Goal: Task Accomplishment & Management: Manage account settings

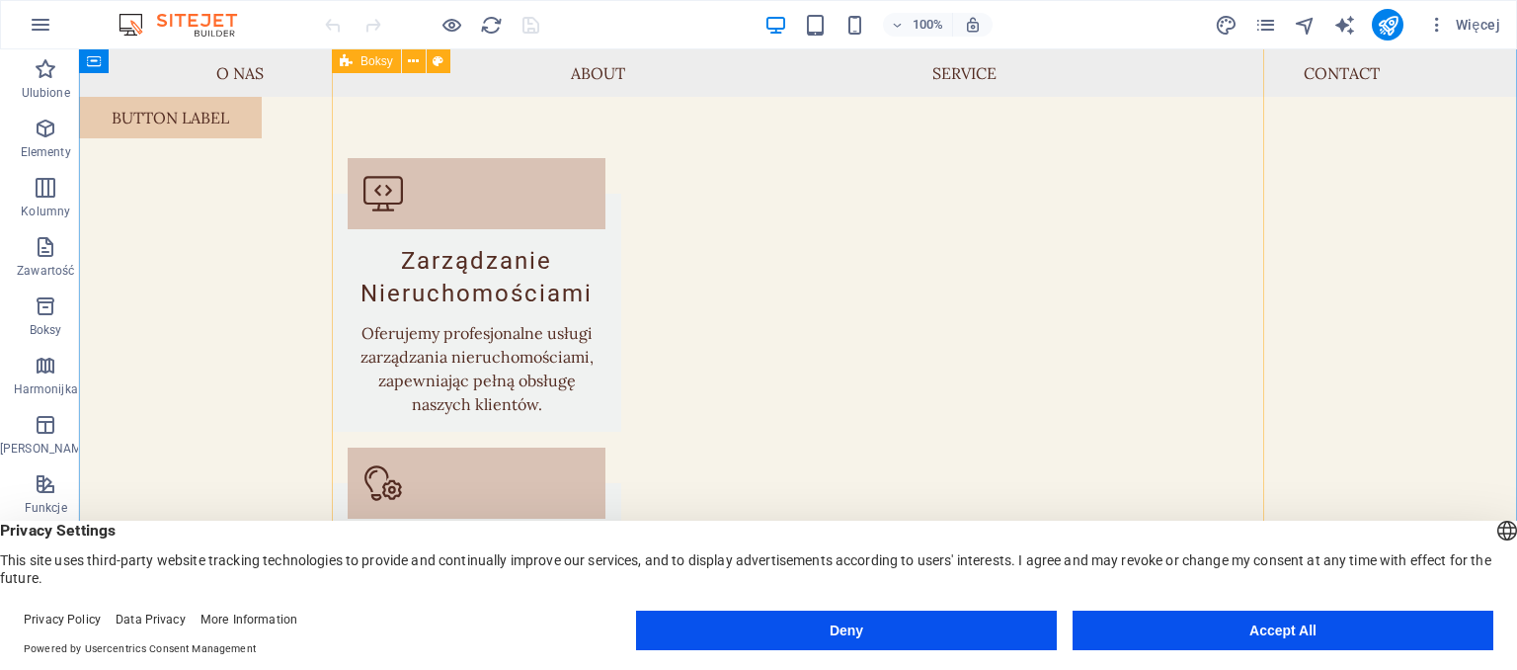
scroll to position [834, 0]
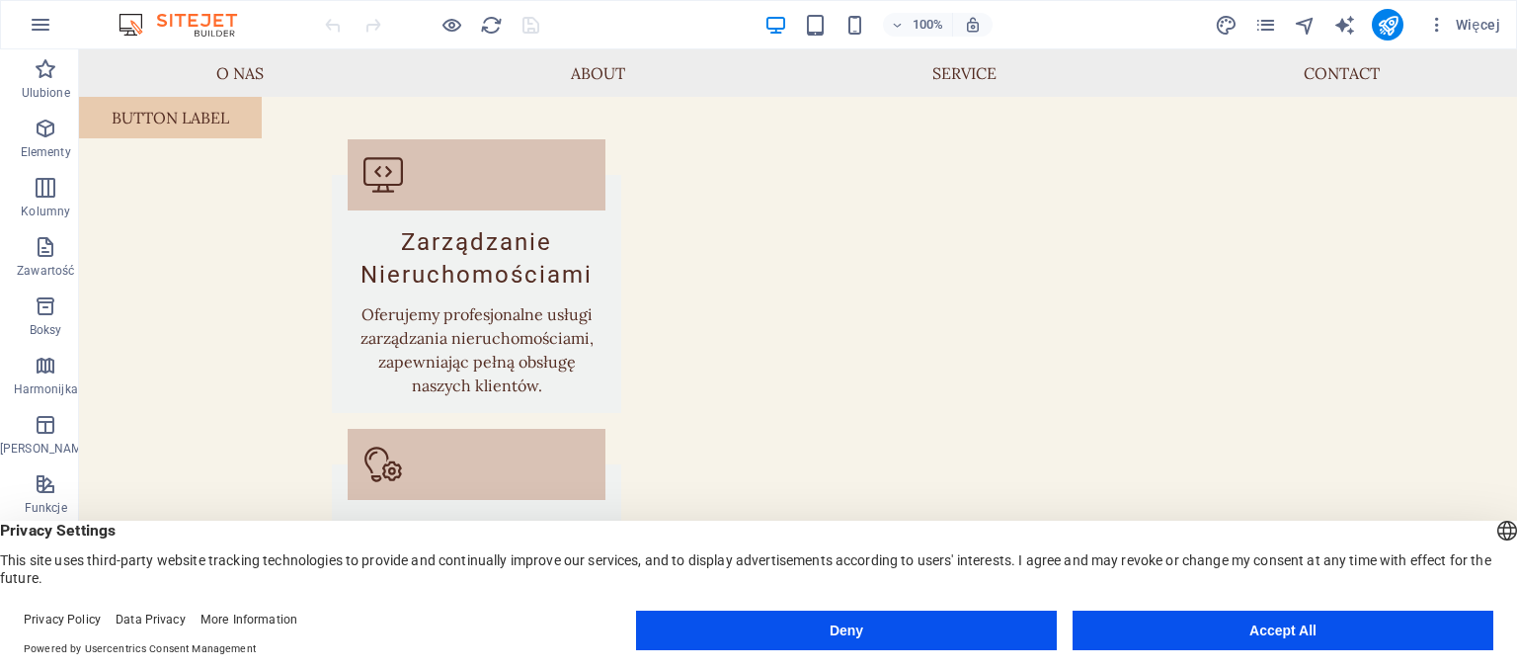
click at [1250, 620] on button "Accept All" at bounding box center [1283, 630] width 421 height 40
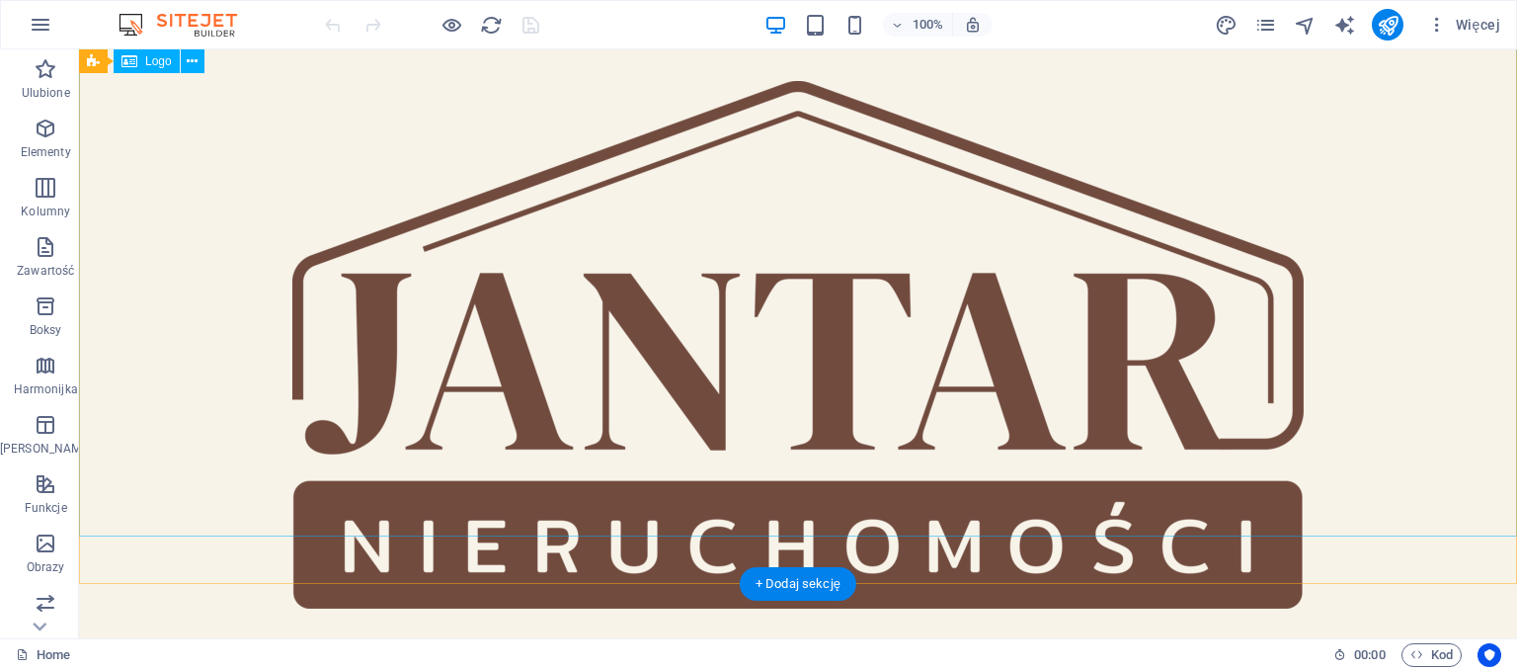
scroll to position [0, 0]
click at [464, 190] on div at bounding box center [798, 344] width 1438 height 591
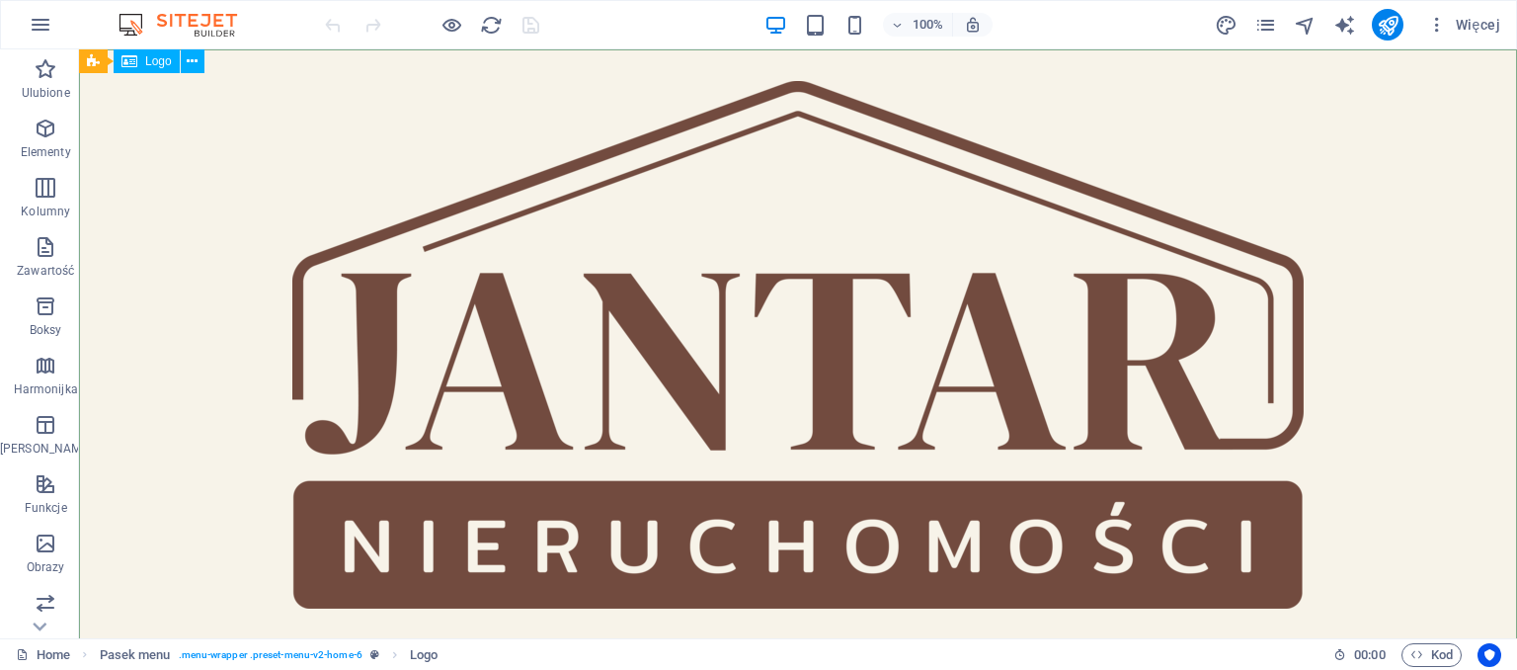
click at [151, 61] on span "Logo" at bounding box center [158, 61] width 27 height 12
click at [193, 58] on icon at bounding box center [192, 61] width 11 height 21
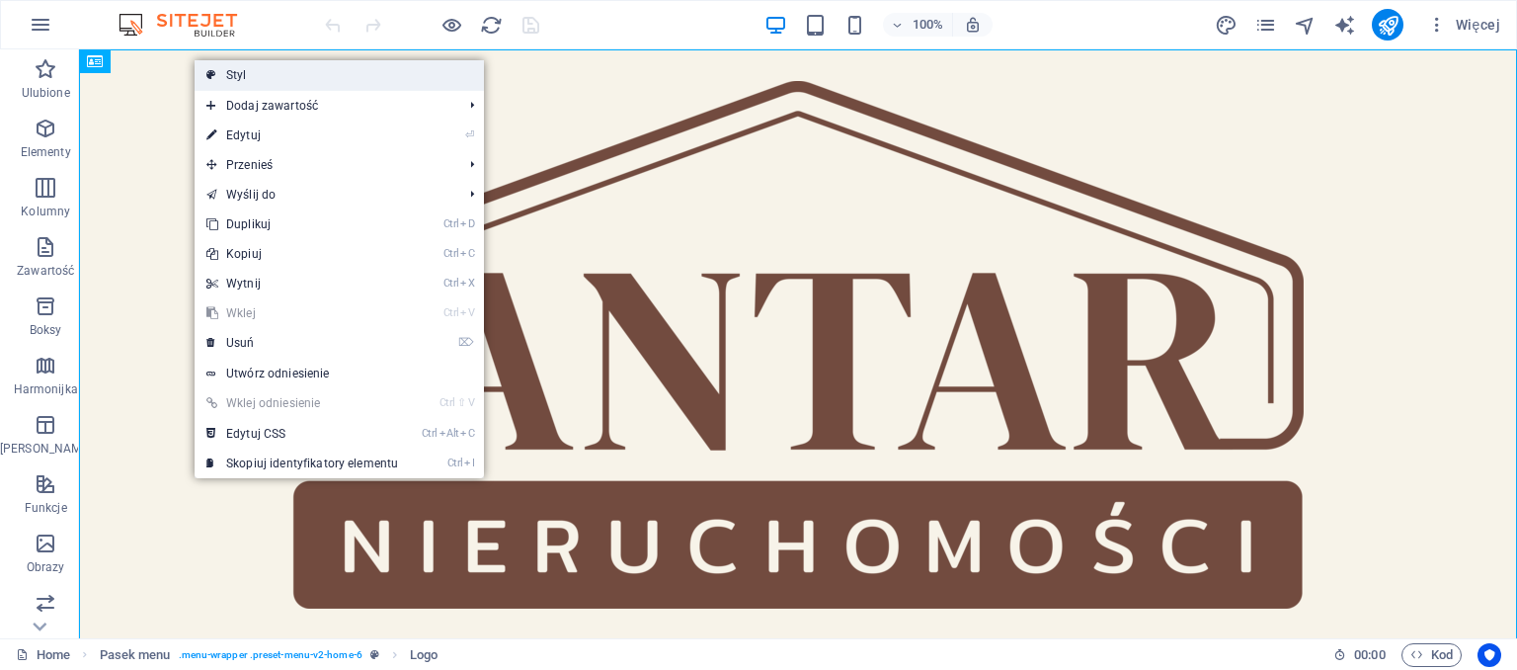
click at [255, 68] on link "Styl" at bounding box center [339, 75] width 289 height 30
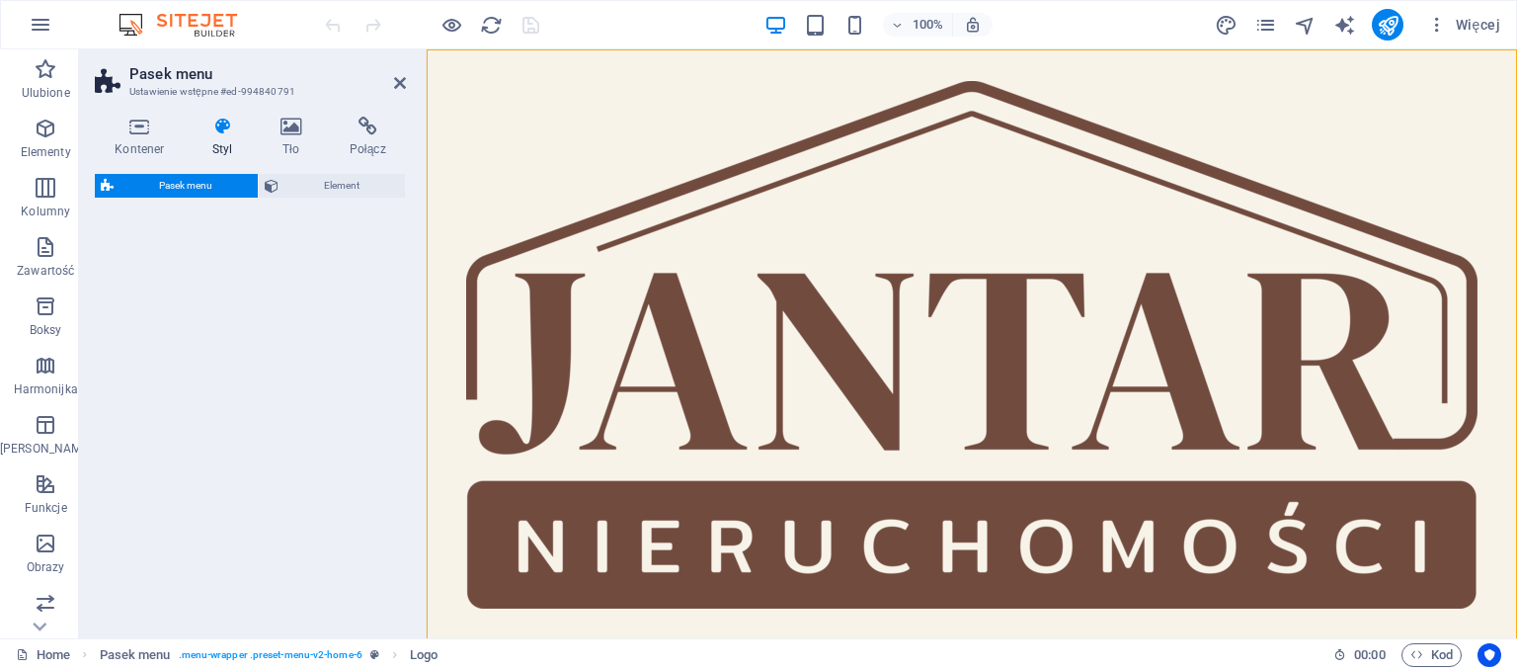
select select "rem"
select select "preset-menu-v2-home-6"
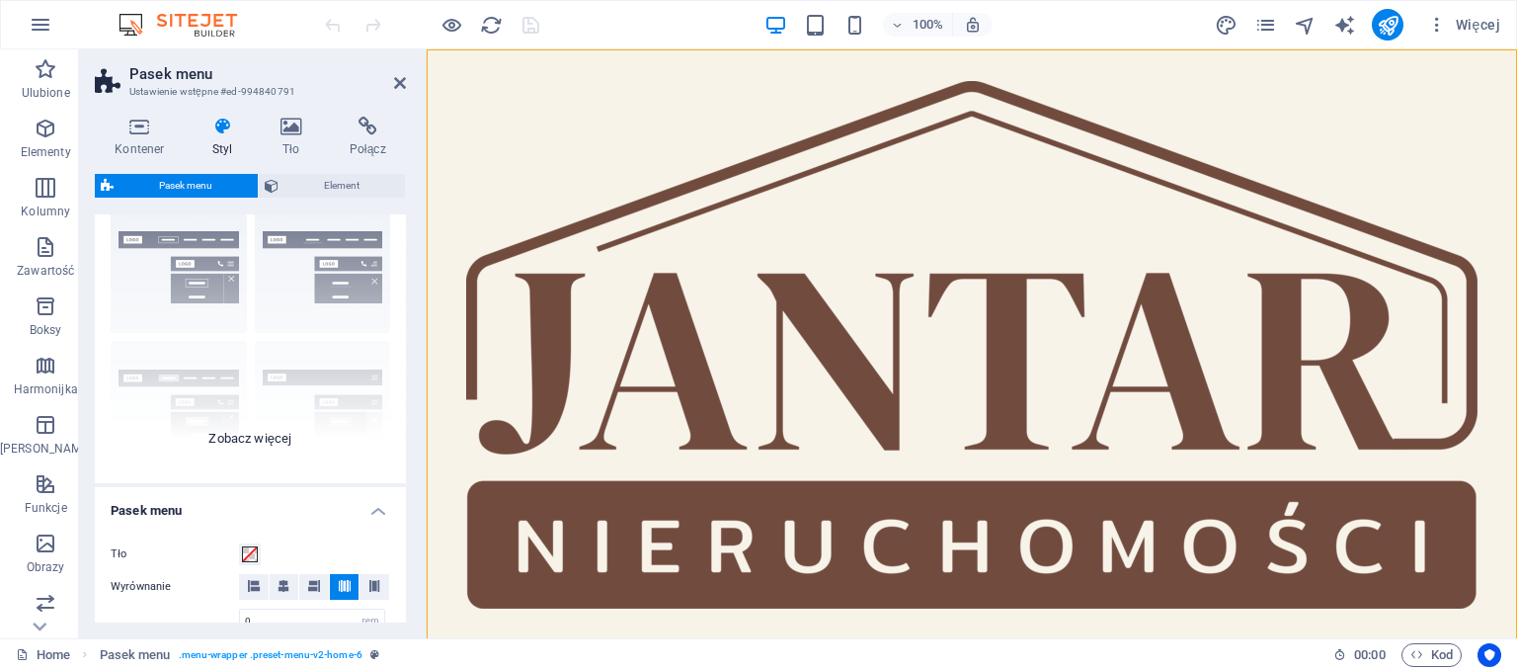
scroll to position [90, 0]
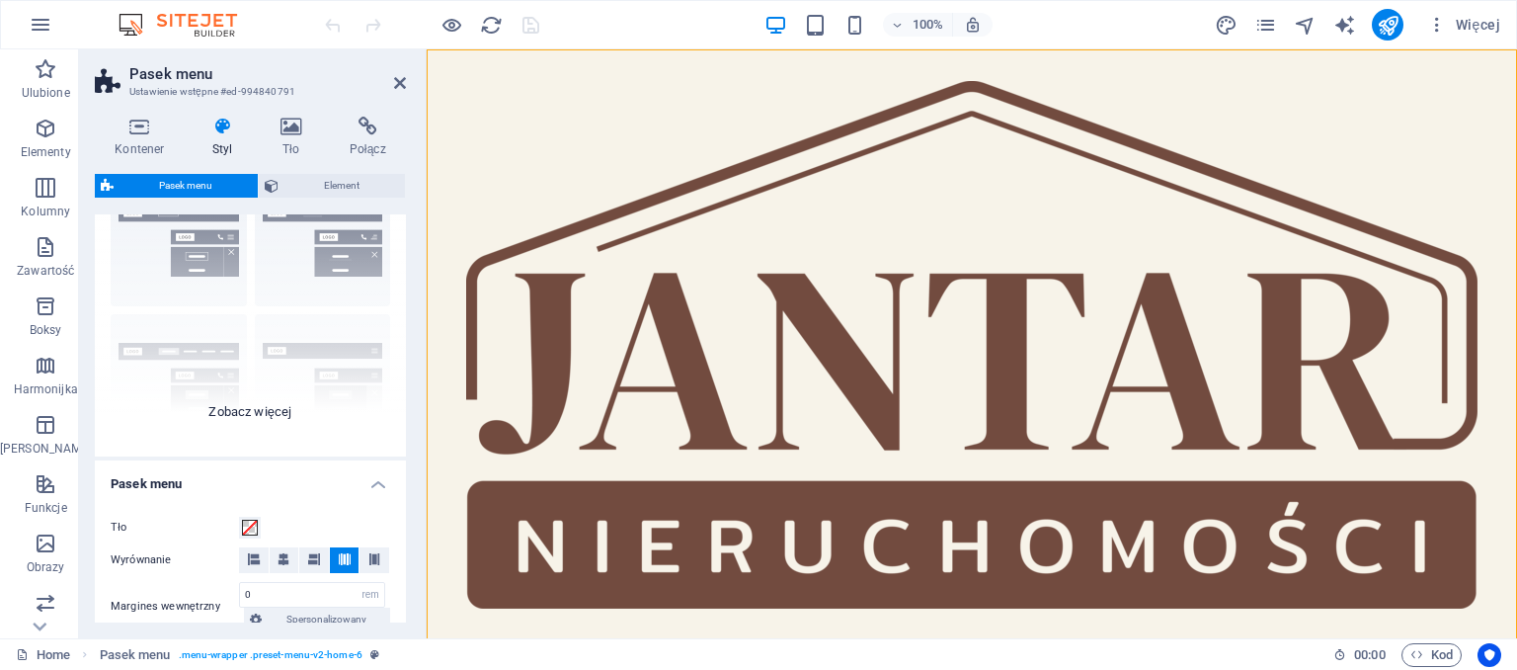
click at [261, 422] on div "Obramowanie Wyśrodkowany Domyślny Ustalone Loki Wyzwalacz akcji Szeroki XXL" at bounding box center [250, 308] width 311 height 296
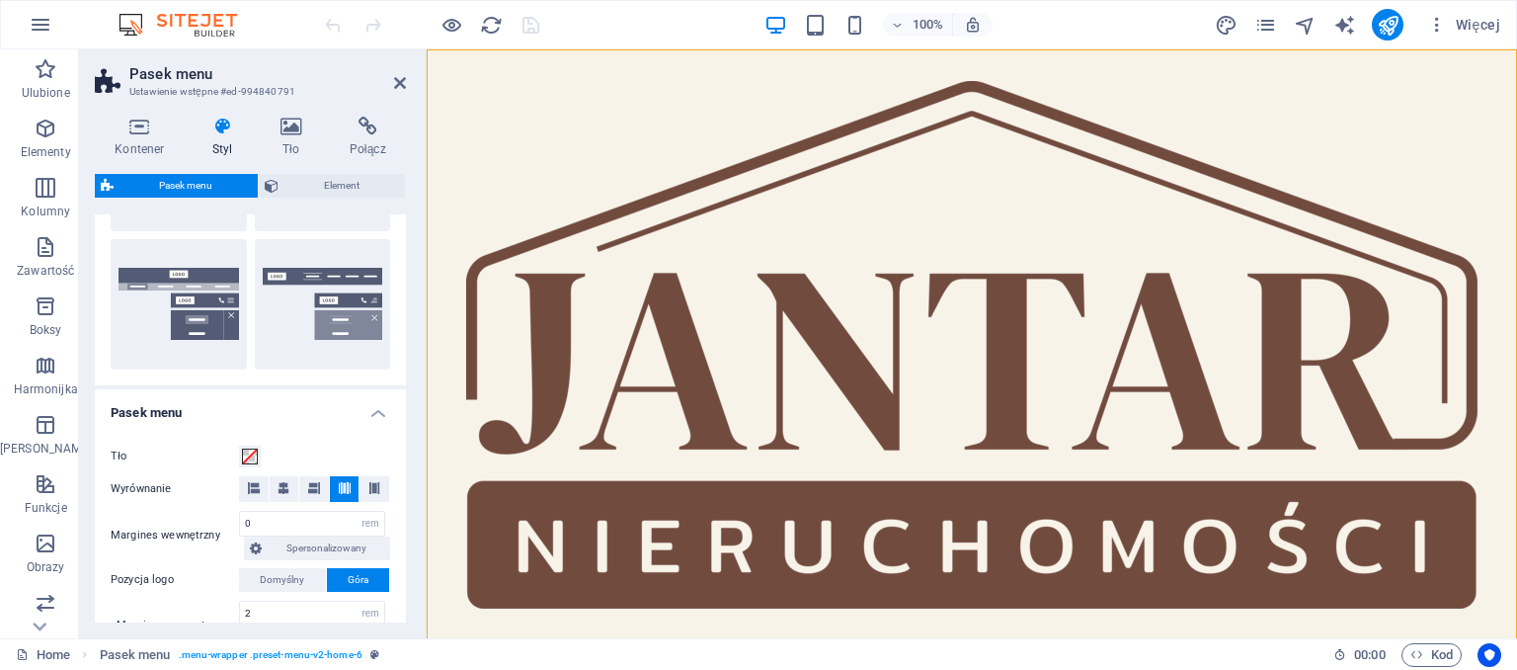
scroll to position [360, 0]
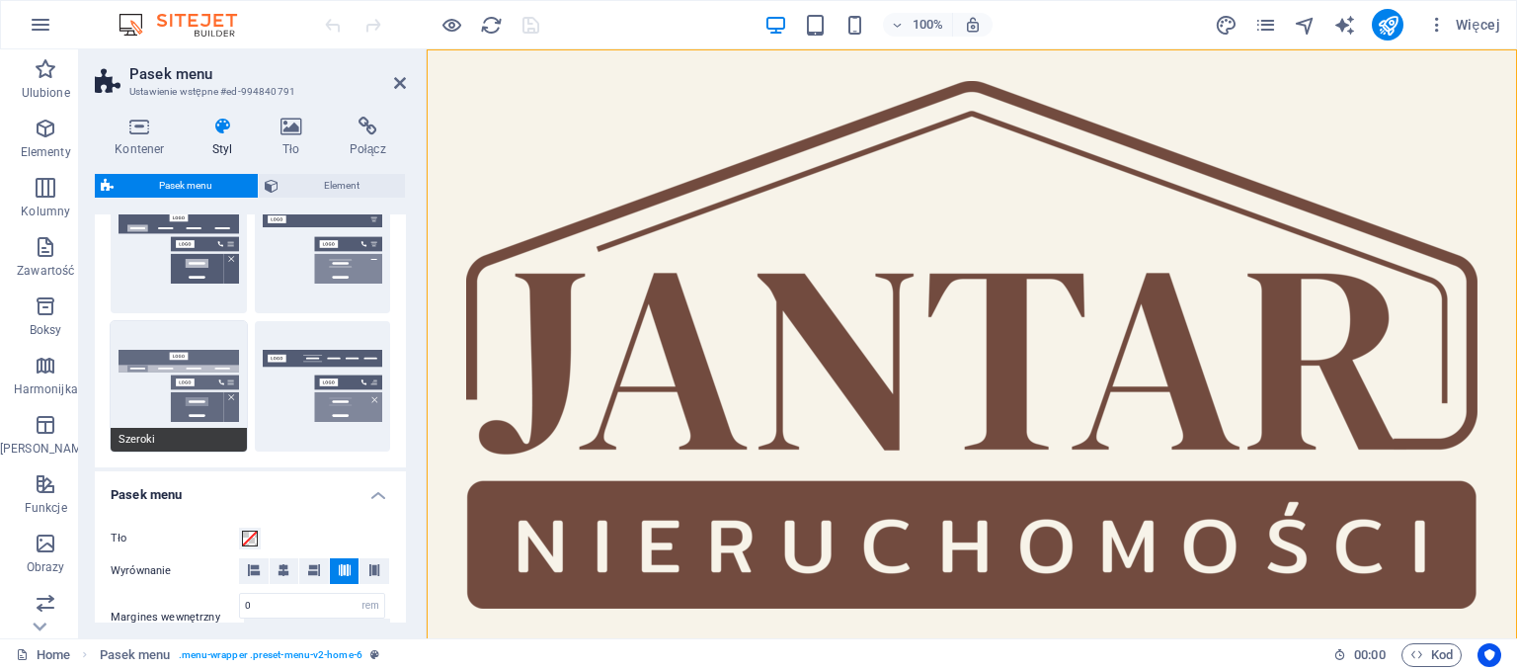
click at [186, 361] on button "Szeroki" at bounding box center [179, 386] width 136 height 130
type input "0"
type input "2"
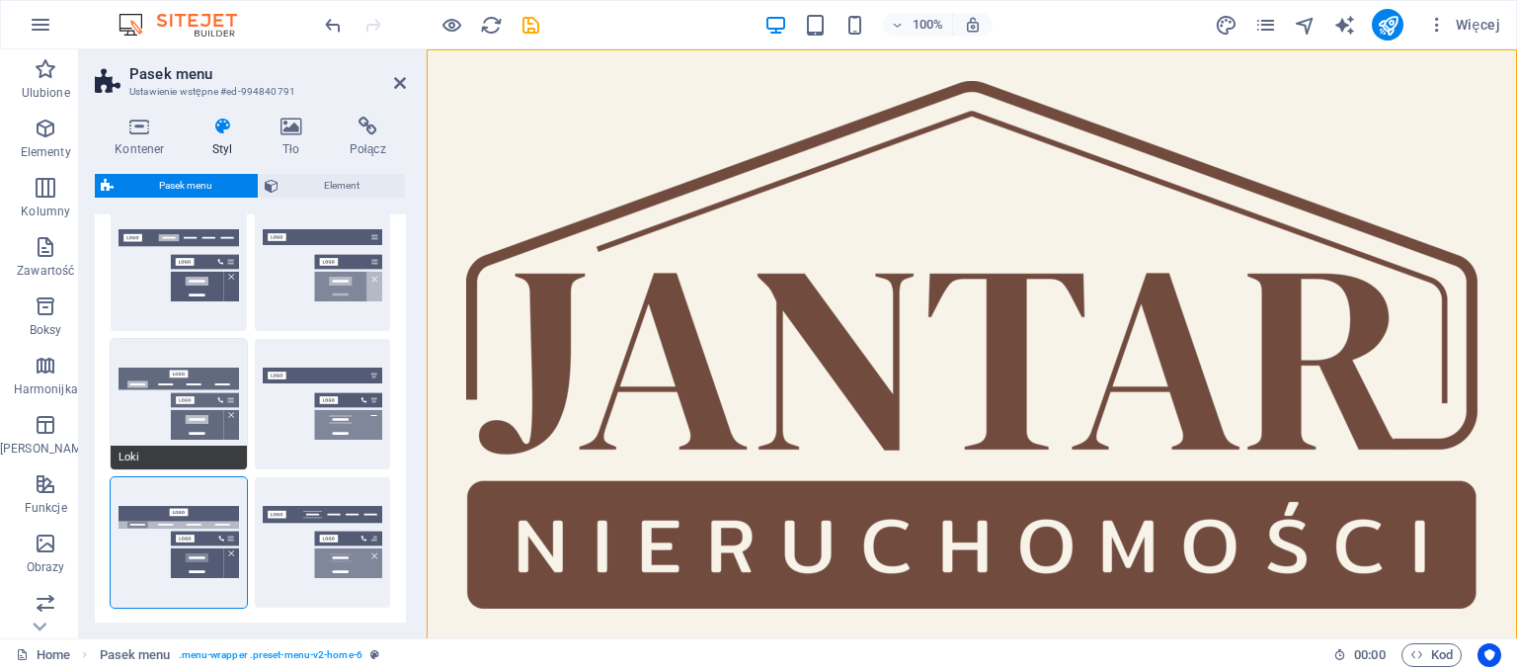
scroll to position [180, 0]
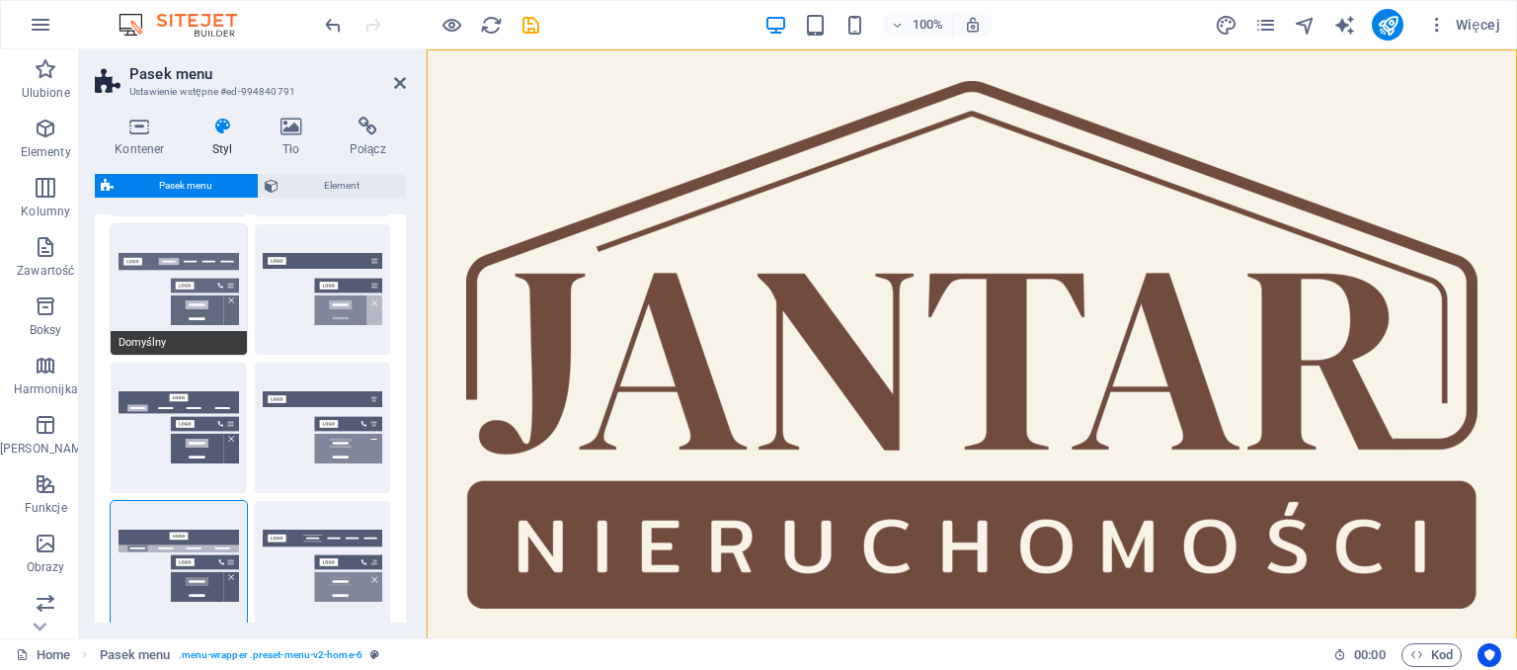
click at [184, 264] on button "Domyślny" at bounding box center [179, 289] width 136 height 130
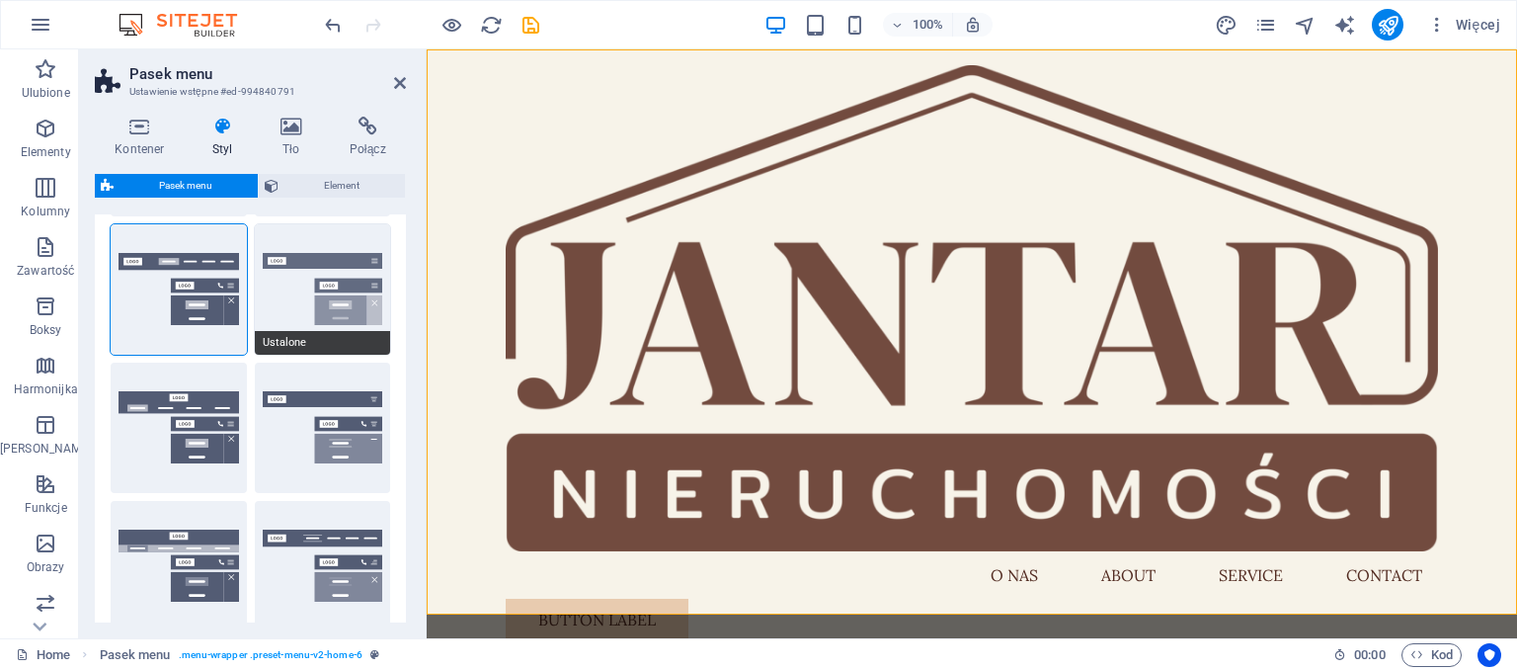
click at [334, 288] on button "Ustalone" at bounding box center [323, 289] width 136 height 130
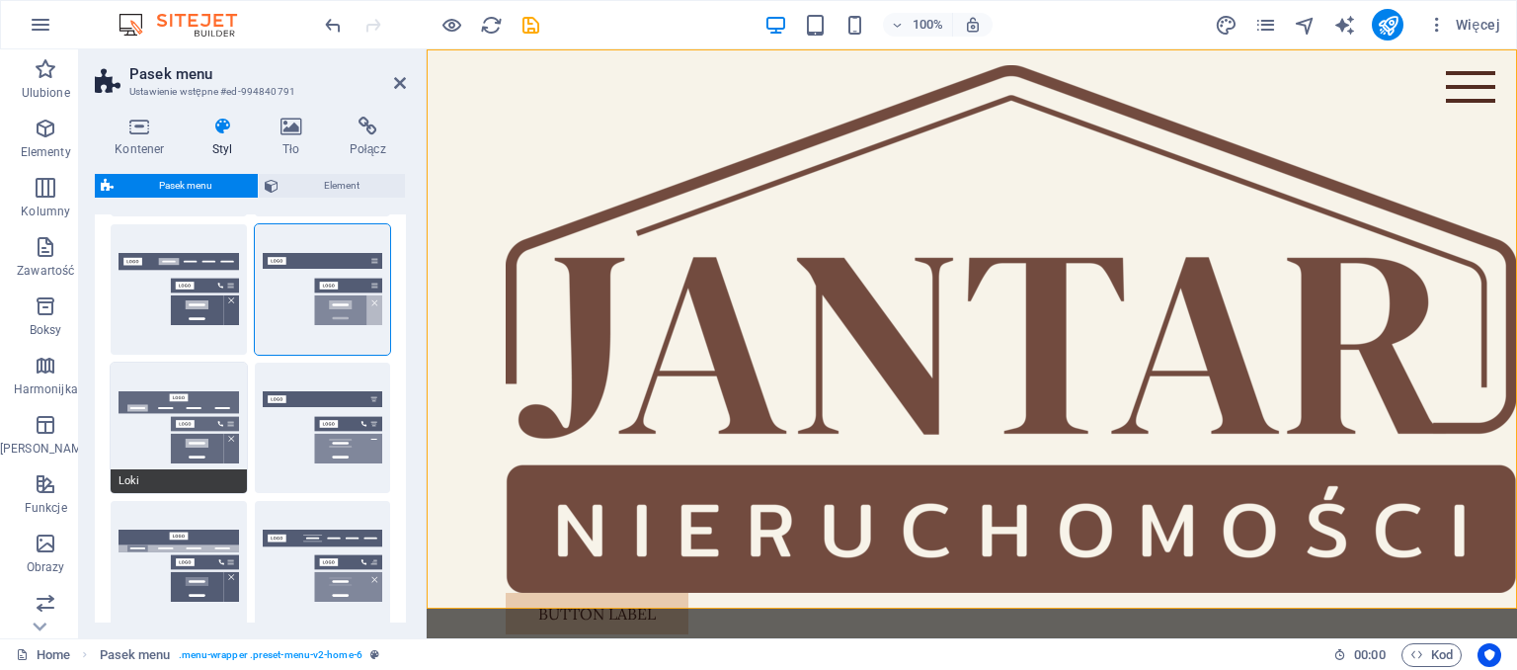
click at [211, 398] on button "Loki" at bounding box center [179, 428] width 136 height 130
type input "0"
select select "DISABLED_OPTION_VALUE"
type input "2"
type input "1"
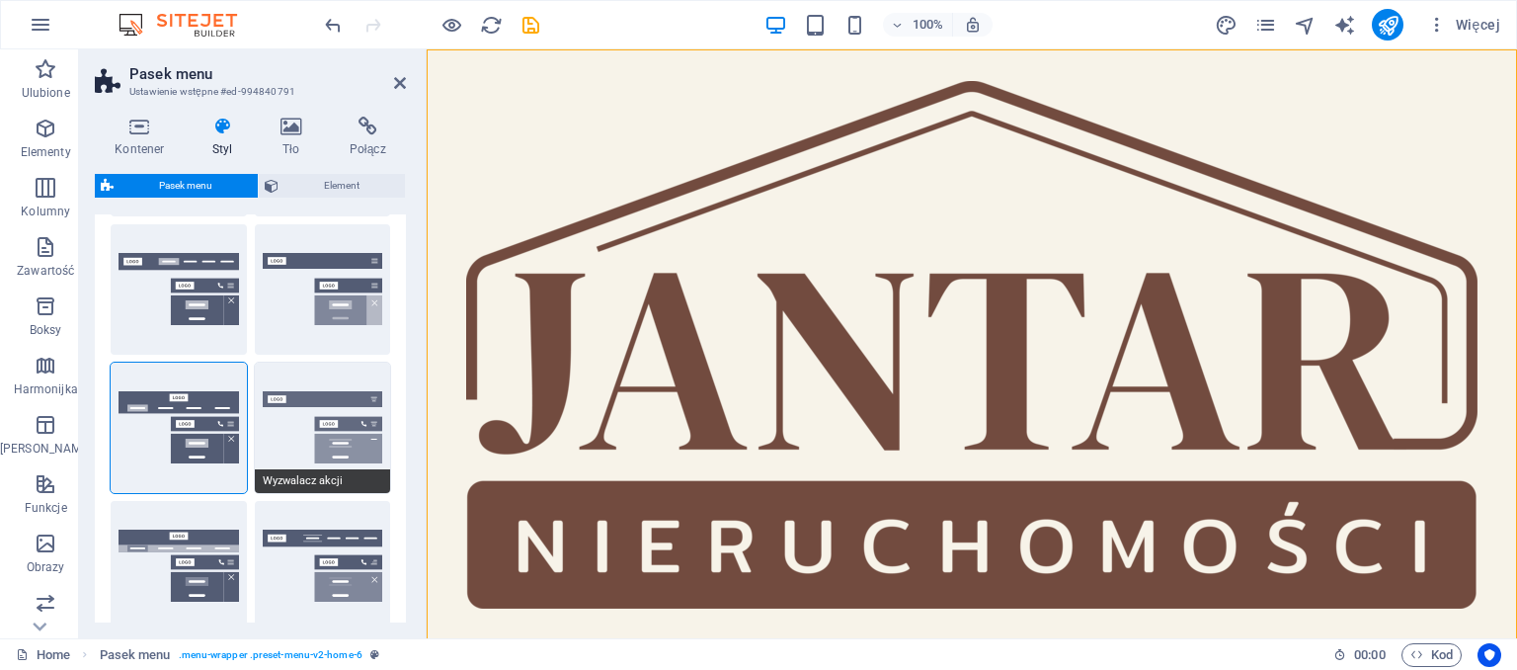
click at [330, 417] on button "Wyzwalacz akcji" at bounding box center [323, 428] width 136 height 130
type input "1"
select select "rem"
type input "1"
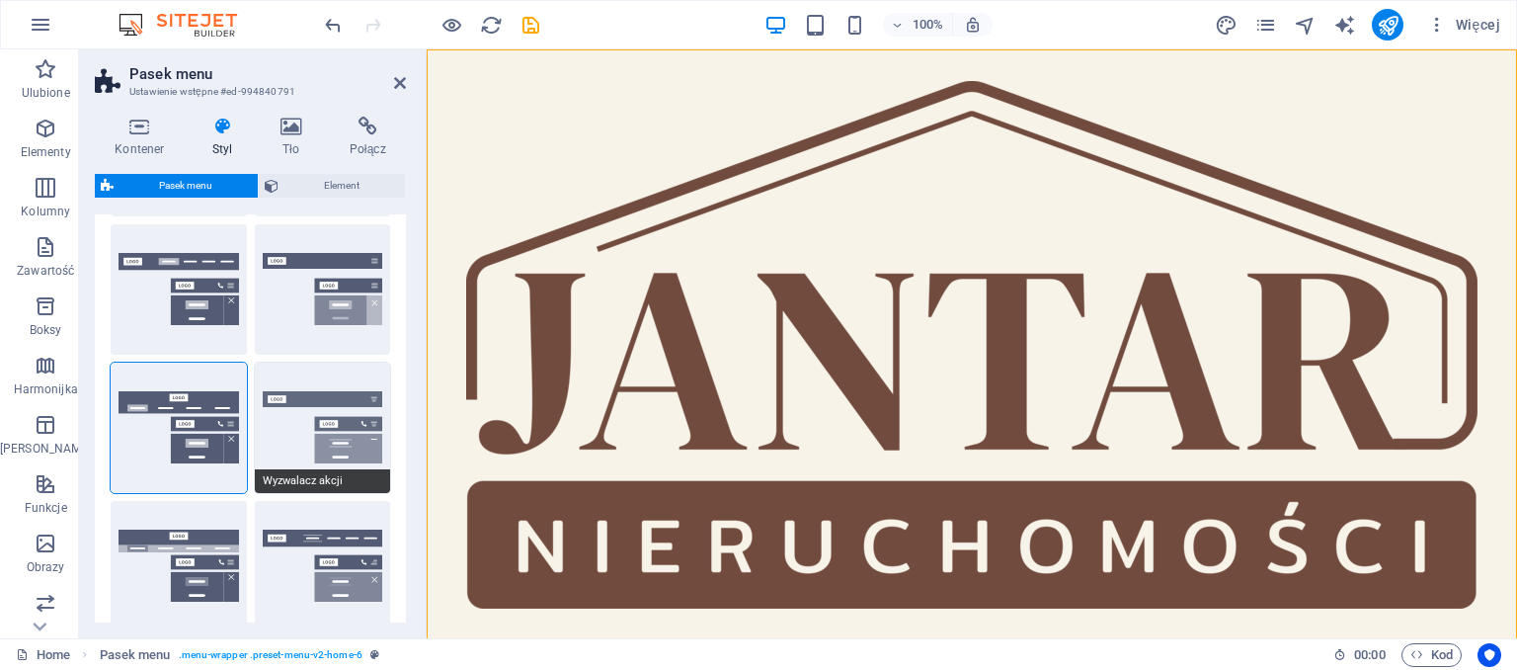
type input "0"
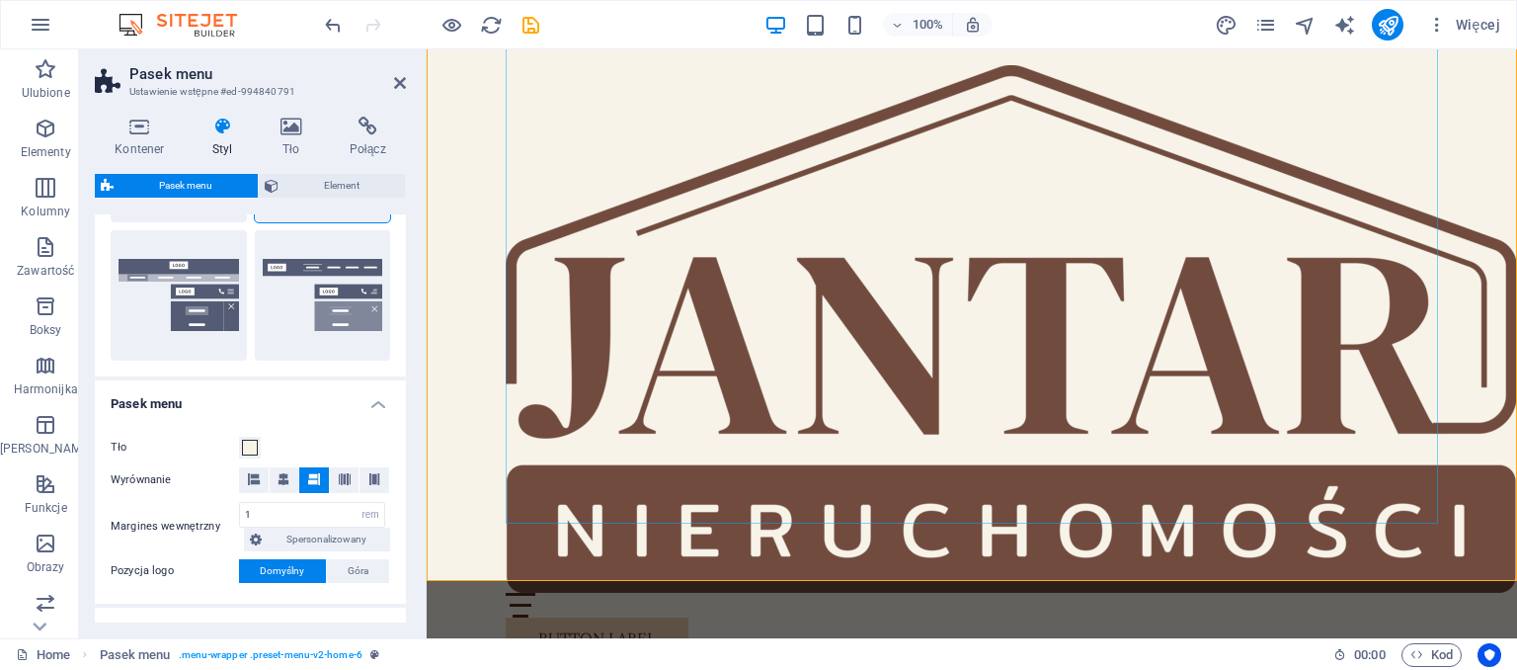
scroll to position [312, 0]
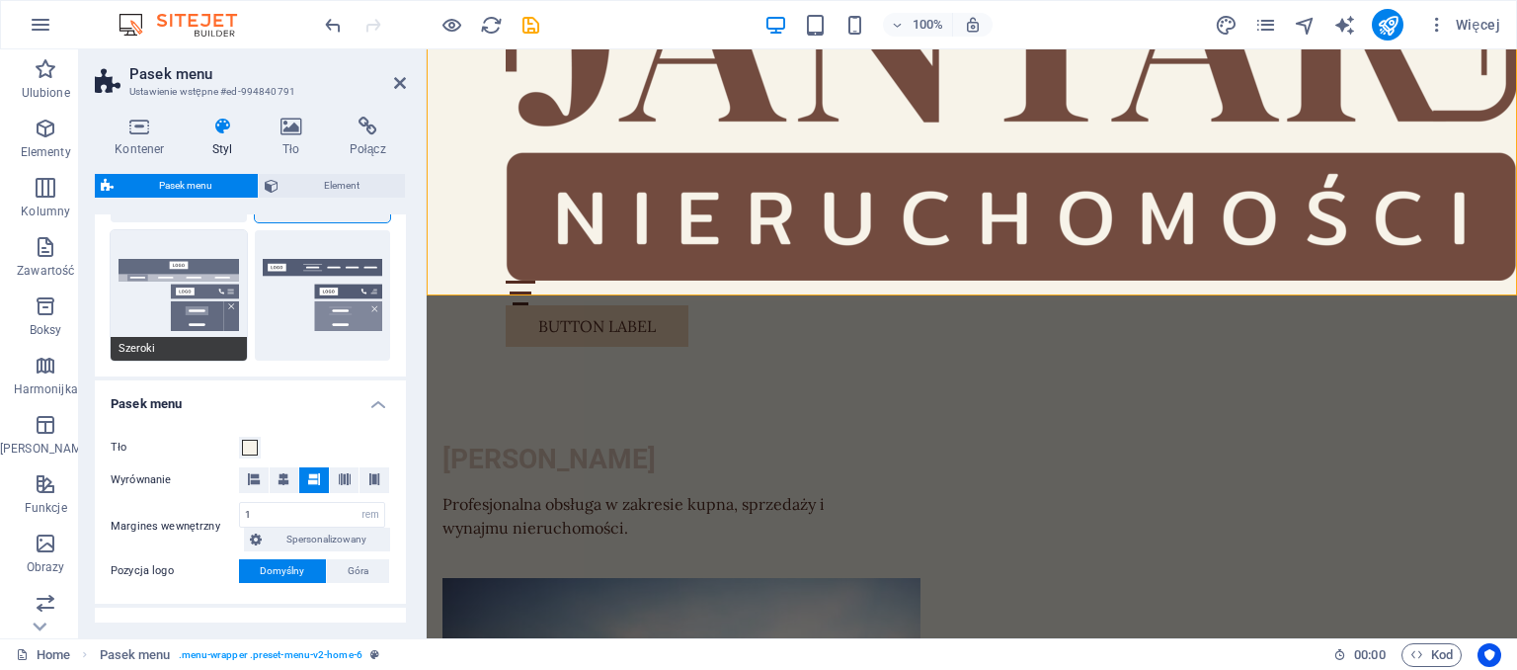
click at [188, 310] on button "Szeroki" at bounding box center [179, 295] width 136 height 130
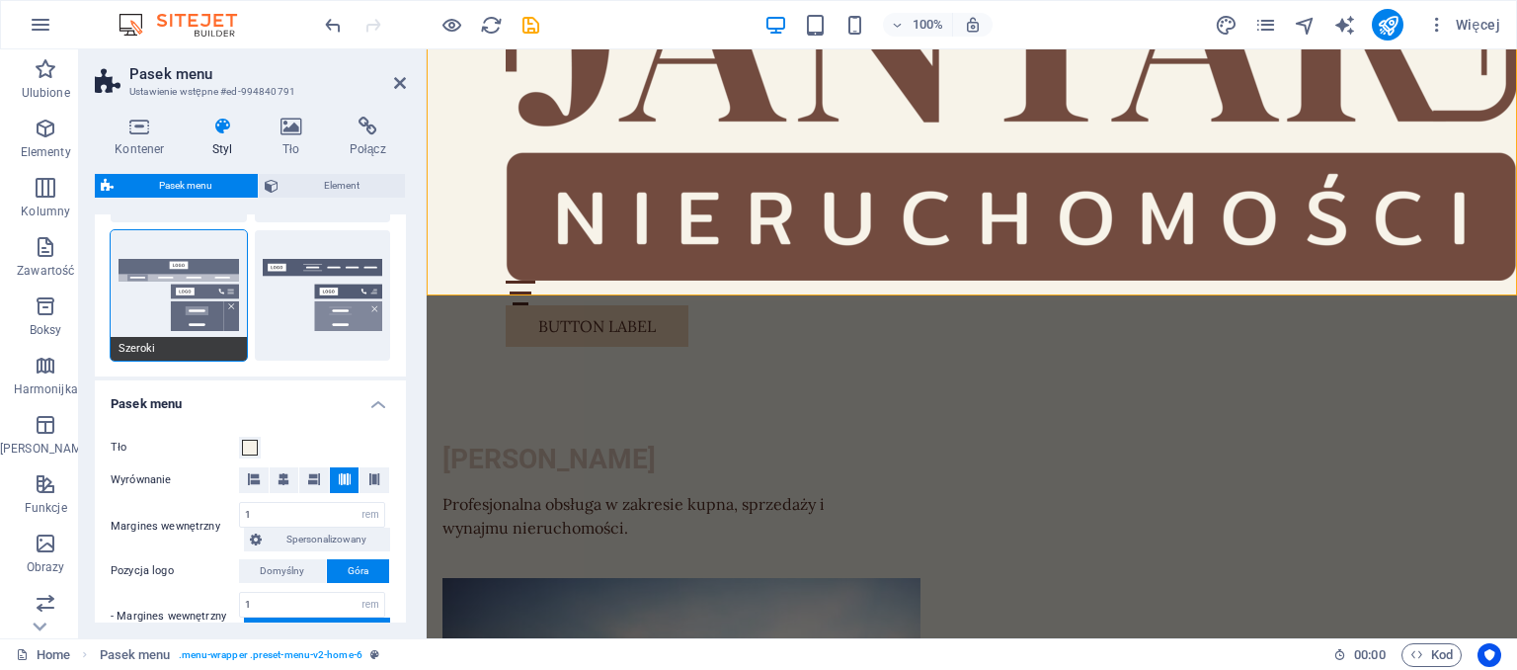
type input "0"
type input "2"
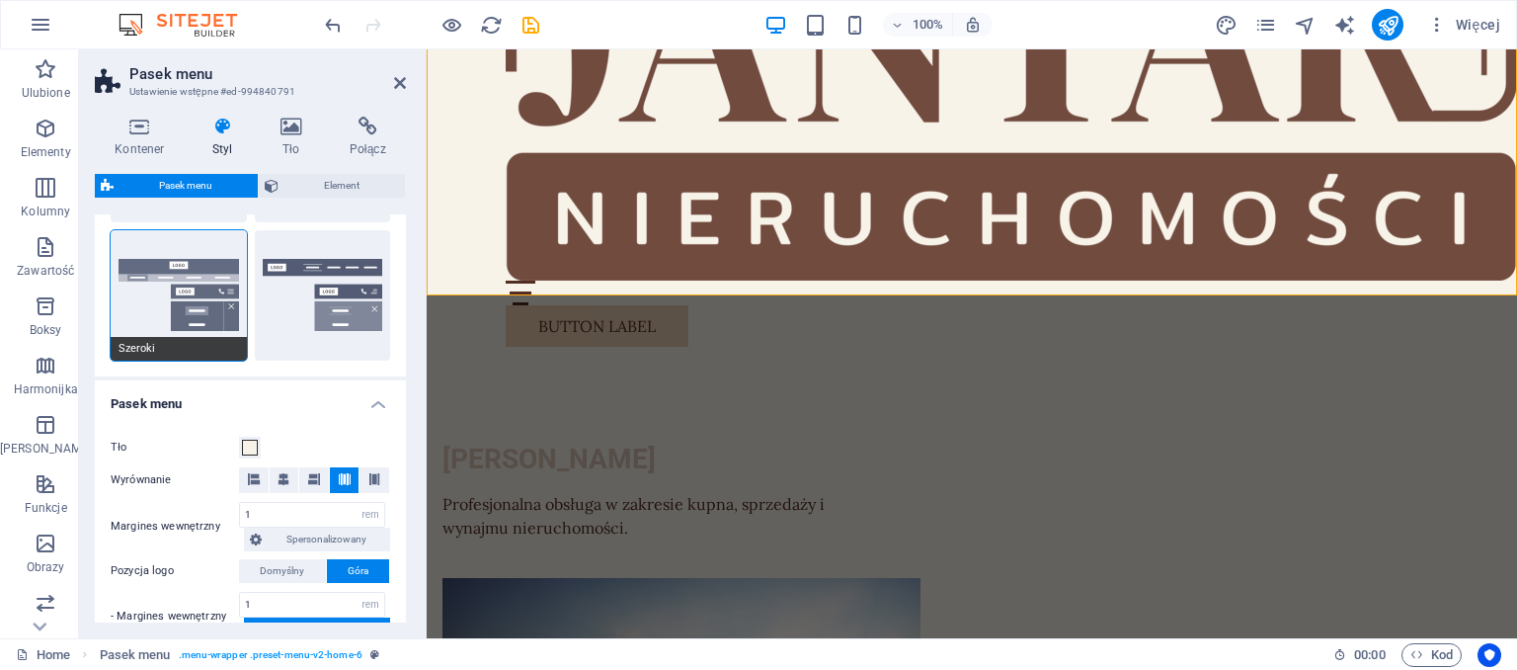
type input "2"
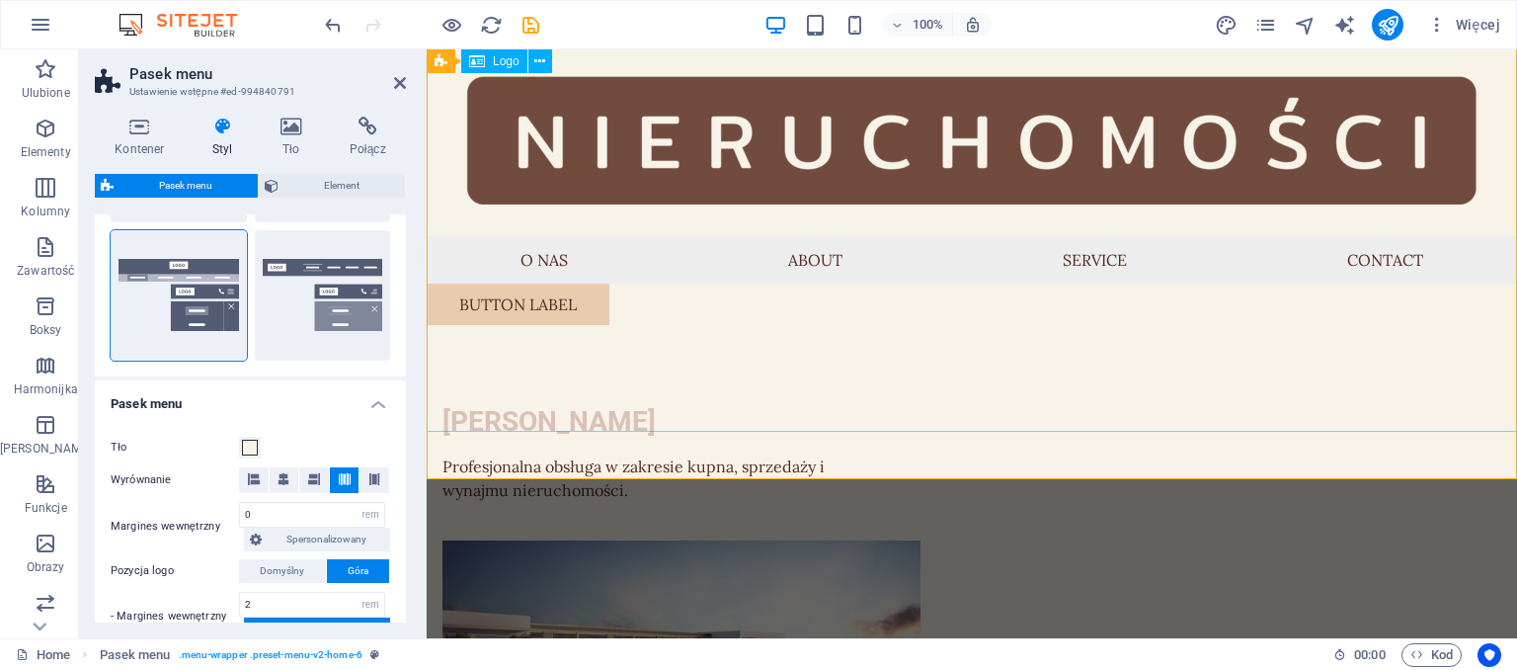
scroll to position [208, 0]
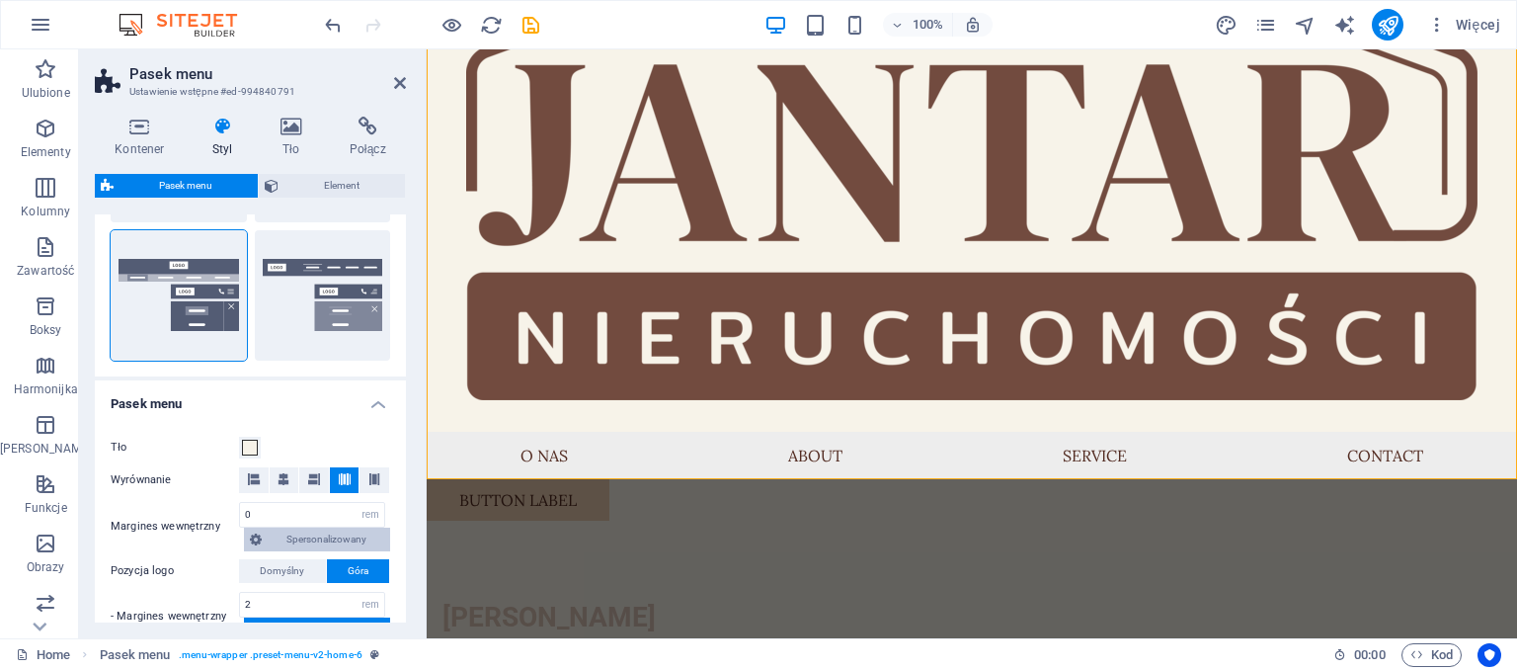
drag, startPoint x: 393, startPoint y: 391, endPoint x: 387, endPoint y: 539, distance: 148.3
click at [387, 539] on li "Pasek menu Tło Wyrównanie Margines wewnętrzny 0 px rem % vh vw Spersonalizowany…" at bounding box center [250, 621] width 311 height 483
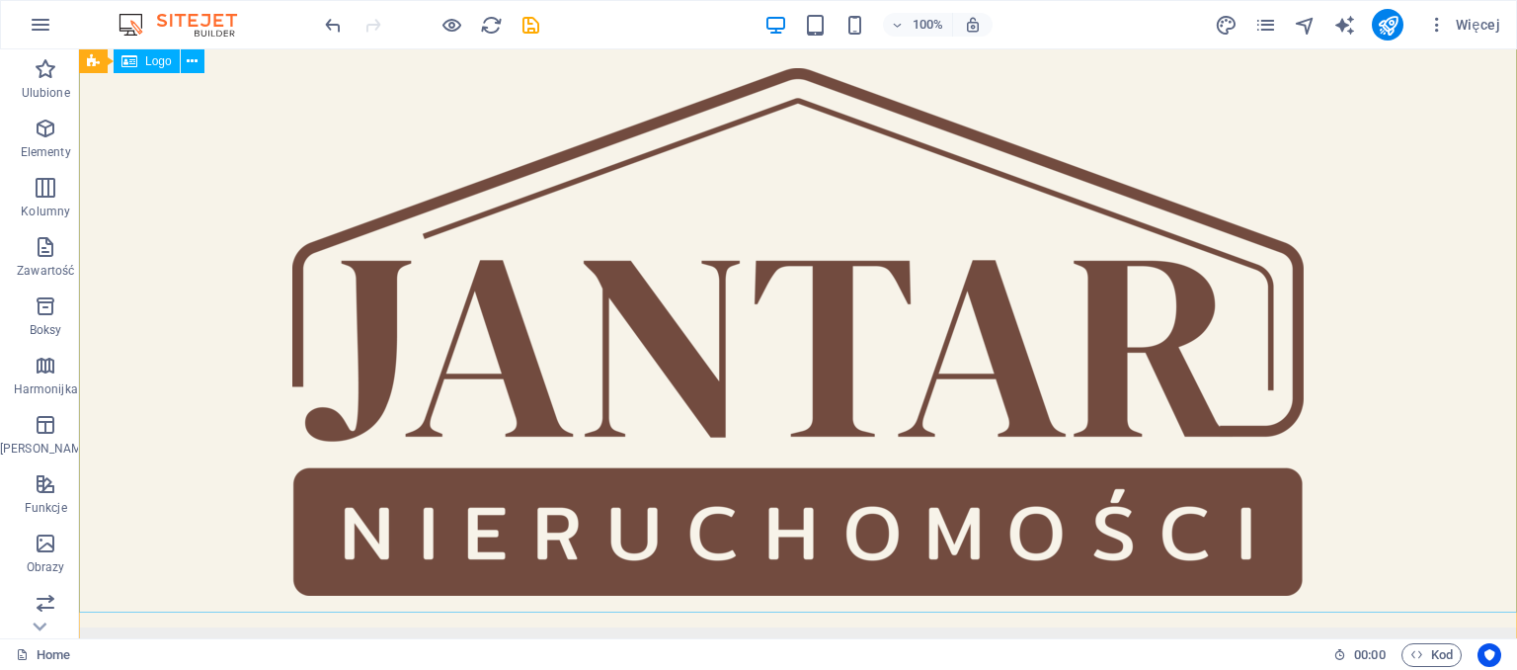
scroll to position [0, 0]
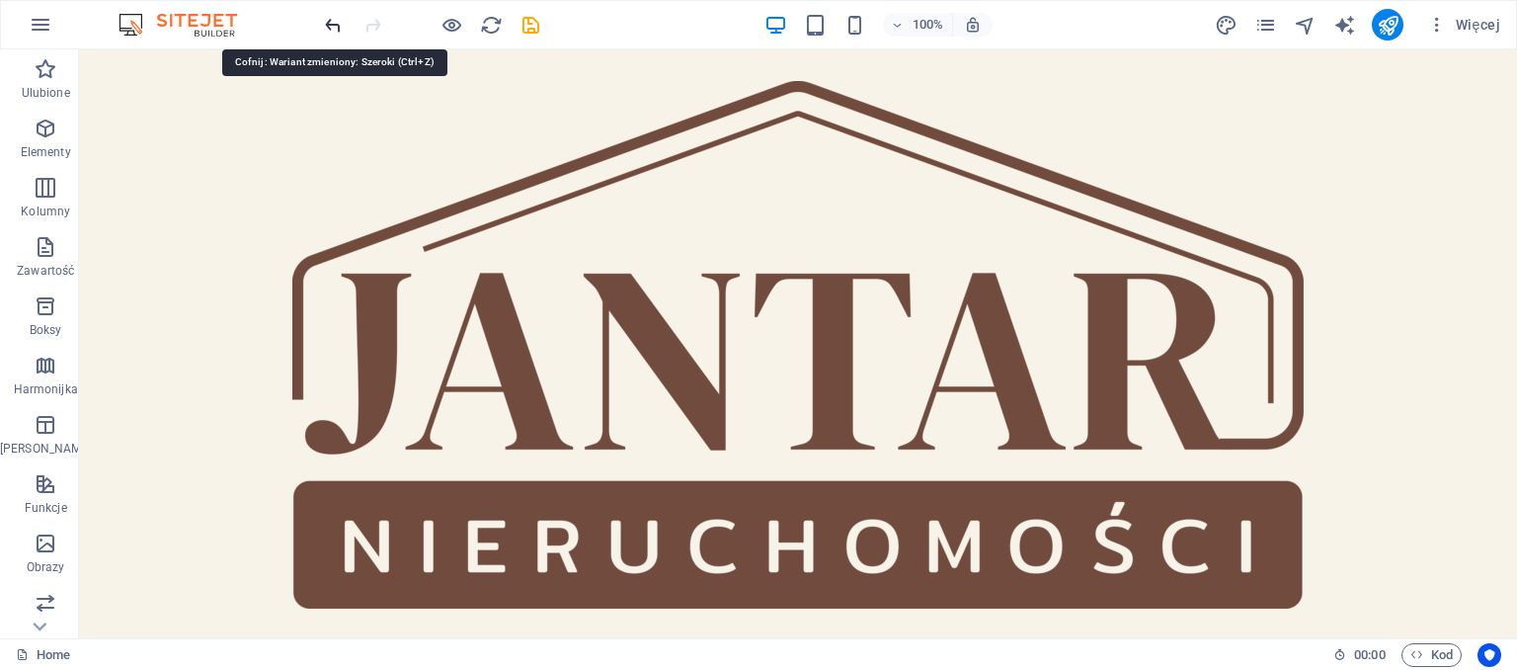
click at [325, 24] on icon "undo" at bounding box center [333, 25] width 23 height 23
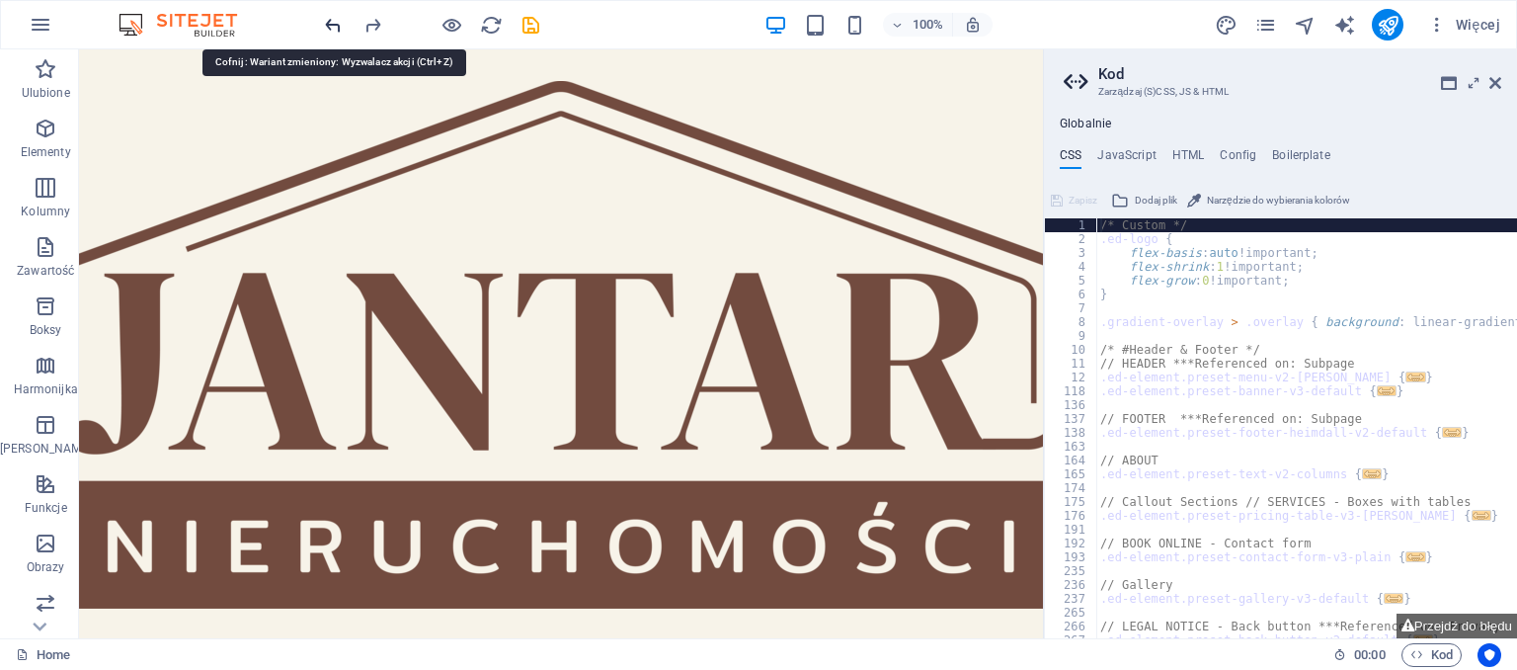
click at [325, 24] on icon "undo" at bounding box center [333, 25] width 23 height 23
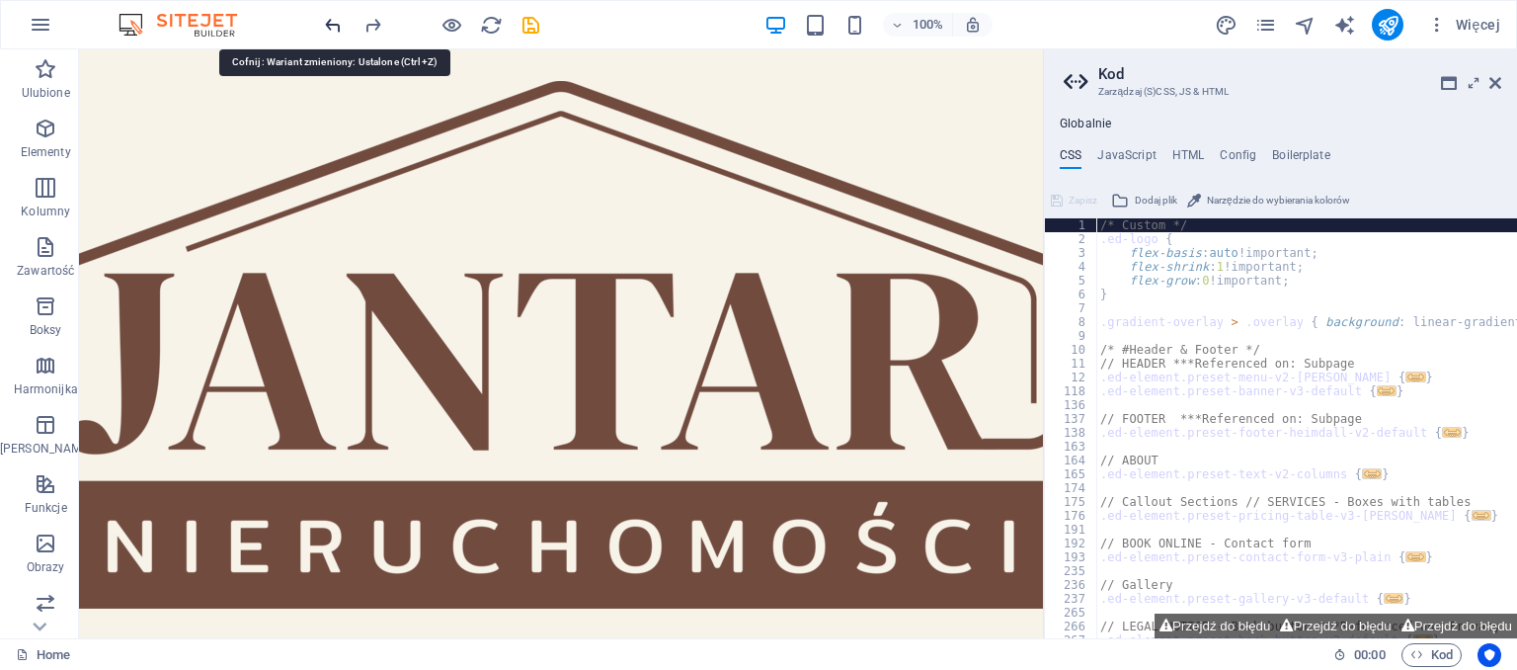
click at [325, 24] on icon "undo" at bounding box center [333, 25] width 23 height 23
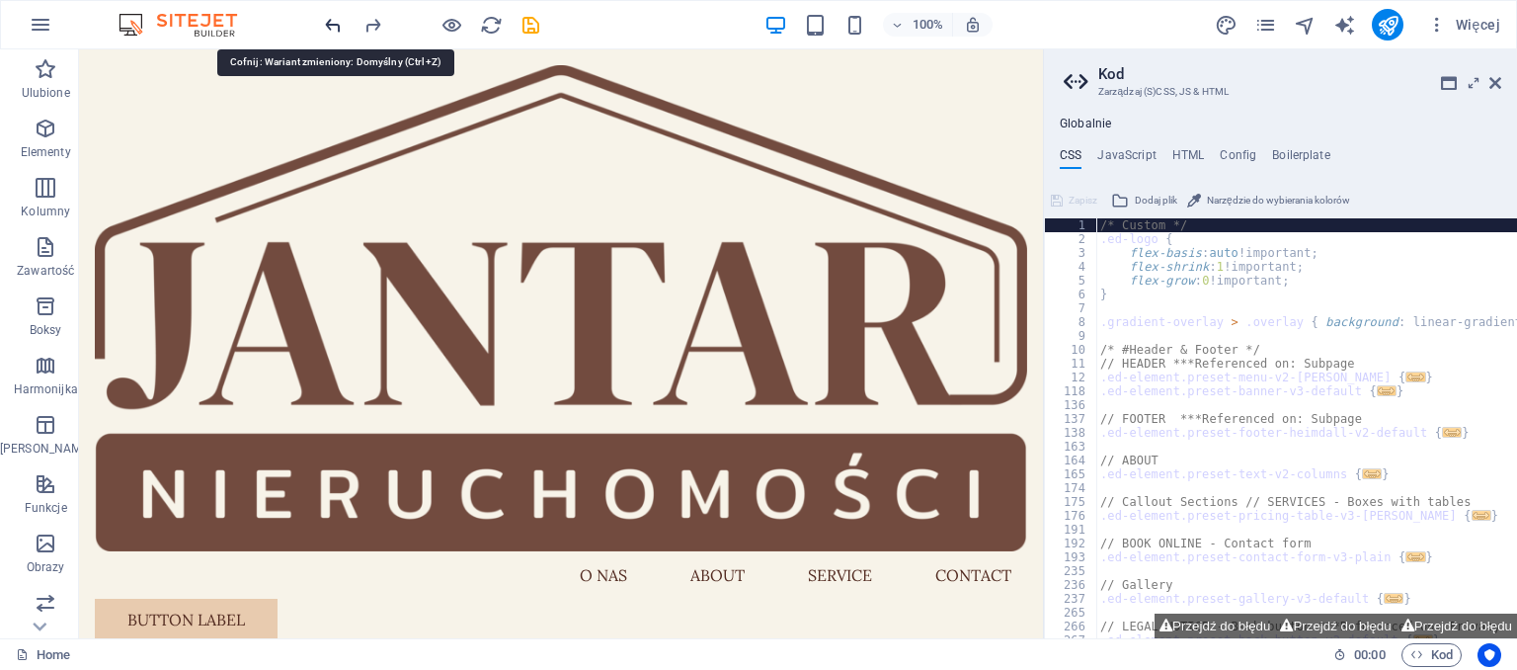
click at [334, 27] on icon "undo" at bounding box center [333, 25] width 23 height 23
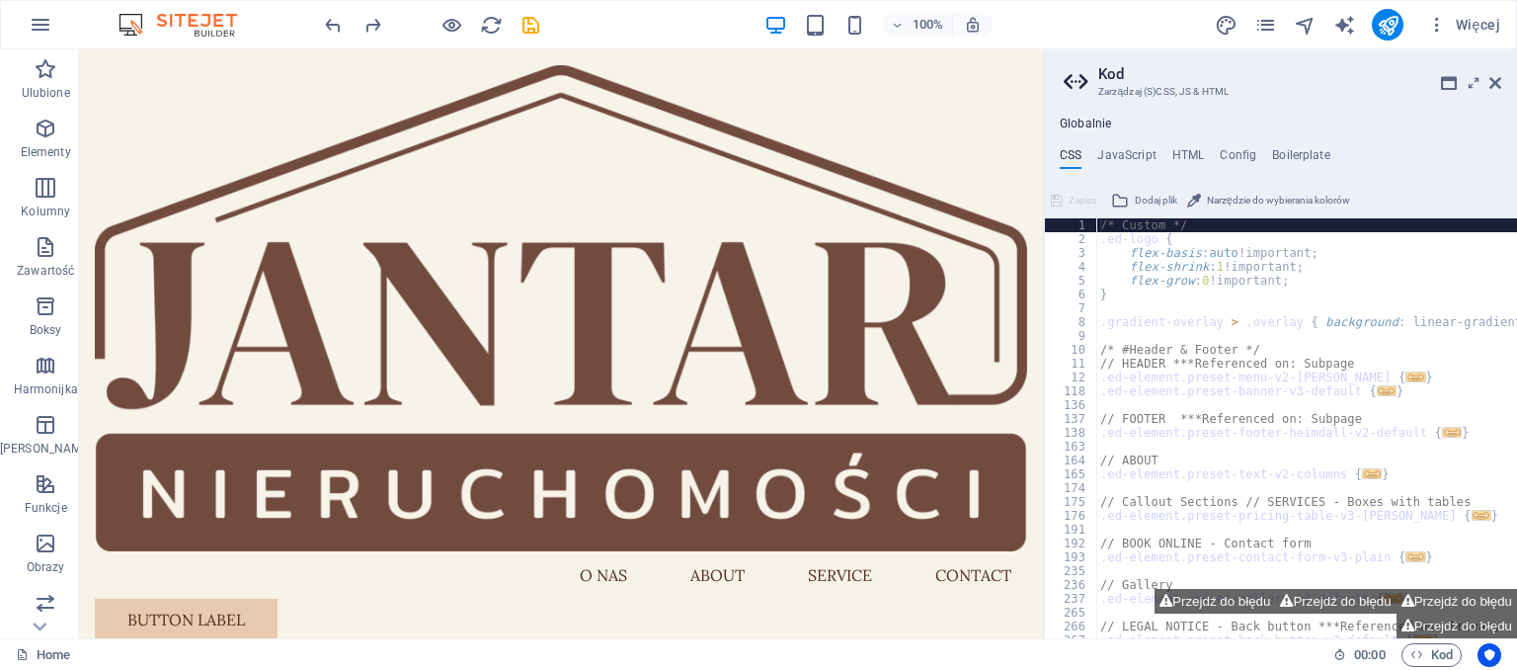
click at [1502, 84] on aside "Kod Zarządzaj (S)CSS, JS & HTML Globalnie CSS JavaScript HTML Config Boilerplat…" at bounding box center [1280, 343] width 474 height 589
click at [1499, 85] on icon at bounding box center [1496, 83] width 12 height 16
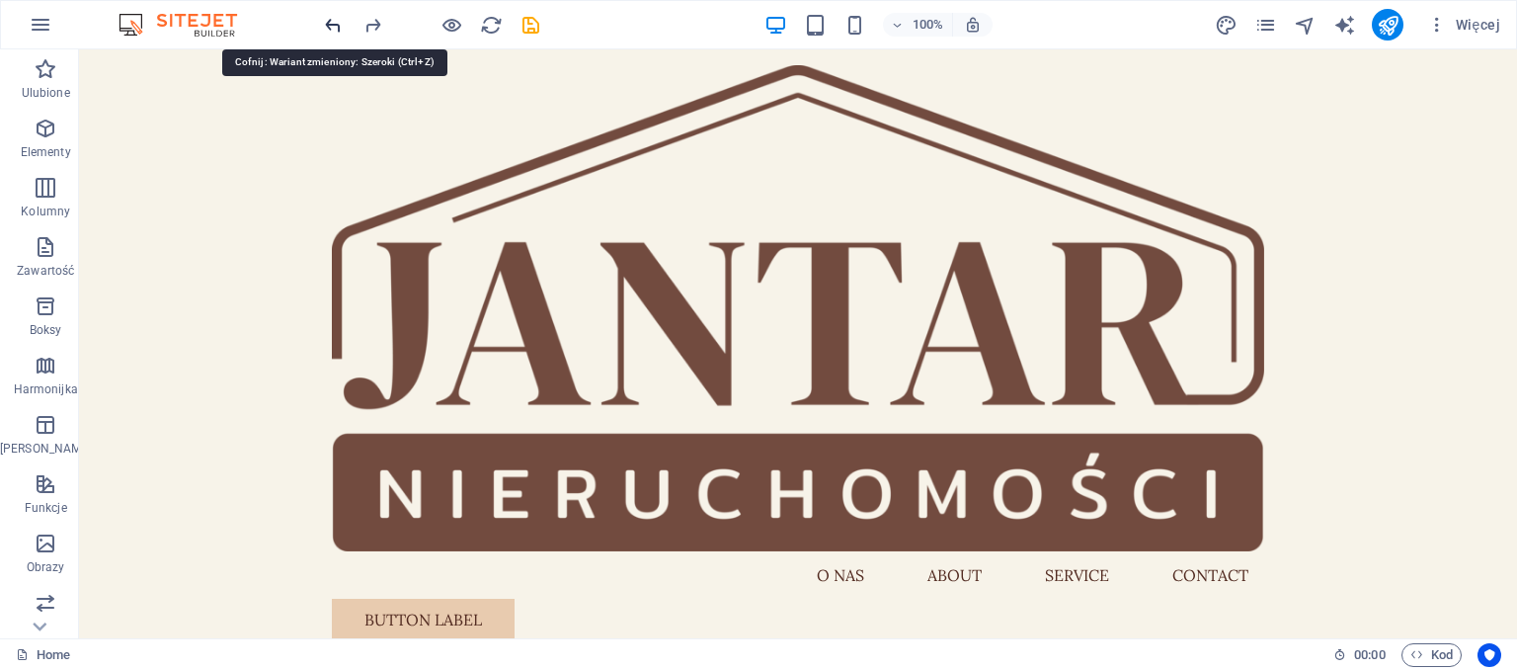
click at [333, 30] on icon "undo" at bounding box center [333, 25] width 23 height 23
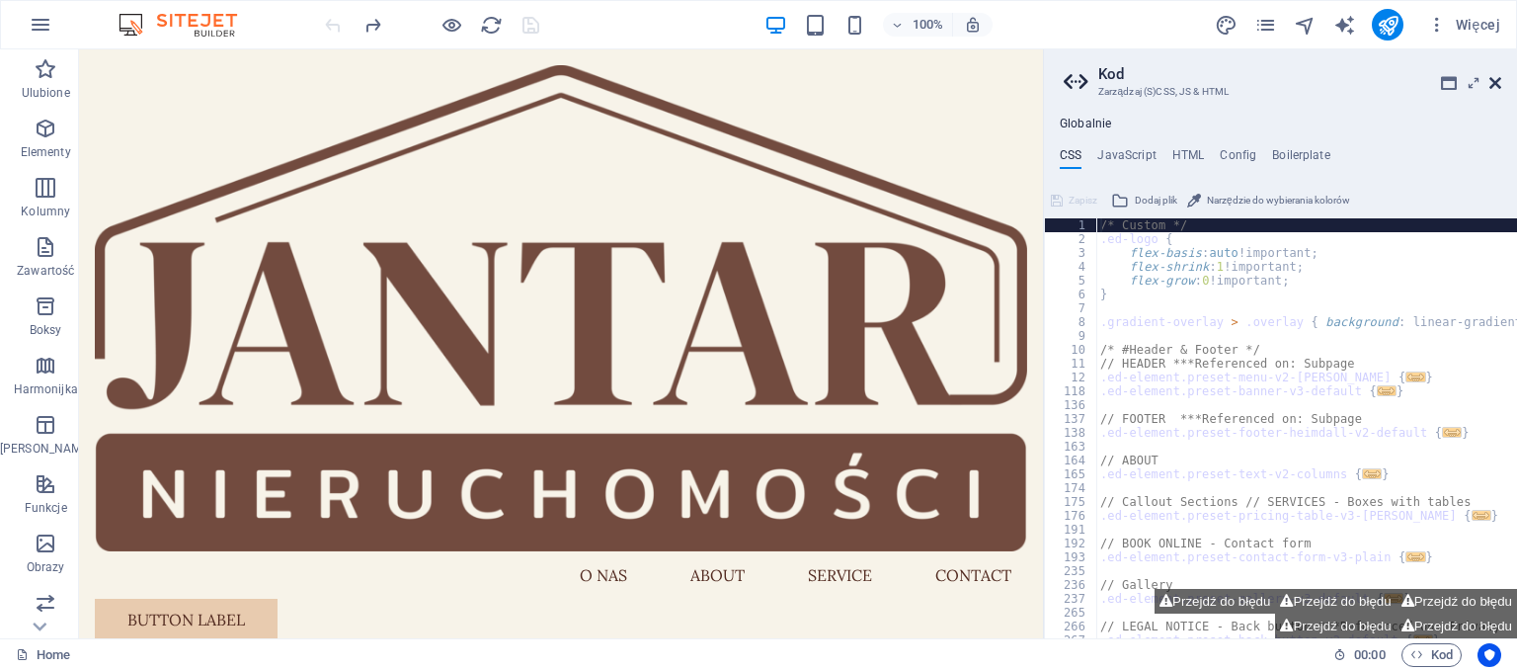
click at [1496, 83] on icon at bounding box center [1496, 83] width 12 height 16
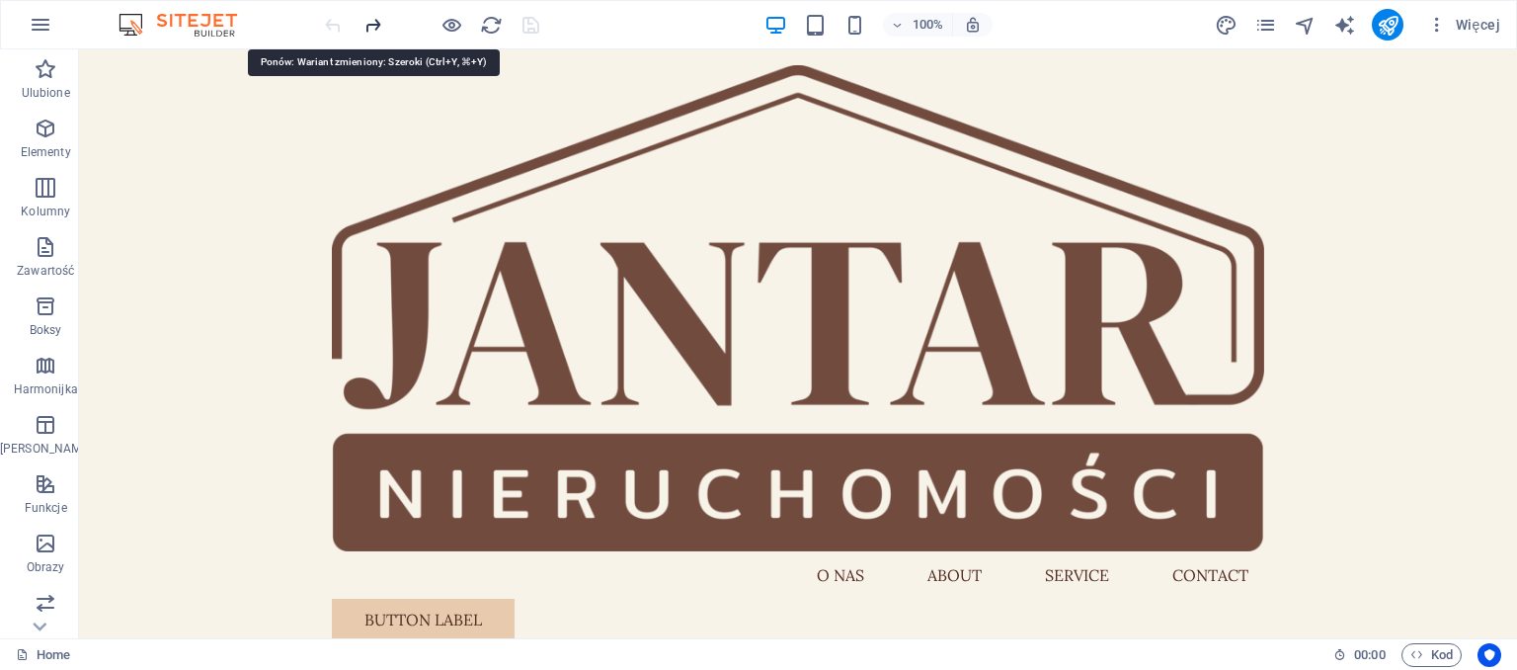
click at [373, 19] on icon "redo" at bounding box center [373, 25] width 23 height 23
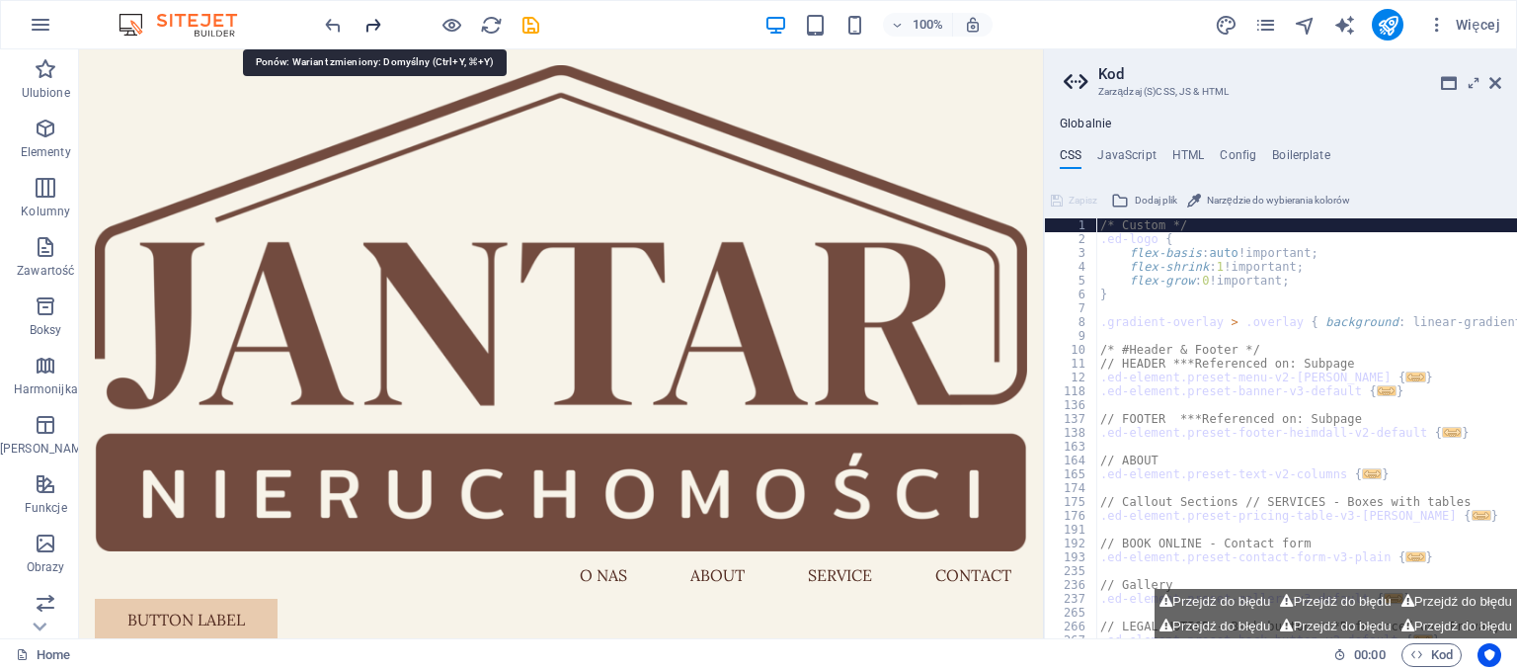
click at [369, 30] on icon "redo" at bounding box center [373, 25] width 23 height 23
click at [369, 29] on icon "redo" at bounding box center [373, 25] width 23 height 23
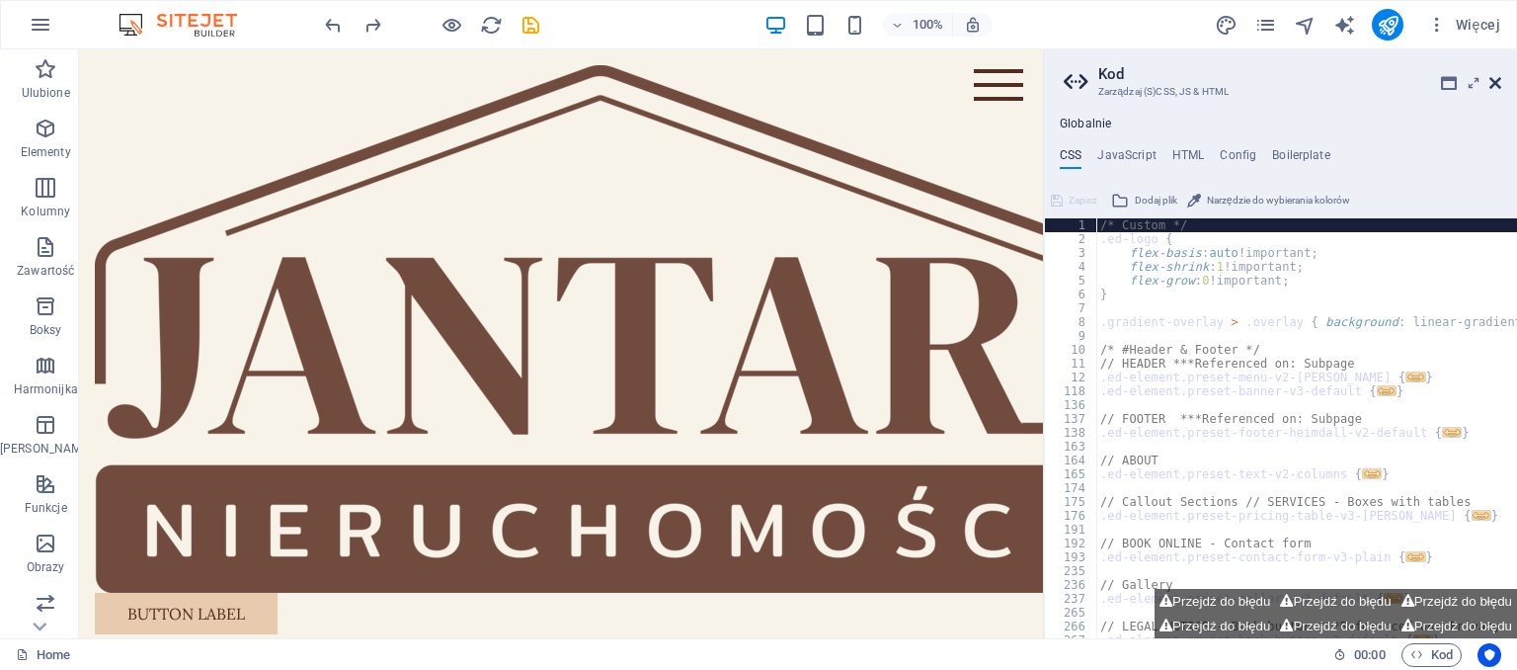
click at [1496, 82] on icon at bounding box center [1496, 83] width 12 height 16
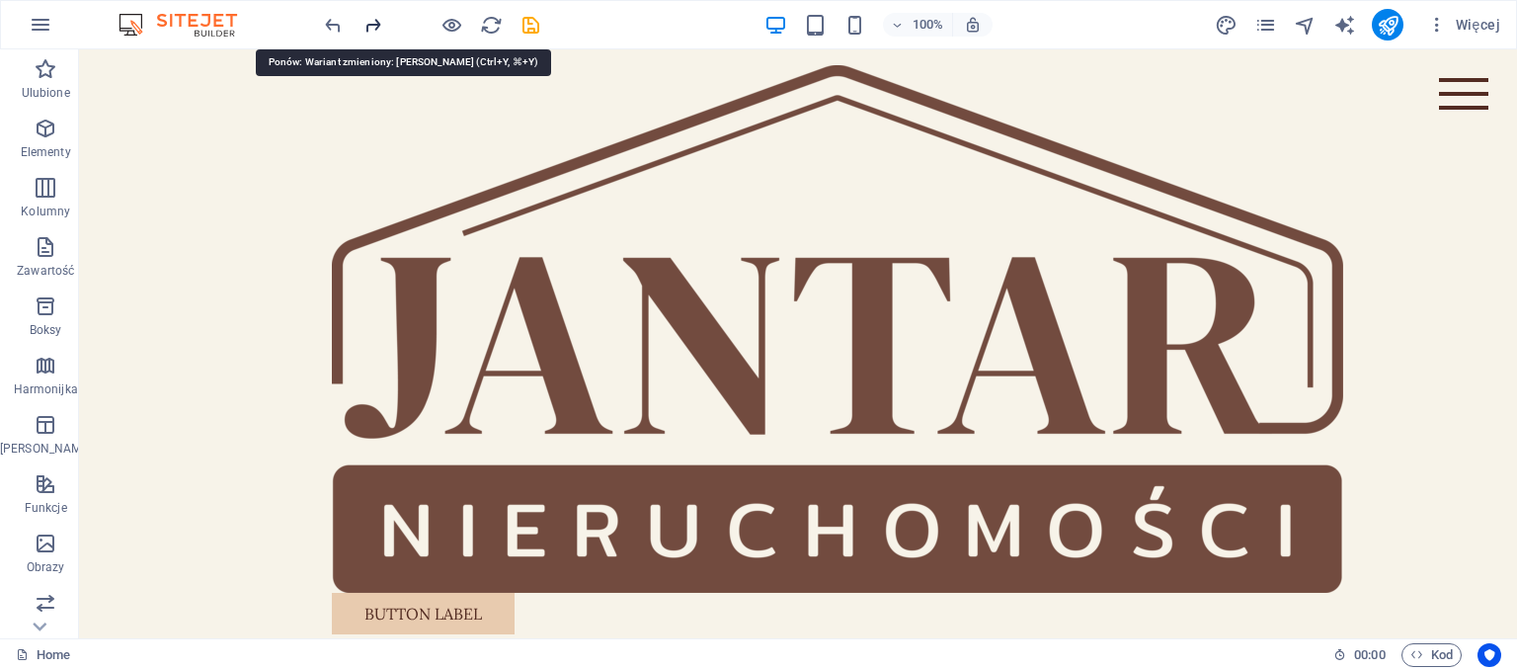
click at [379, 21] on icon "redo" at bounding box center [373, 25] width 23 height 23
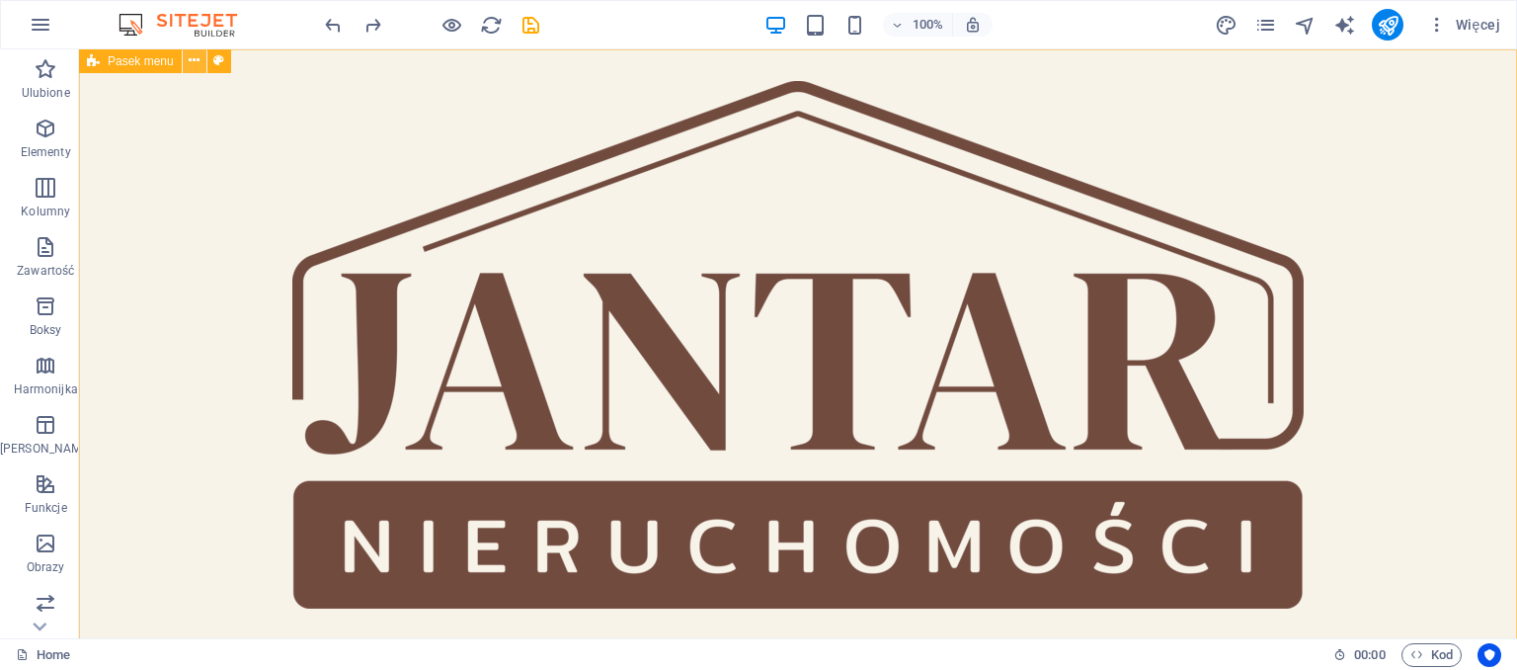
click at [195, 58] on icon at bounding box center [194, 60] width 11 height 21
click at [197, 62] on icon at bounding box center [192, 60] width 11 height 21
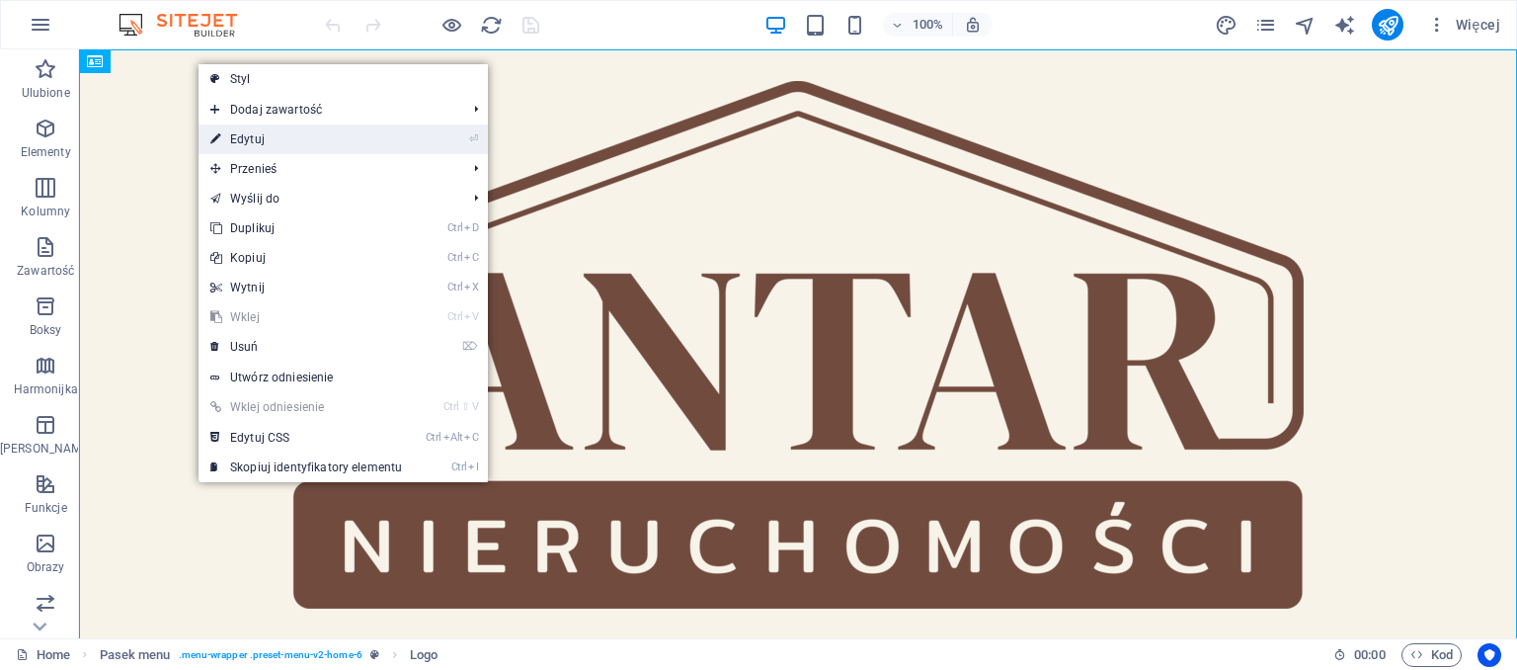
click at [239, 136] on link "⏎ Edytuj" at bounding box center [306, 139] width 215 height 30
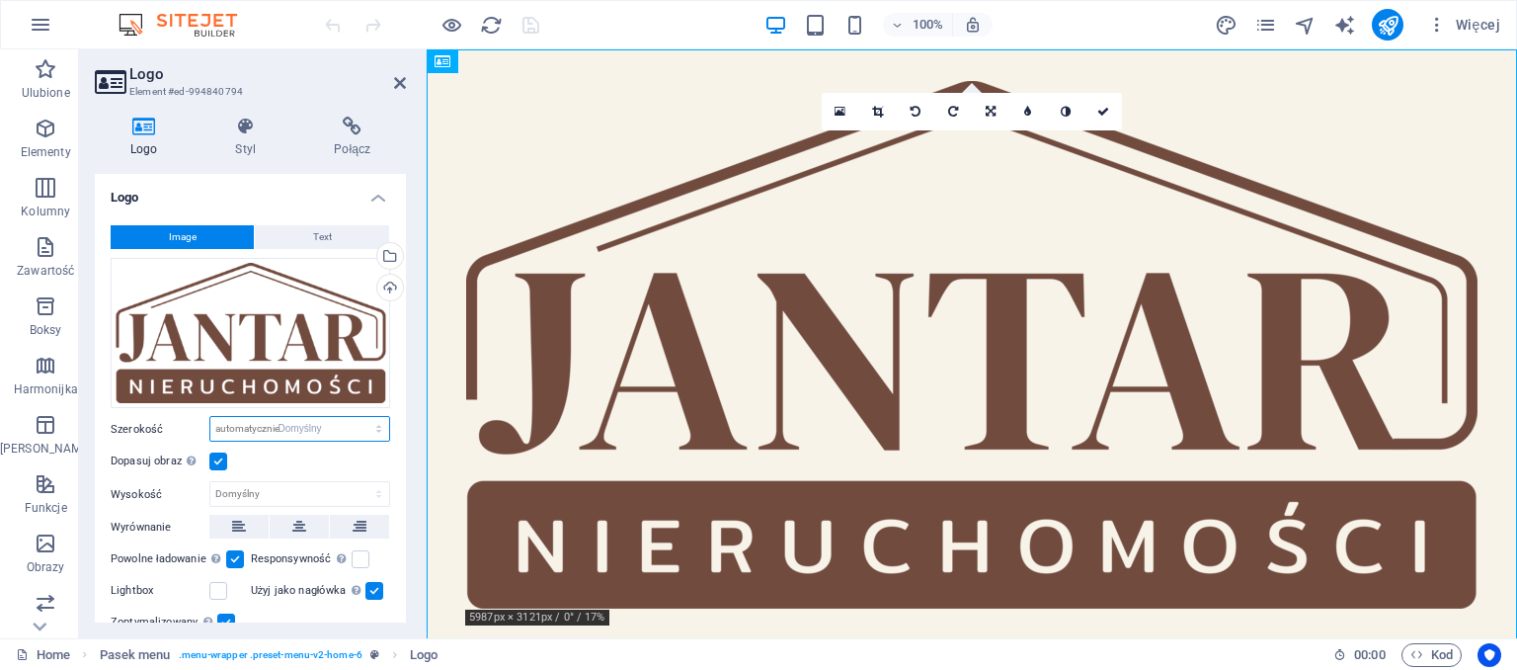
click option "Domyślny" at bounding box center [0, 0] width 0 height 0
click option "automatycznie" at bounding box center [0, 0] width 0 height 0
select select "DISABLED_OPTION_VALUE"
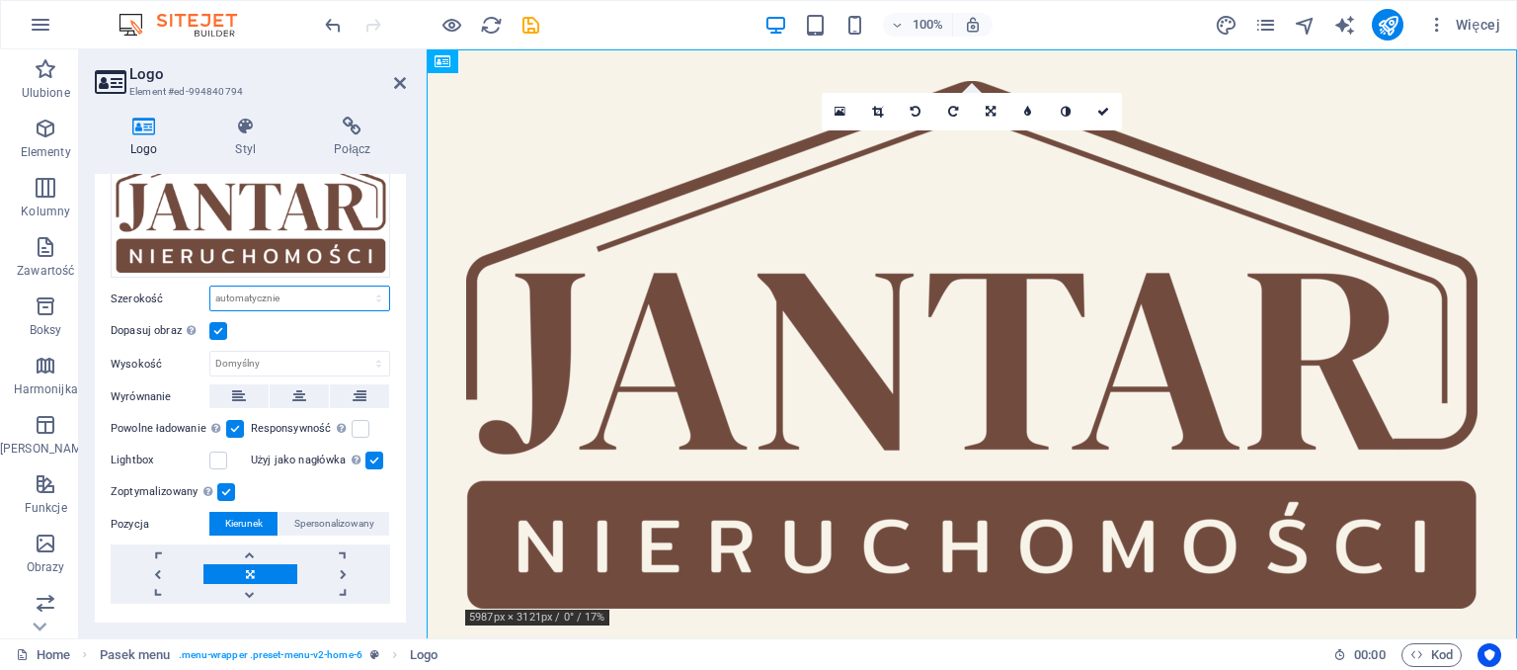
scroll to position [174, 0]
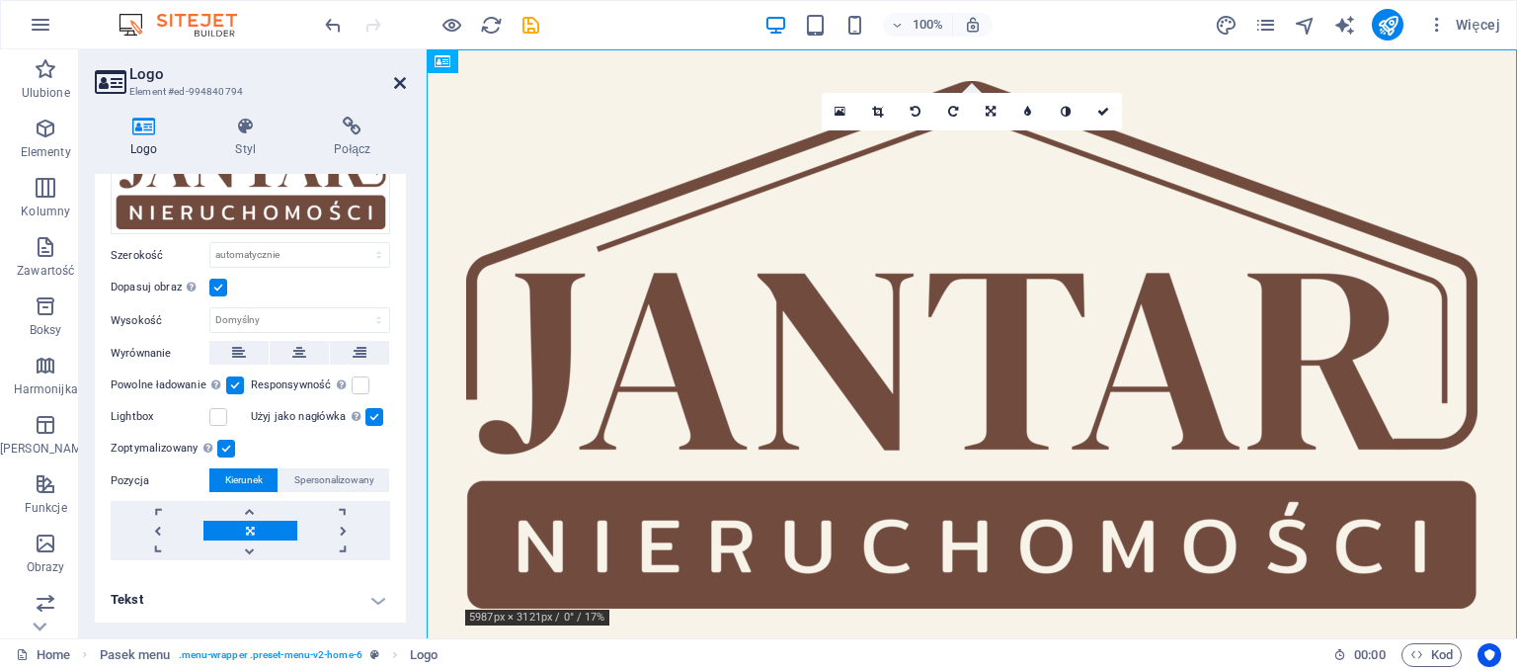
click at [400, 89] on icon at bounding box center [400, 83] width 12 height 16
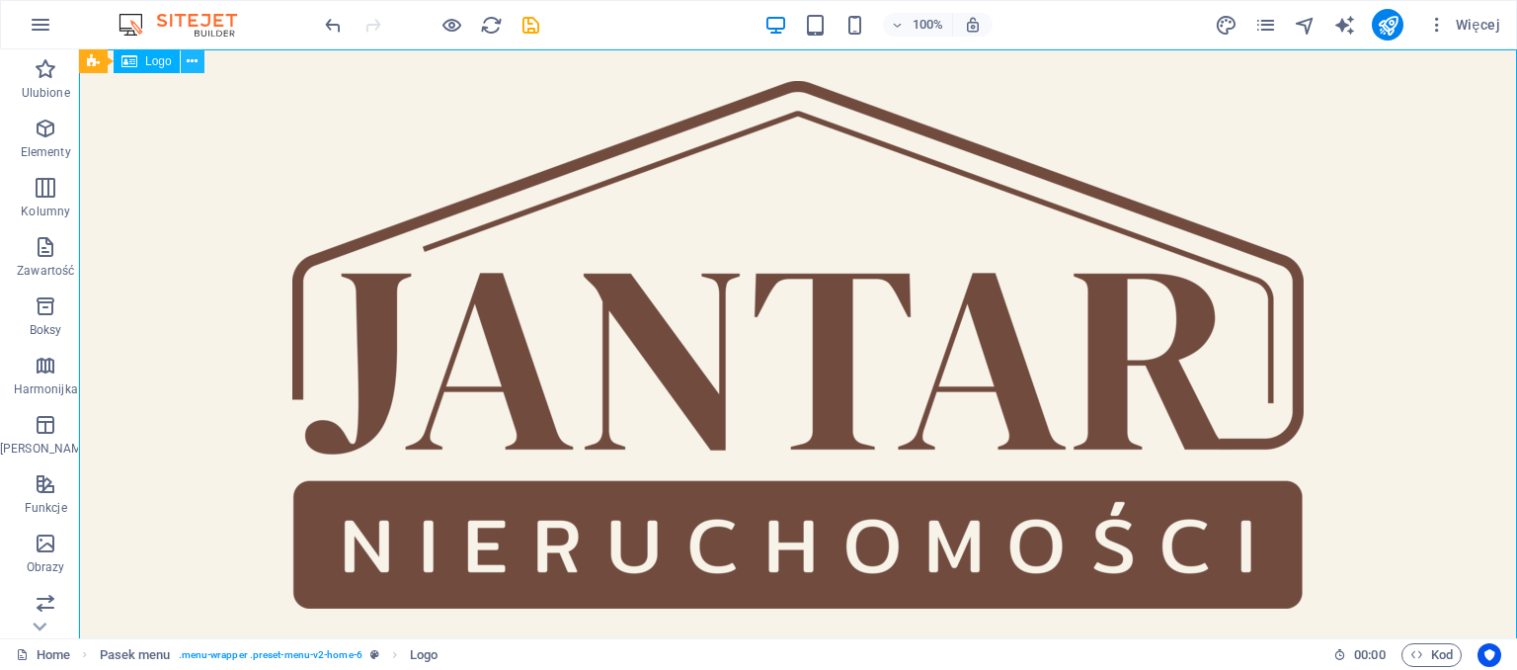
click at [198, 54] on icon at bounding box center [192, 61] width 11 height 21
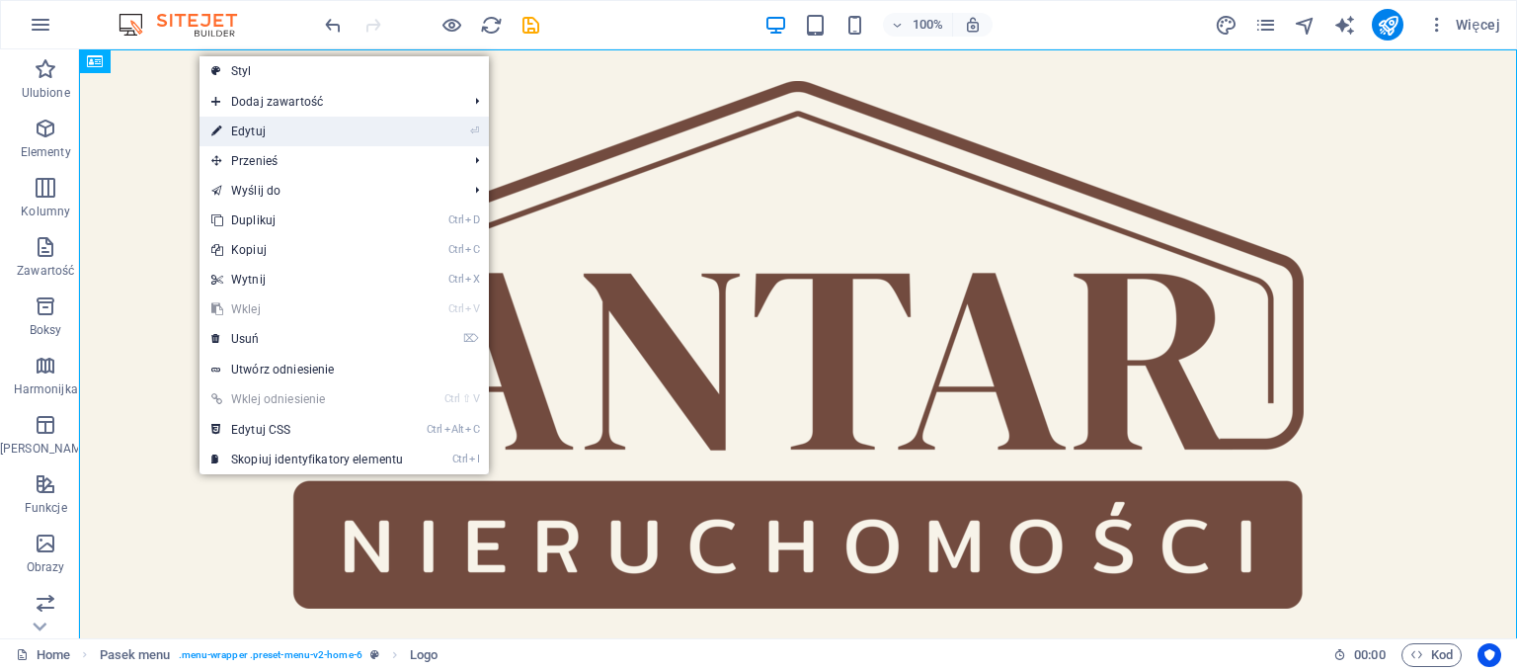
click at [253, 130] on link "⏎ Edytuj" at bounding box center [307, 132] width 215 height 30
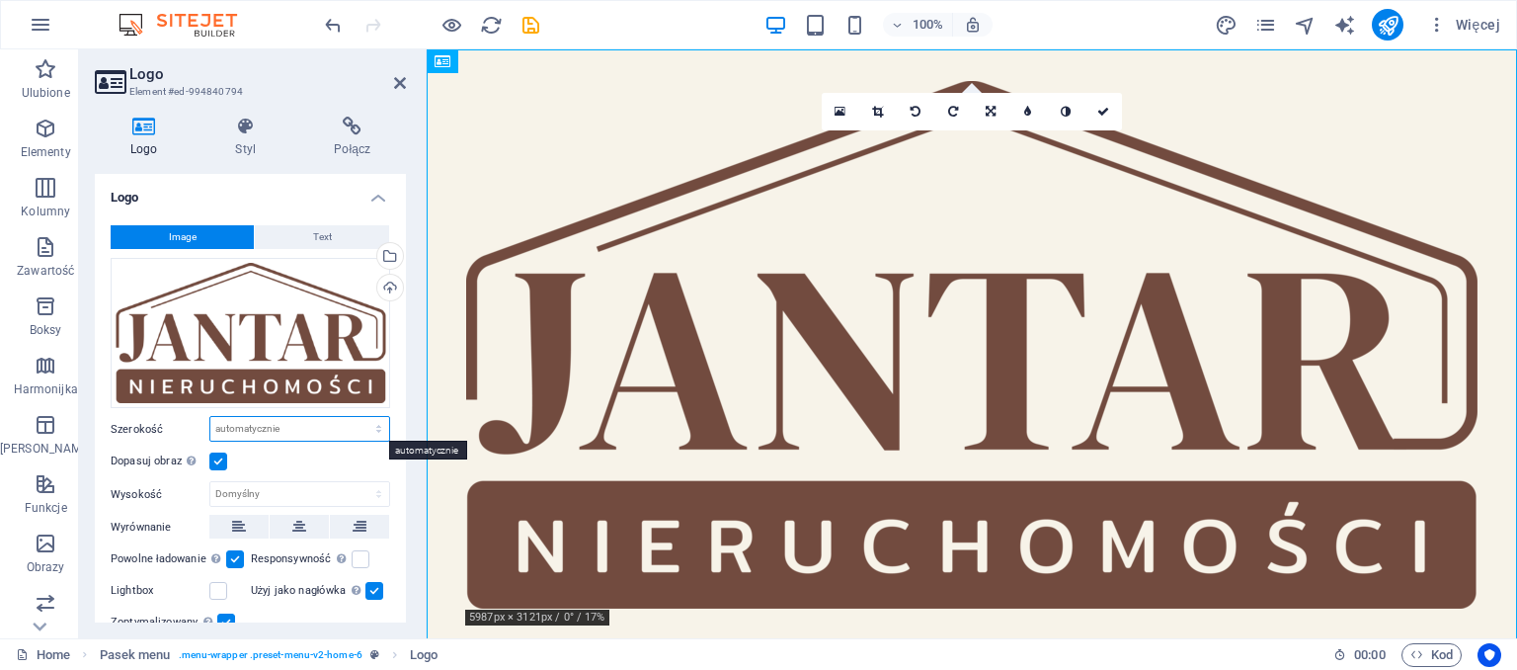
click at [210, 417] on select "Domyślny automatycznie px rem % em vh vw" at bounding box center [299, 429] width 179 height 24
click option "Domyślny" at bounding box center [0, 0] width 0 height 0
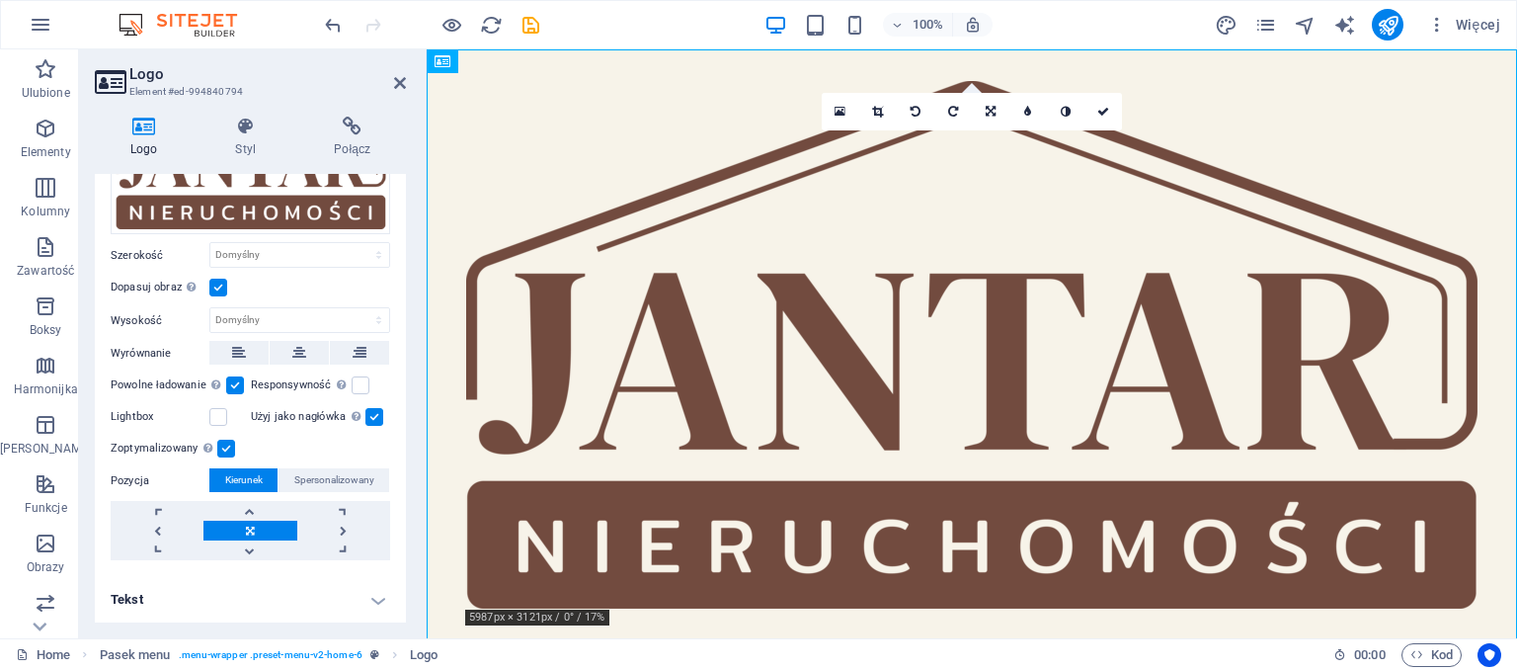
click at [256, 528] on link at bounding box center [249, 531] width 93 height 20
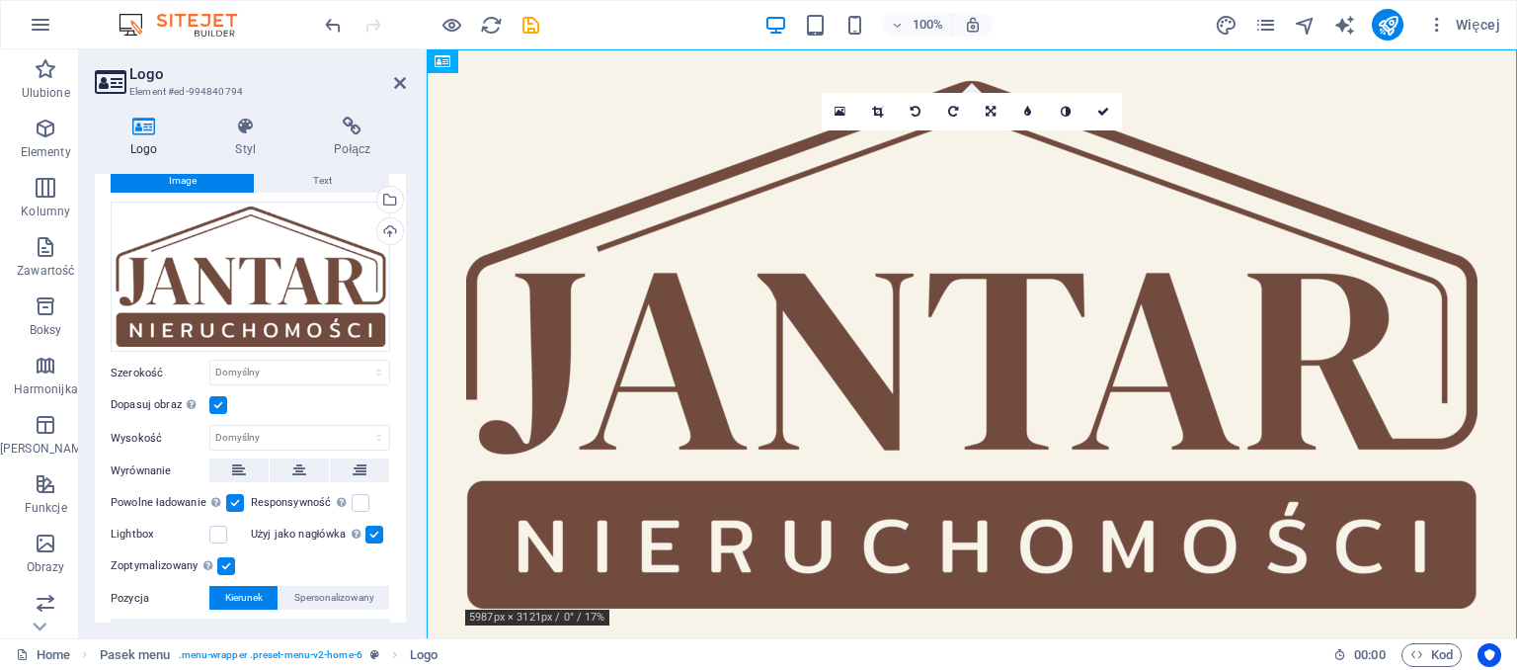
scroll to position [0, 0]
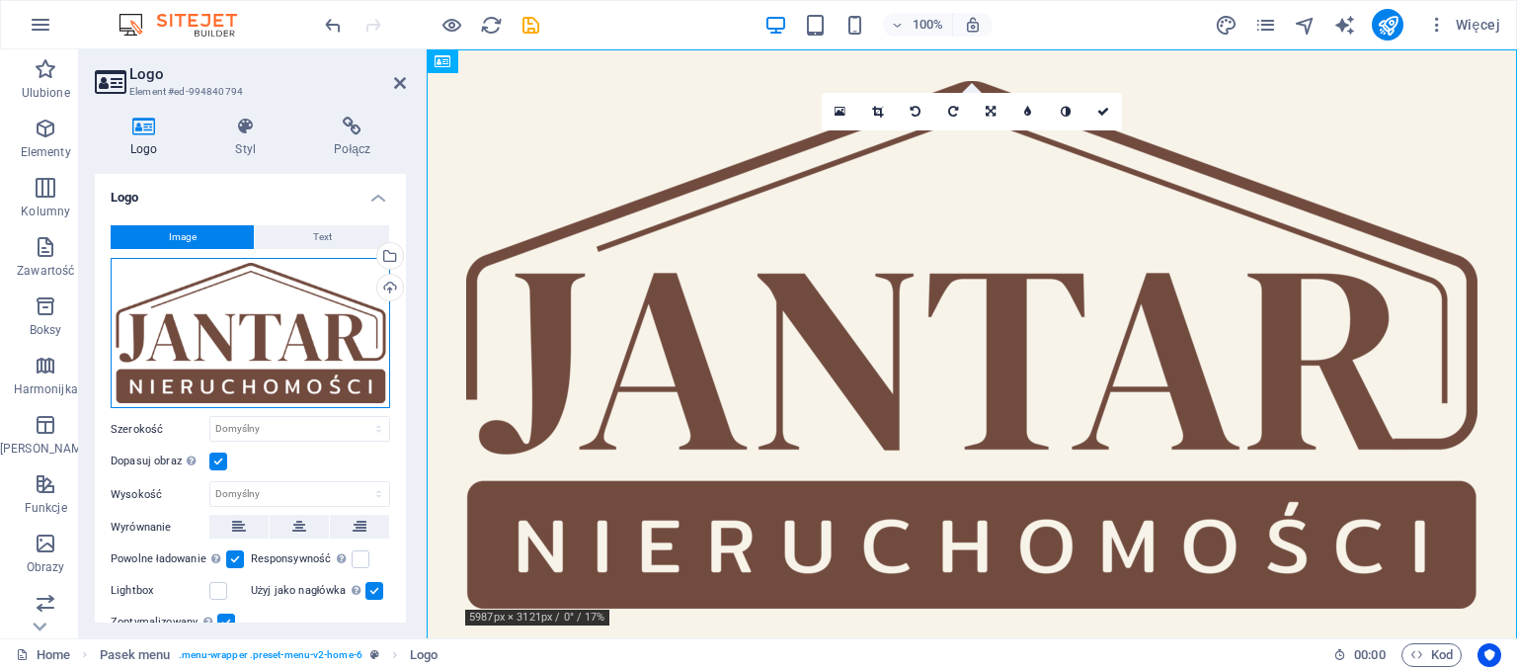
click at [270, 355] on div "Przeciągnij pliki tutaj, kliknij, aby wybrać pliki lub wybierz pliki z Plików l…" at bounding box center [251, 333] width 280 height 151
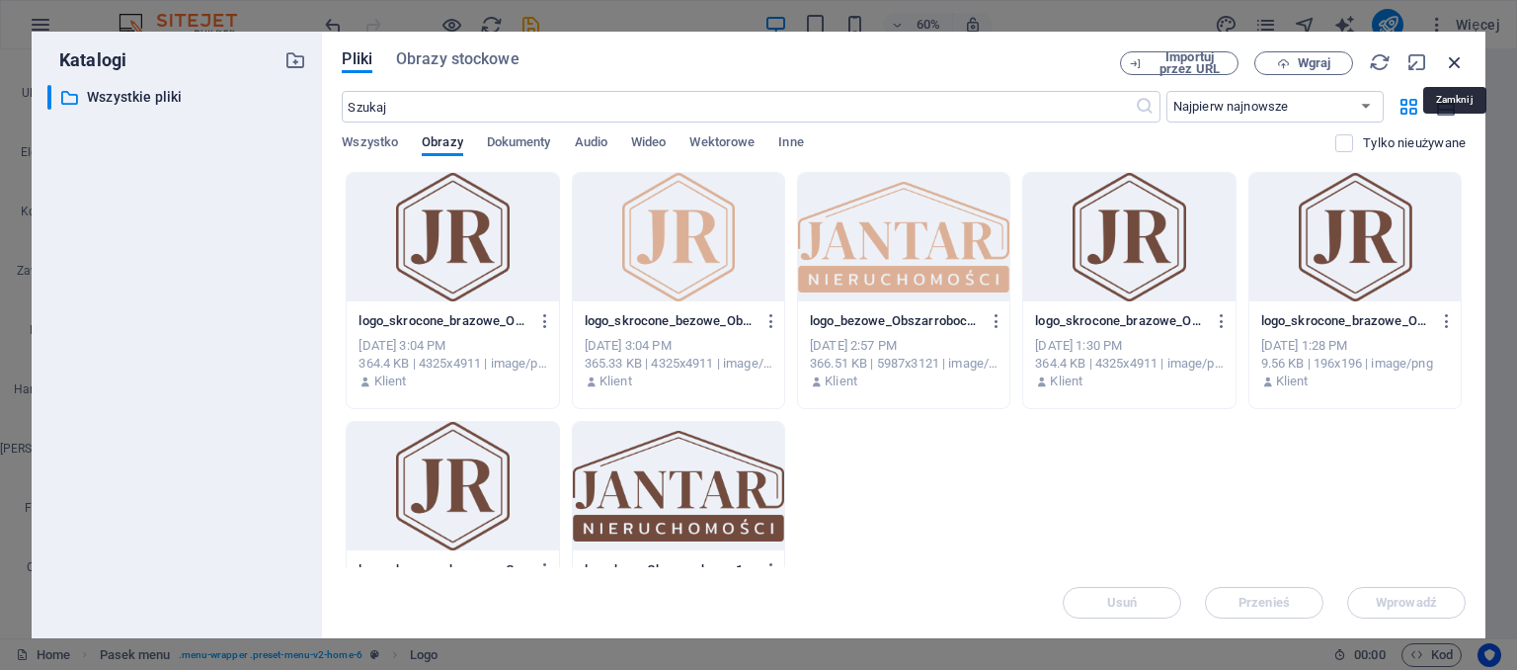
click at [1452, 58] on icon "button" at bounding box center [1455, 62] width 22 height 22
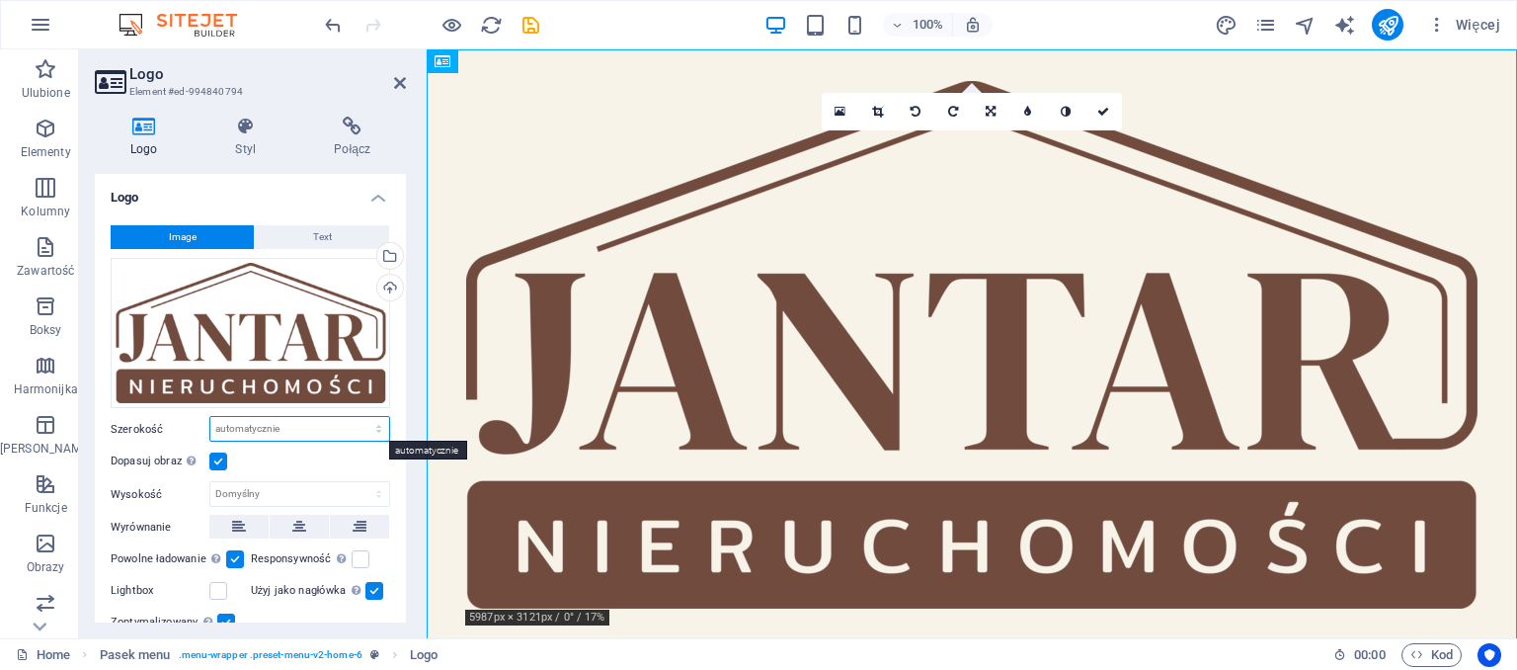
click at [210, 417] on select "Domyślny automatycznie px rem % em vh vw" at bounding box center [299, 429] width 179 height 24
select select "%"
click option "%" at bounding box center [0, 0] width 0 height 0
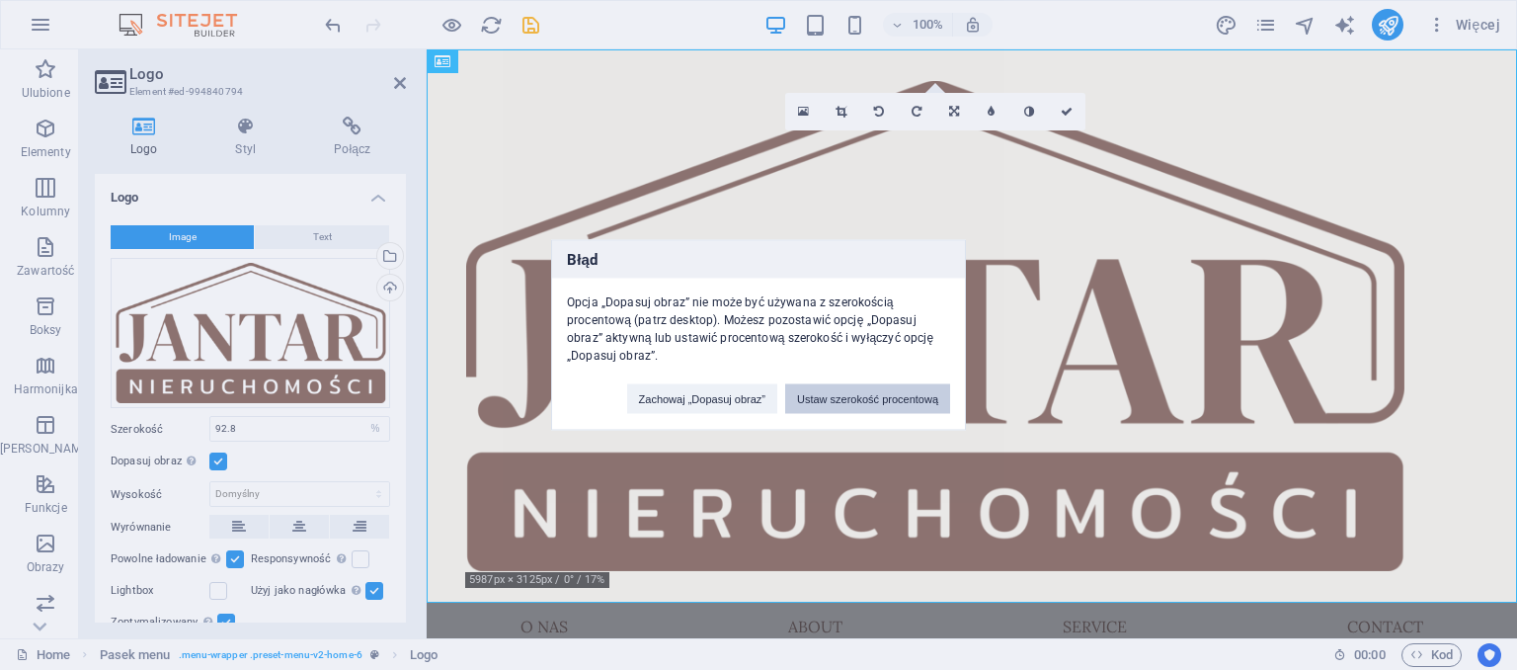
click at [831, 398] on button "Ustaw szerokość procentową" at bounding box center [867, 399] width 165 height 30
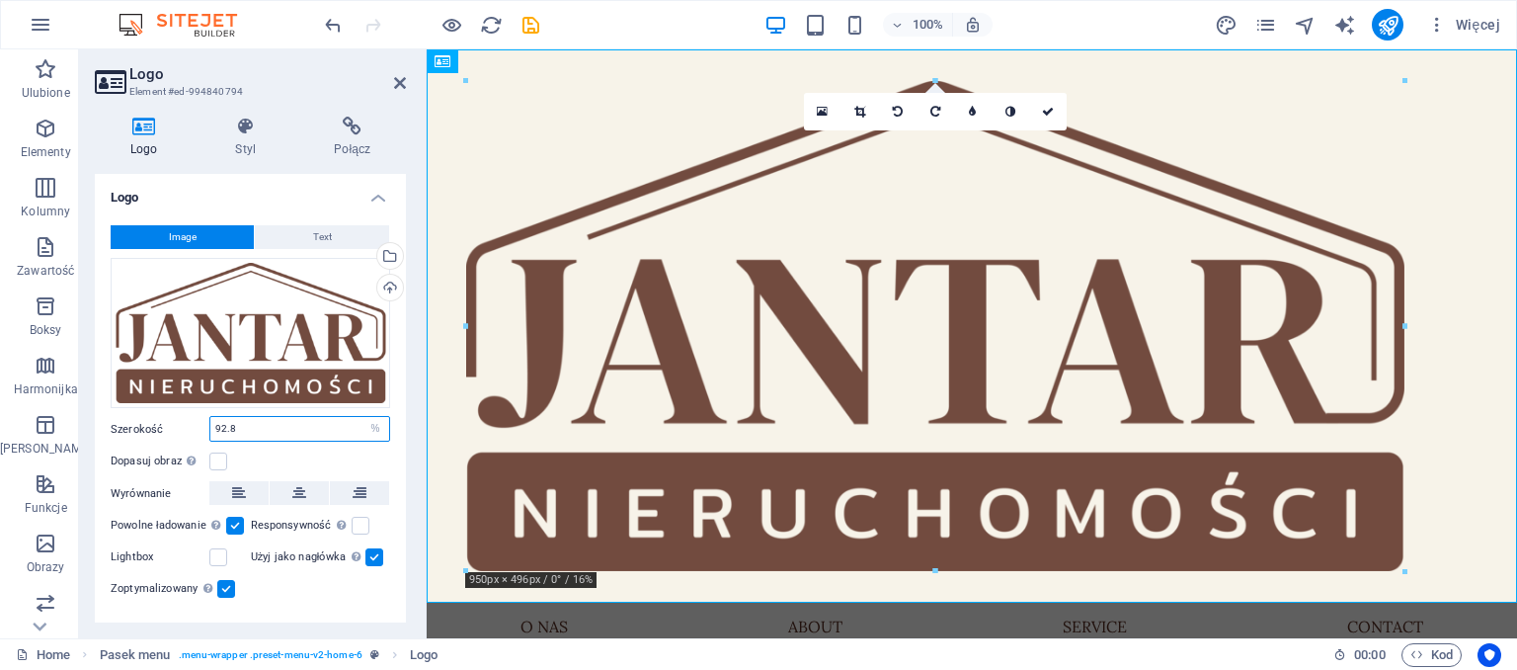
click at [288, 433] on input "92.8" at bounding box center [299, 429] width 179 height 24
type input "9"
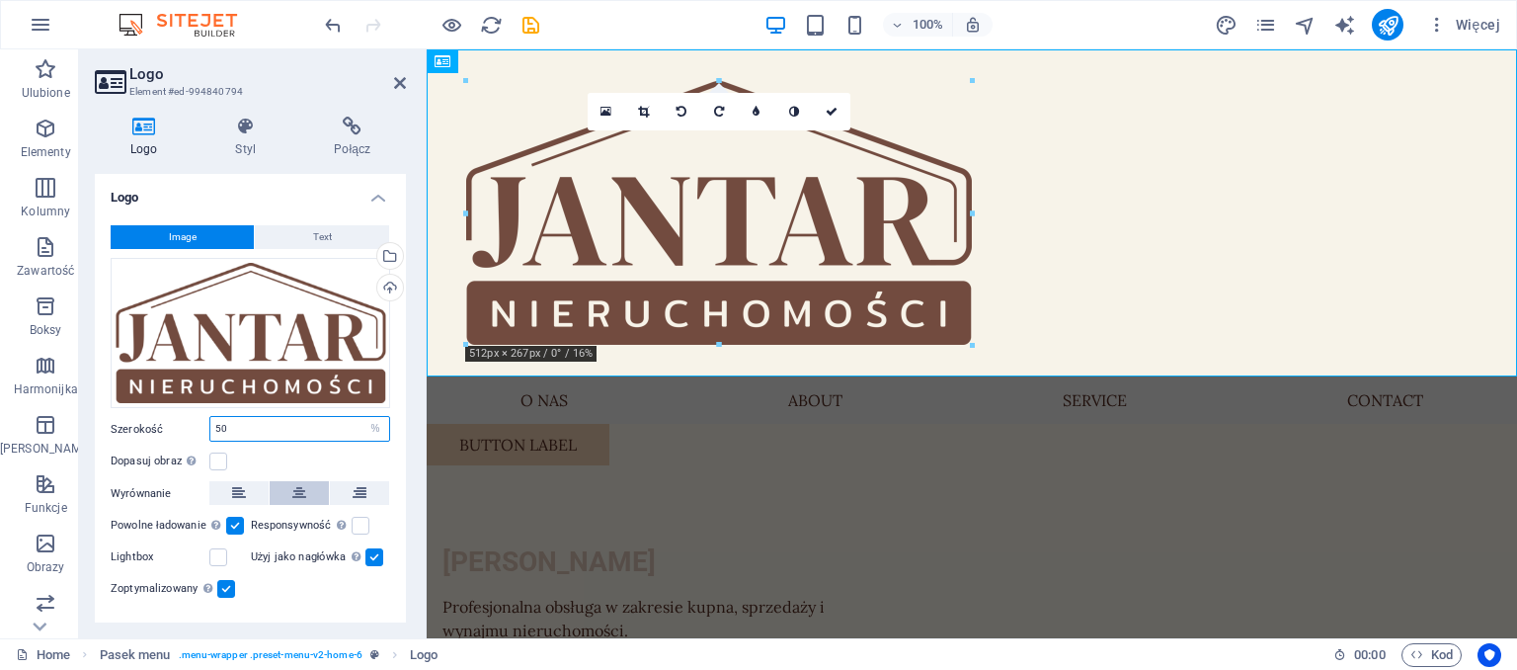
type input "50"
click at [293, 492] on icon at bounding box center [299, 493] width 14 height 24
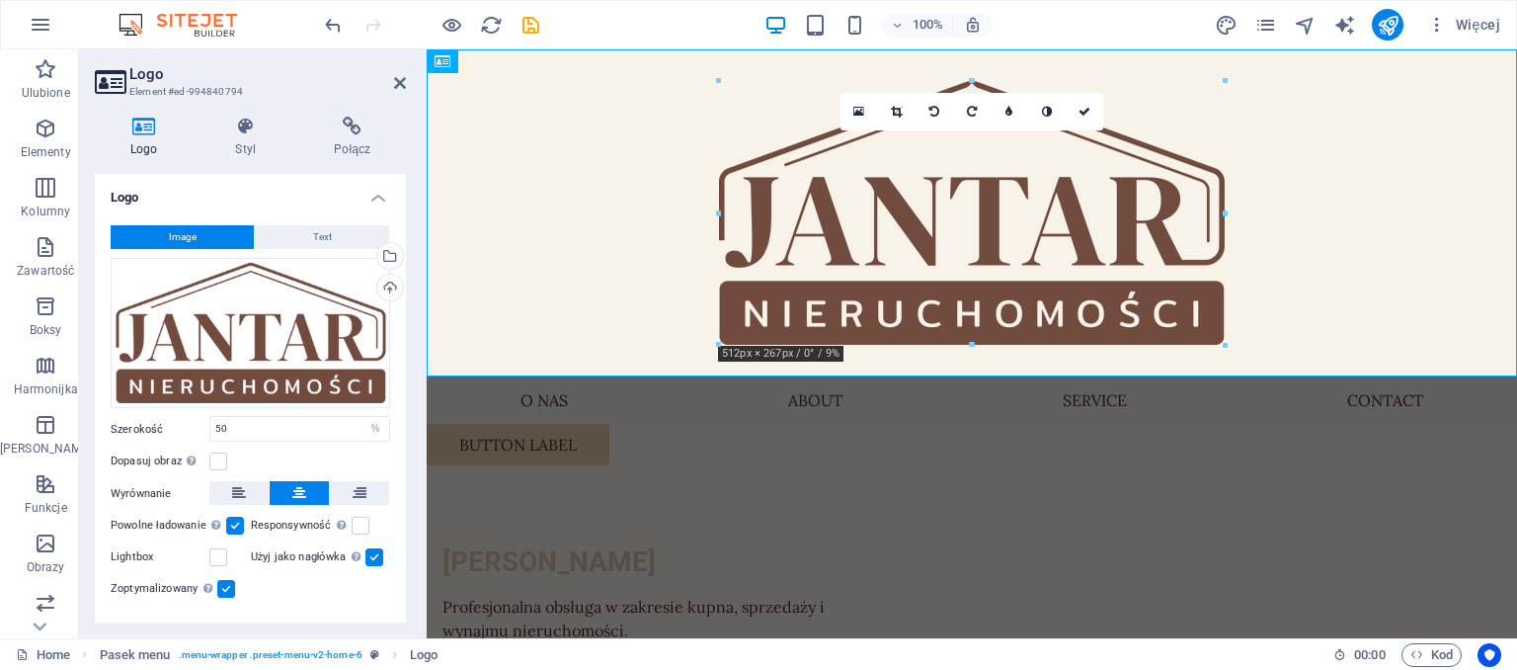
scroll to position [41, 0]
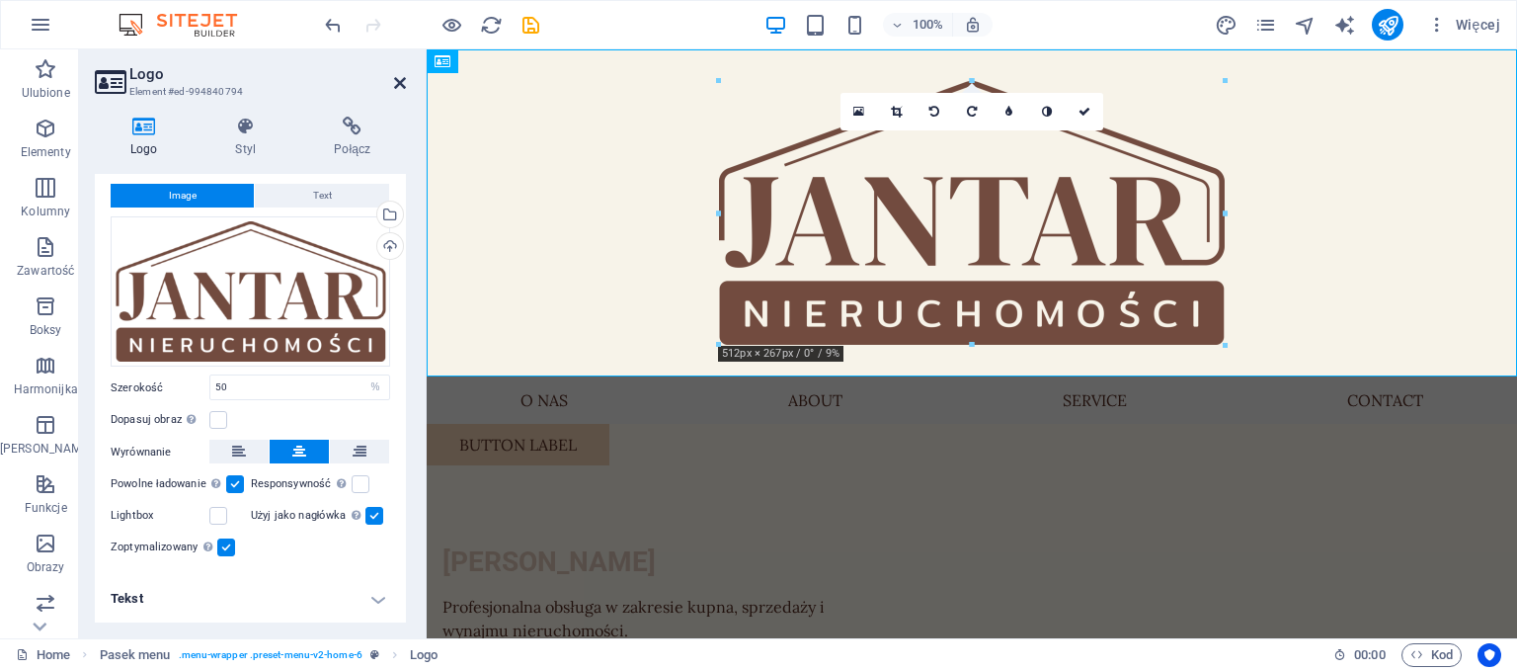
click at [400, 86] on icon at bounding box center [400, 83] width 12 height 16
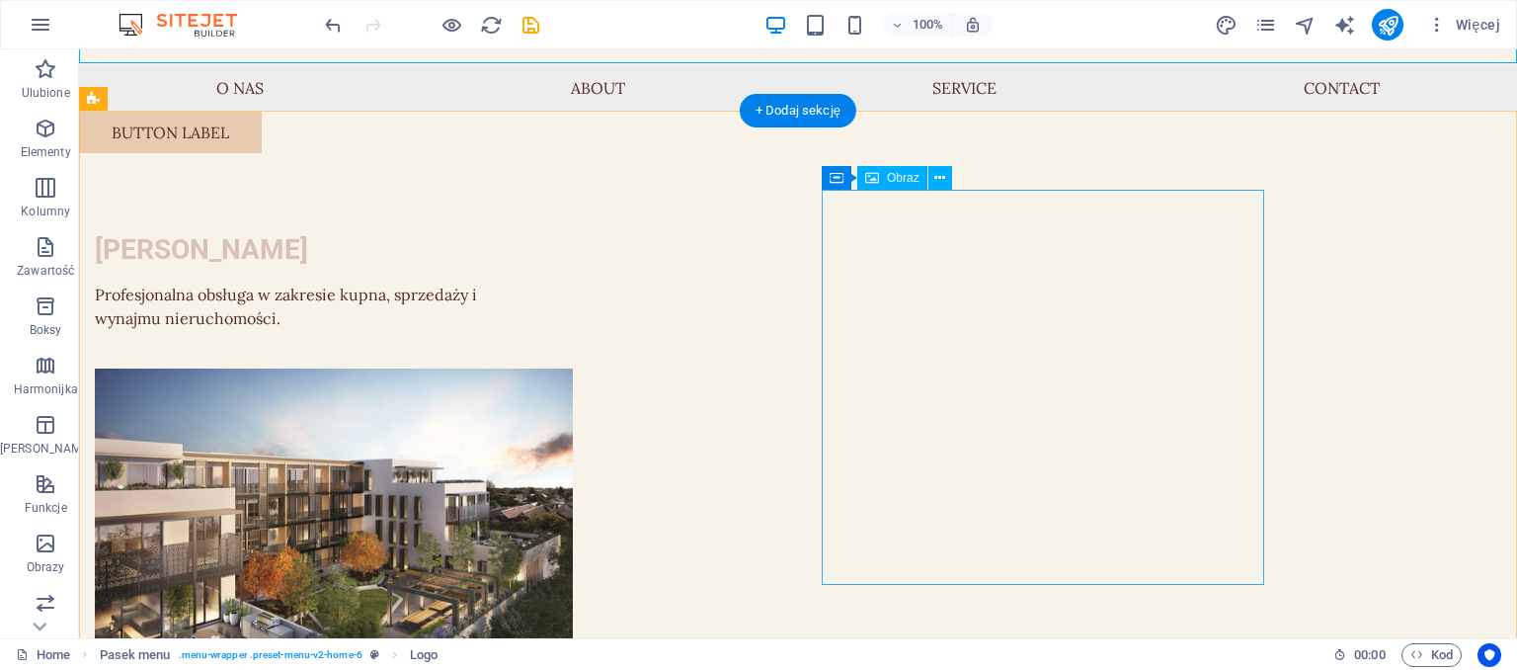
scroll to position [0, 0]
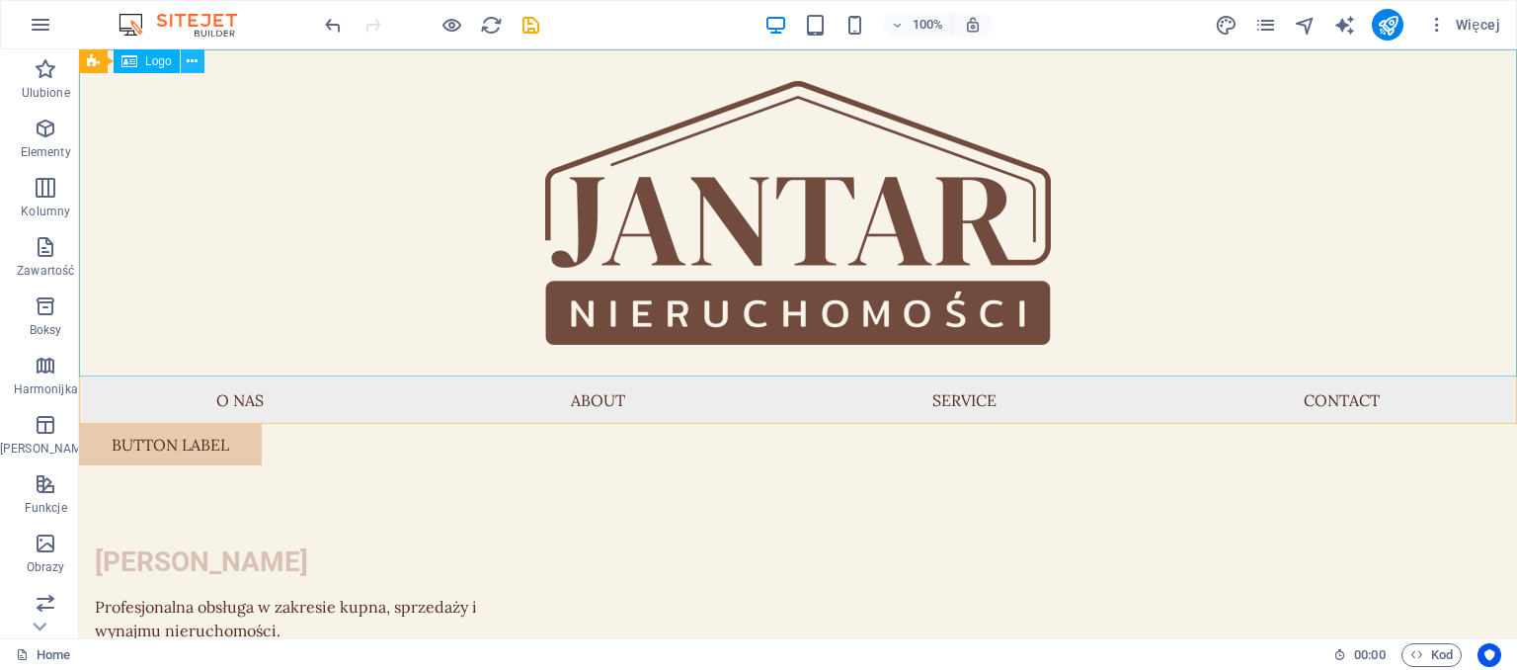
click at [193, 60] on icon at bounding box center [192, 61] width 11 height 21
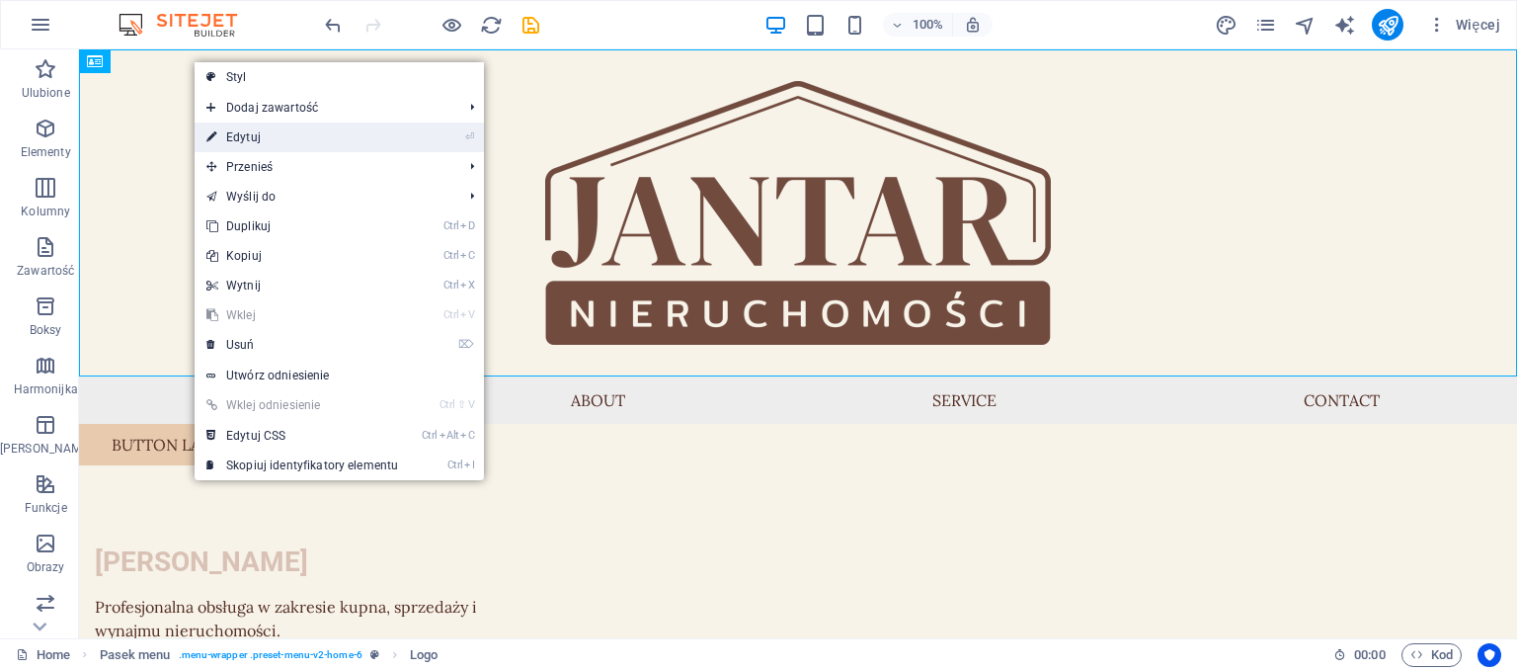
click at [234, 132] on link "⏎ Edytuj" at bounding box center [302, 137] width 215 height 30
select select "%"
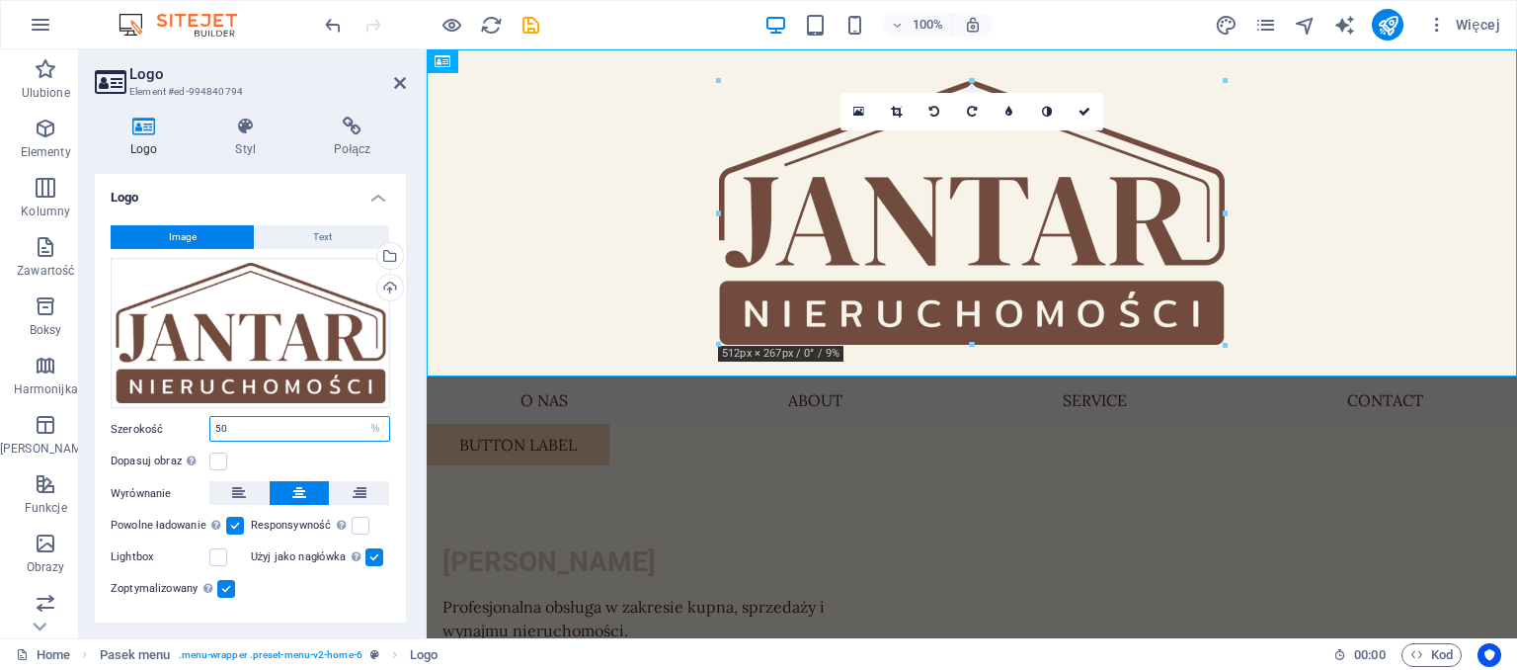
click at [281, 429] on input "50" at bounding box center [299, 429] width 179 height 24
type input "5"
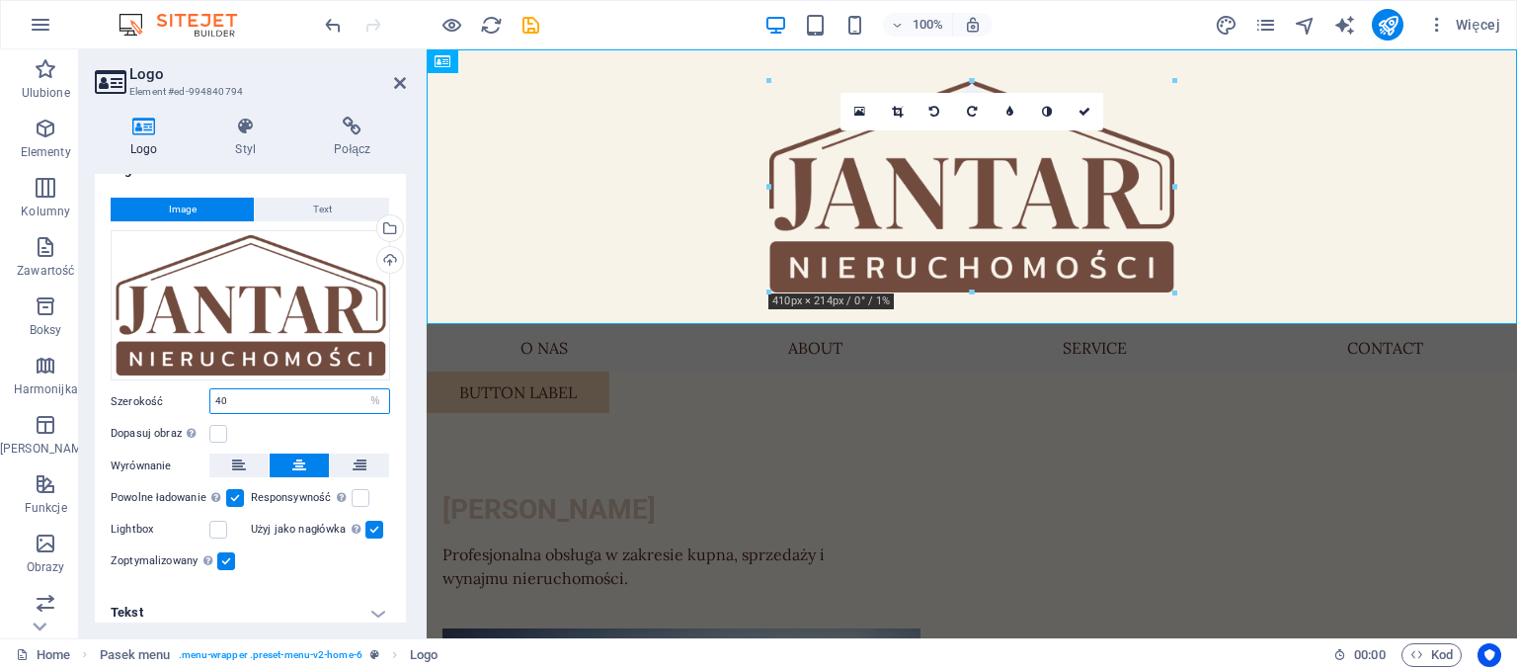
scroll to position [41, 0]
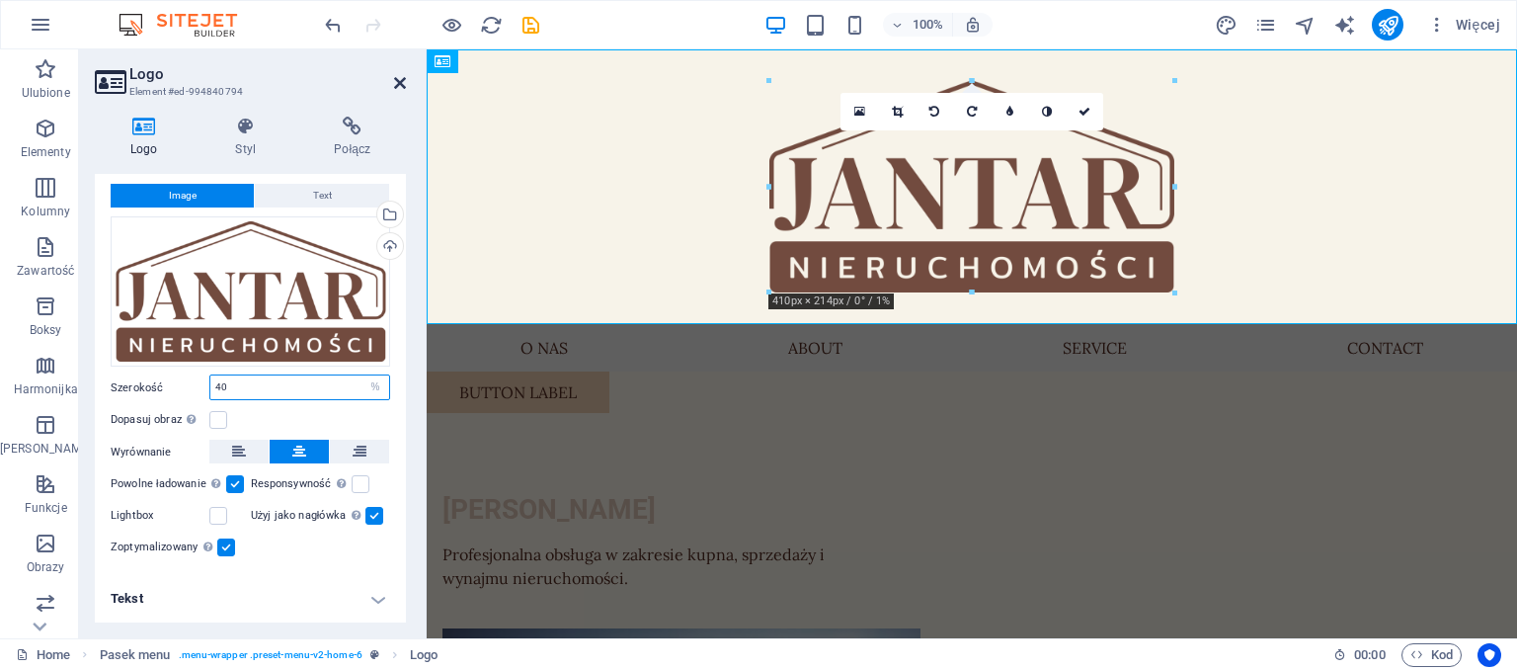
type input "40"
click at [404, 84] on icon at bounding box center [400, 83] width 12 height 16
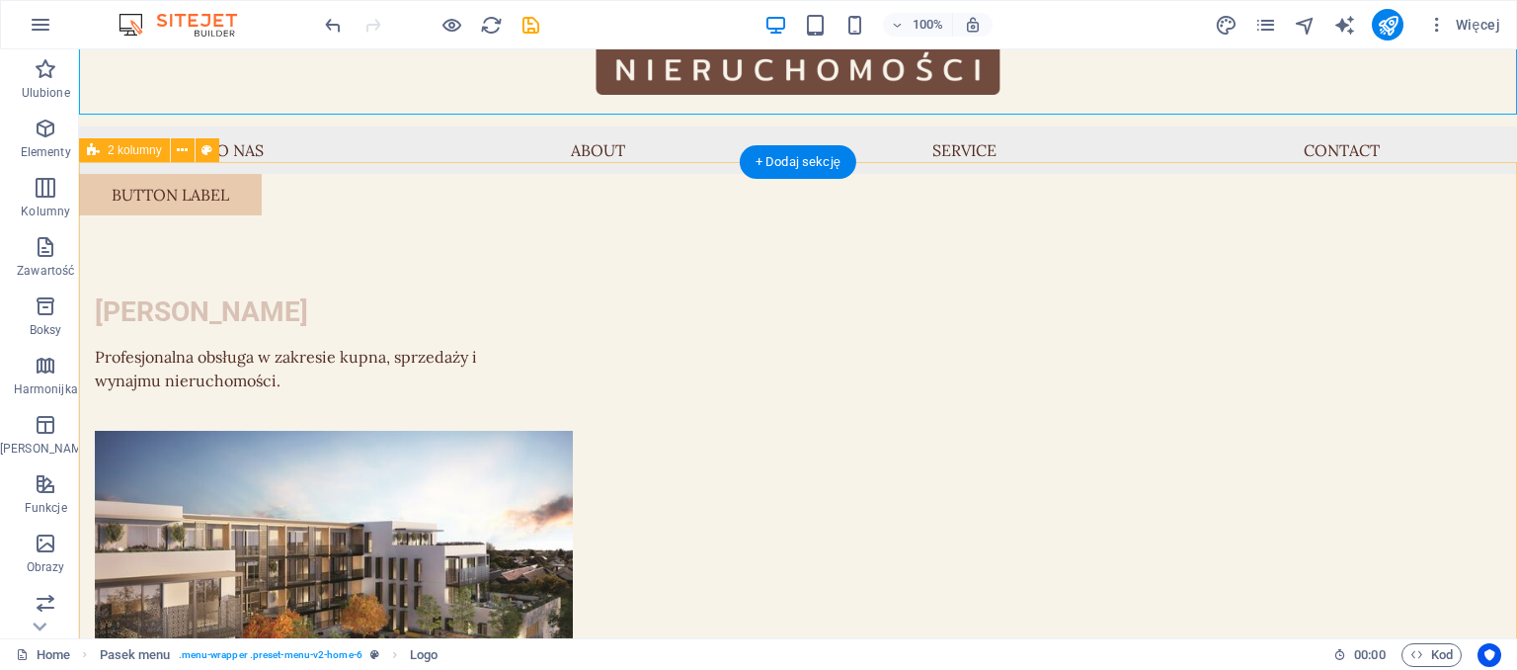
scroll to position [0, 0]
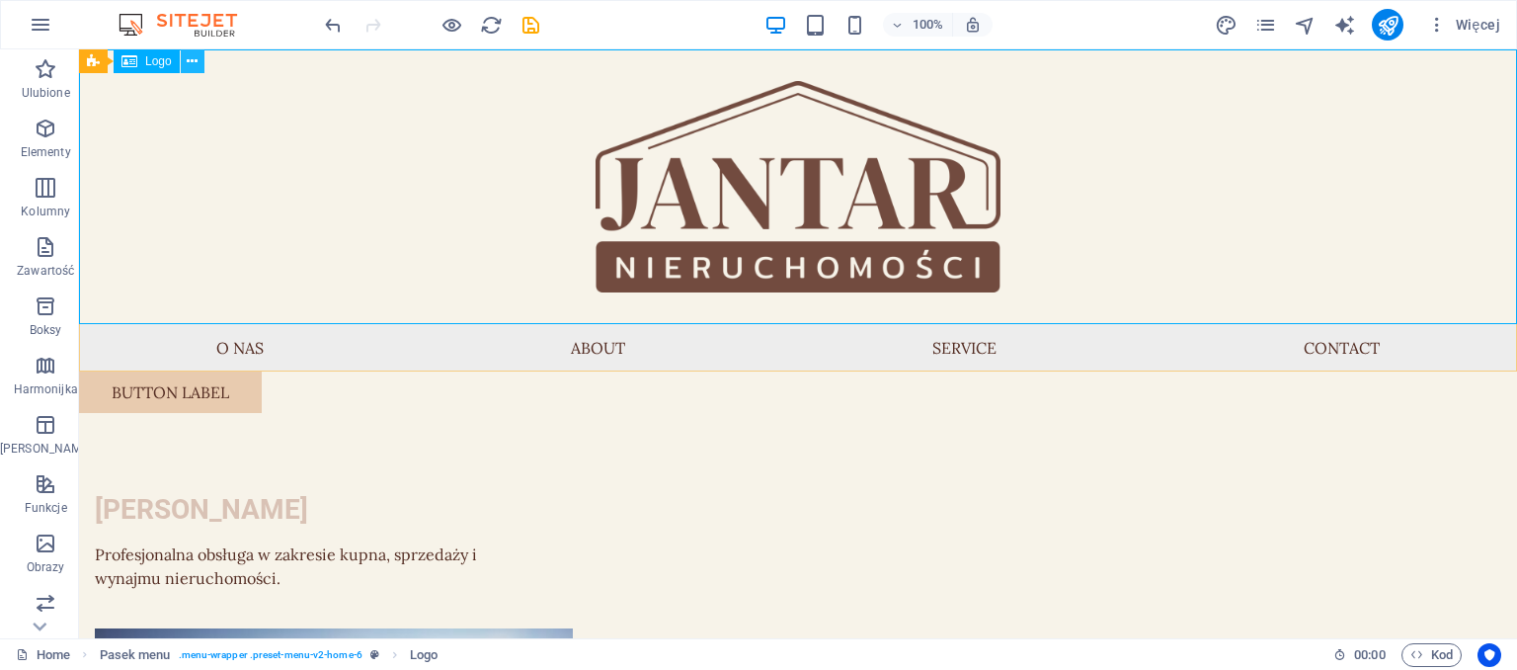
click at [193, 61] on icon at bounding box center [192, 61] width 11 height 21
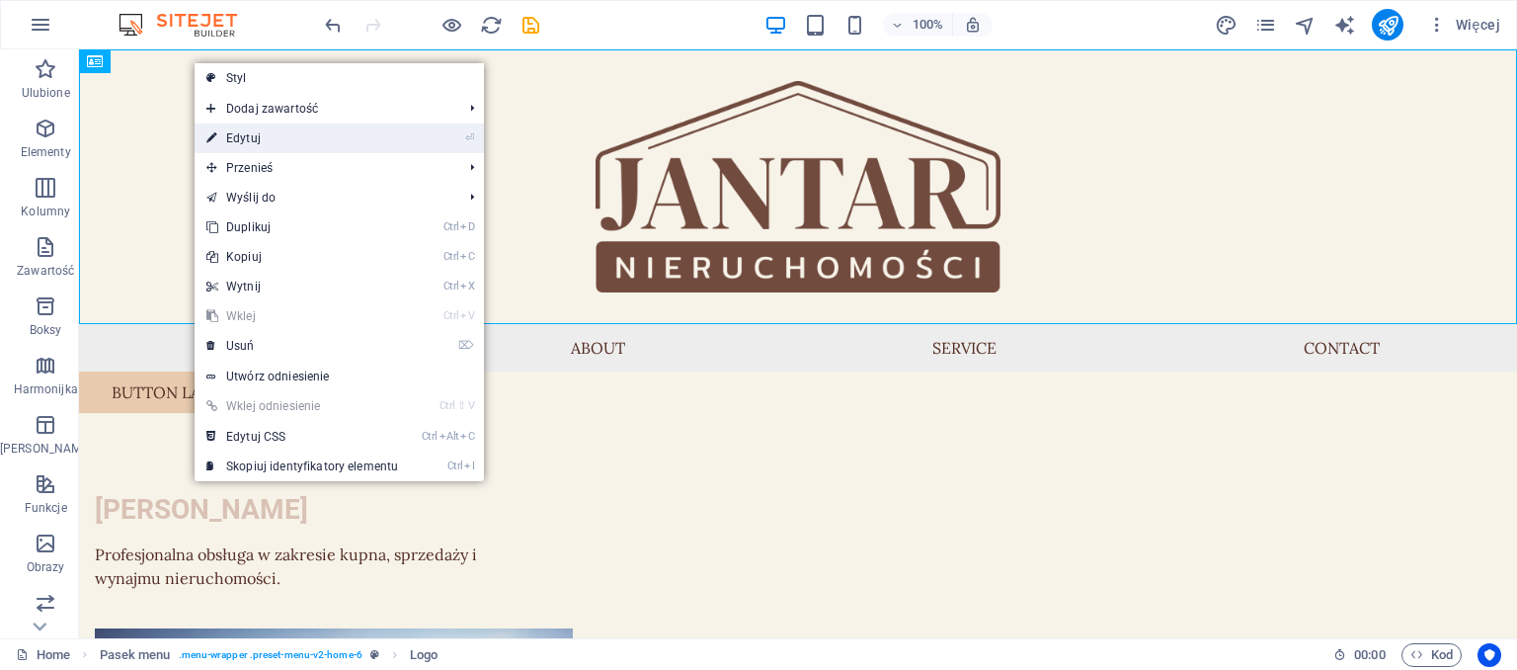
click at [251, 143] on link "⏎ Edytuj" at bounding box center [302, 138] width 215 height 30
select select "%"
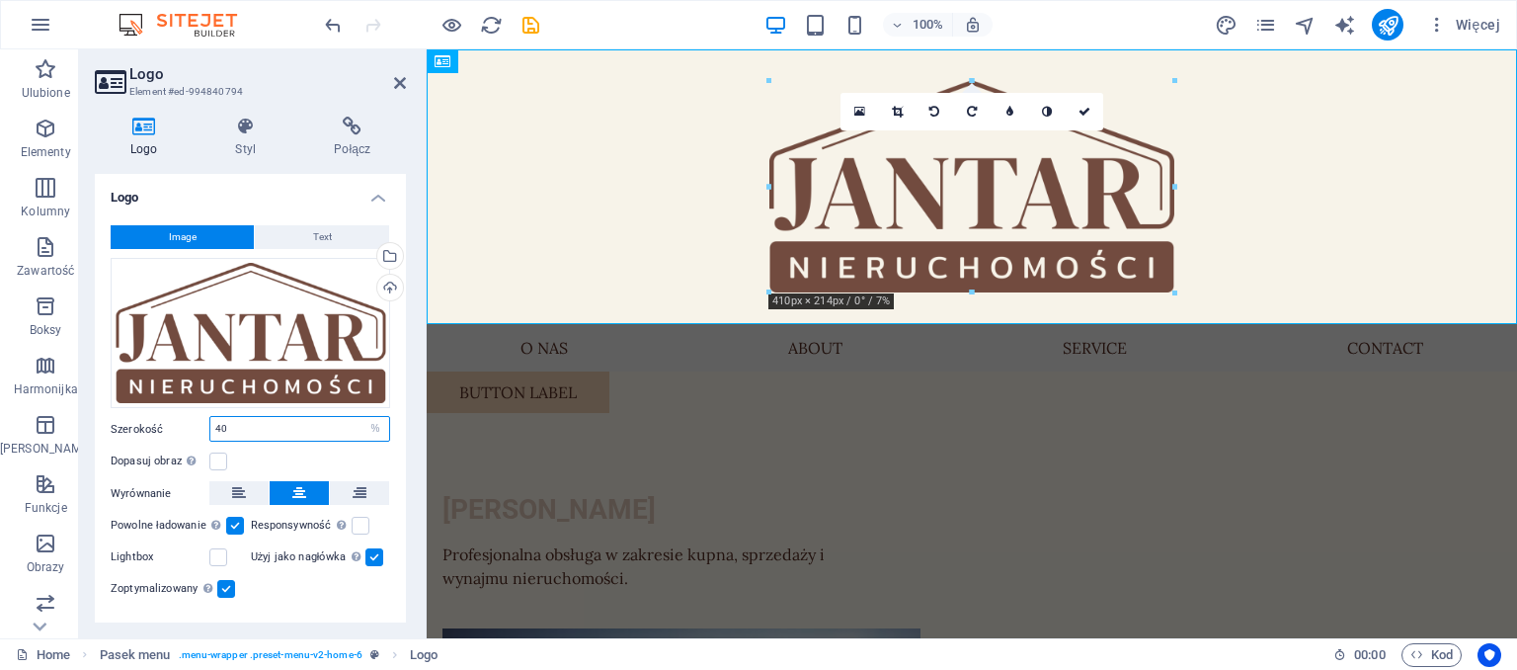
click at [262, 424] on input "40" at bounding box center [299, 429] width 179 height 24
type input "4"
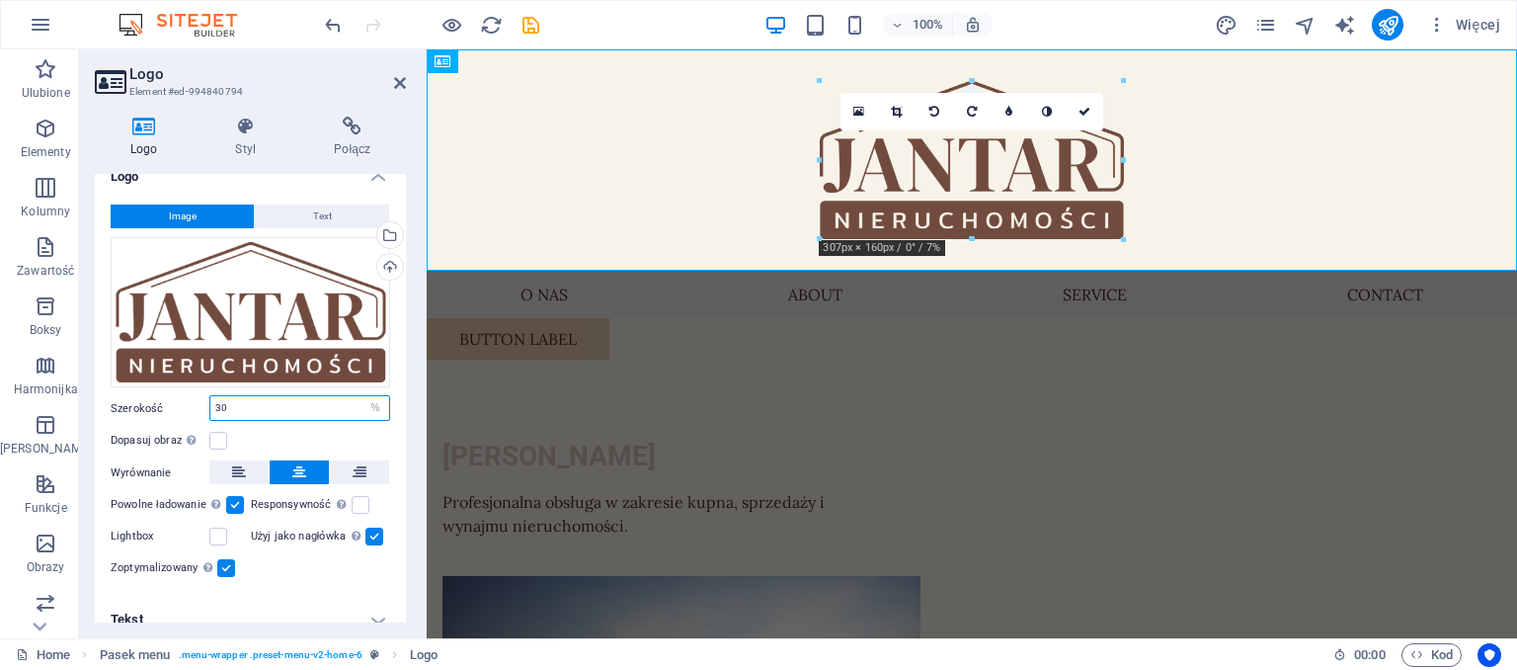
scroll to position [41, 0]
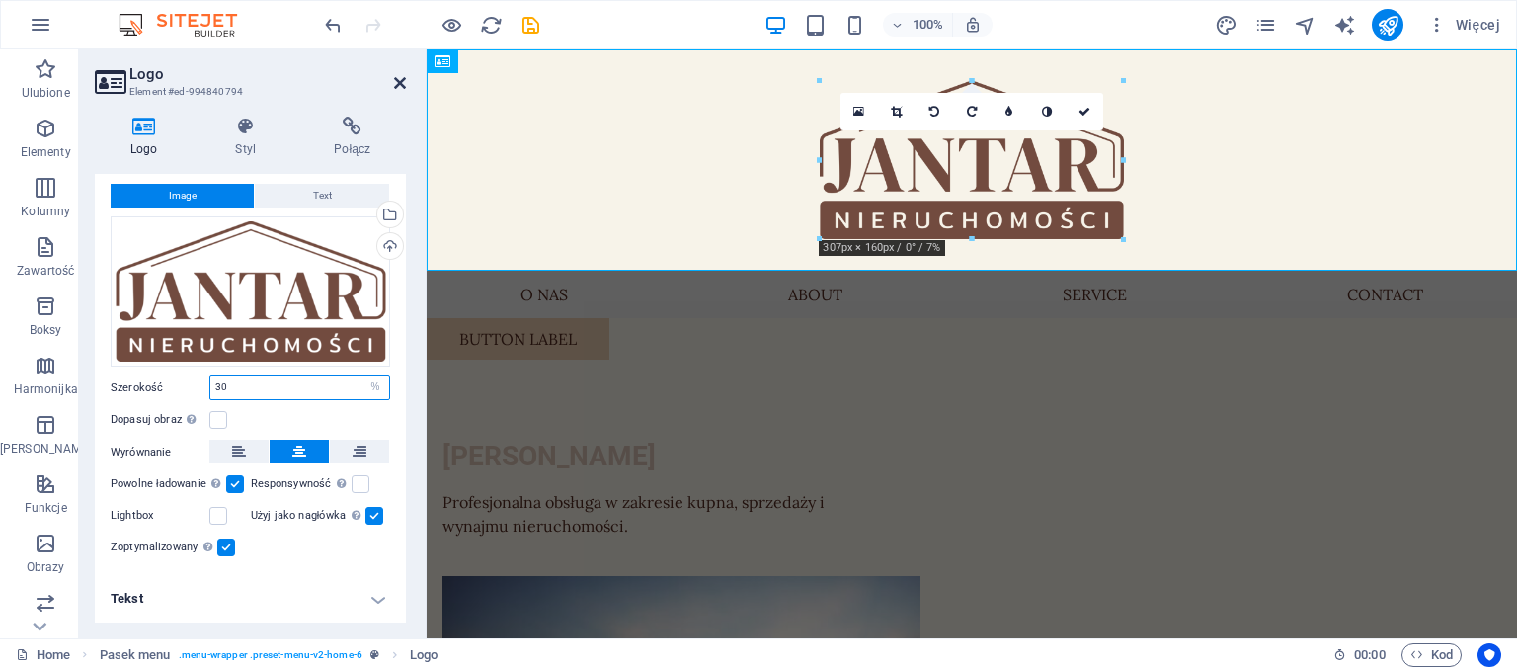
type input "30"
click at [401, 81] on icon at bounding box center [400, 83] width 12 height 16
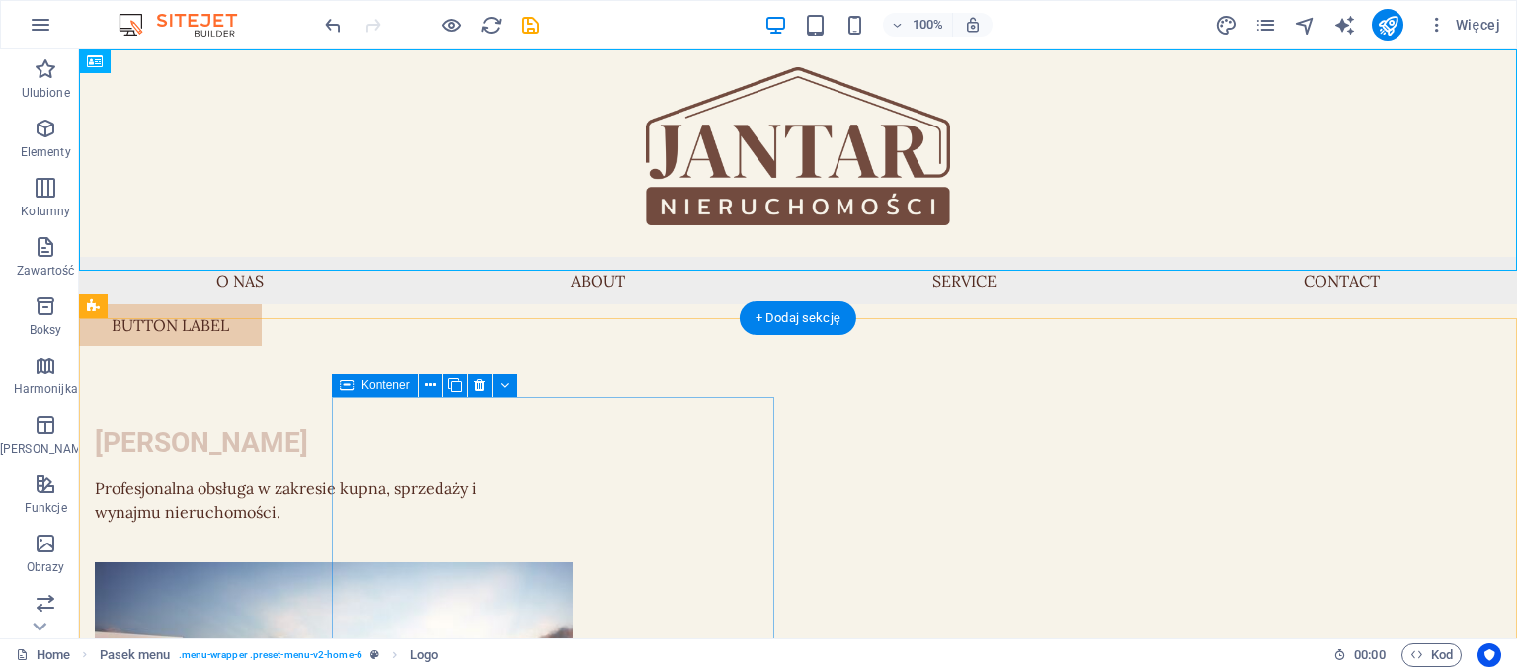
scroll to position [0, 0]
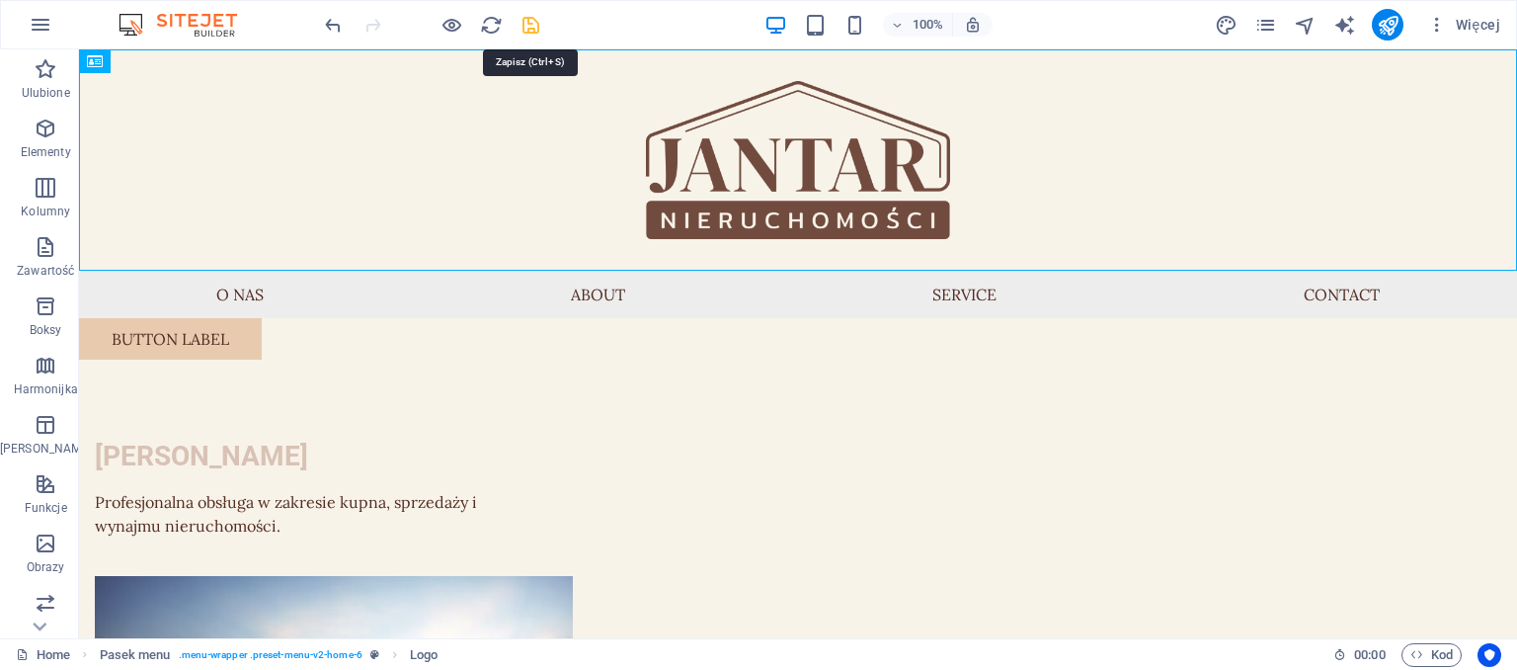
click at [529, 22] on icon "save" at bounding box center [531, 25] width 23 height 23
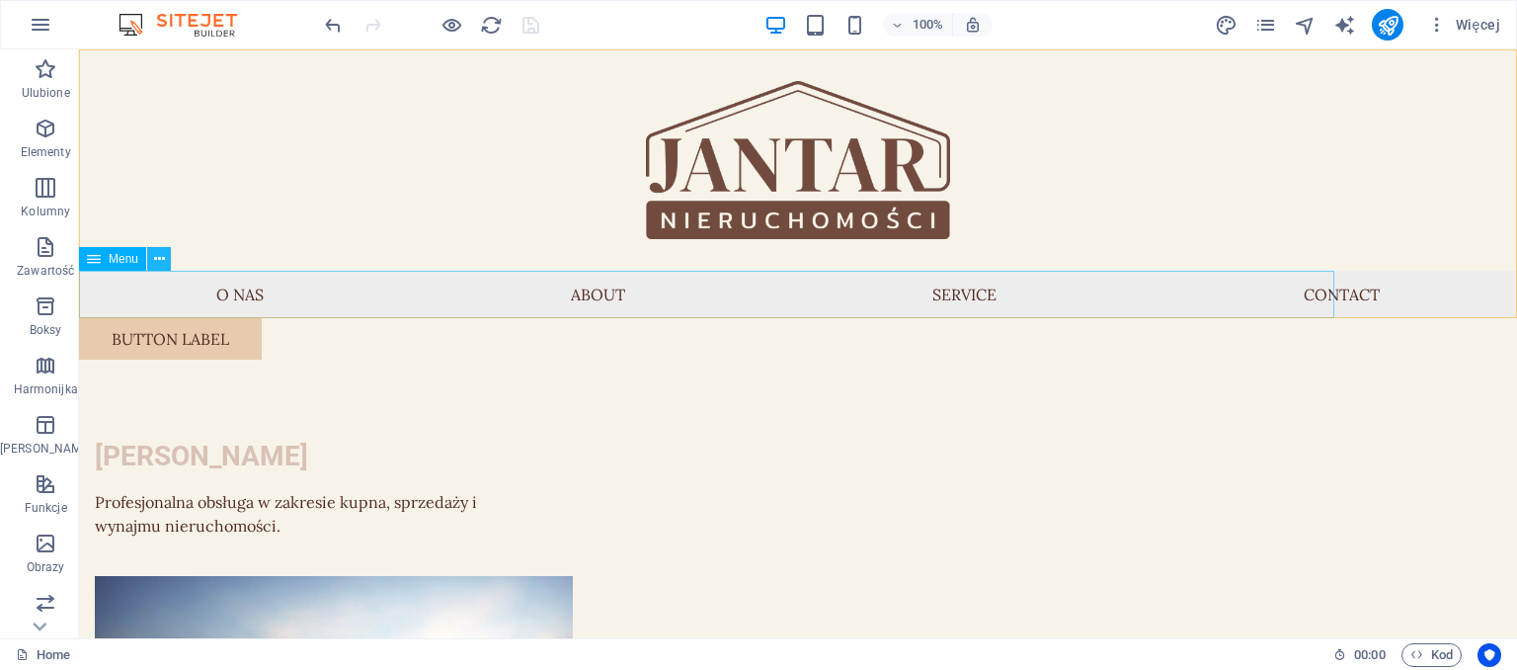
click at [156, 262] on icon at bounding box center [159, 259] width 11 height 21
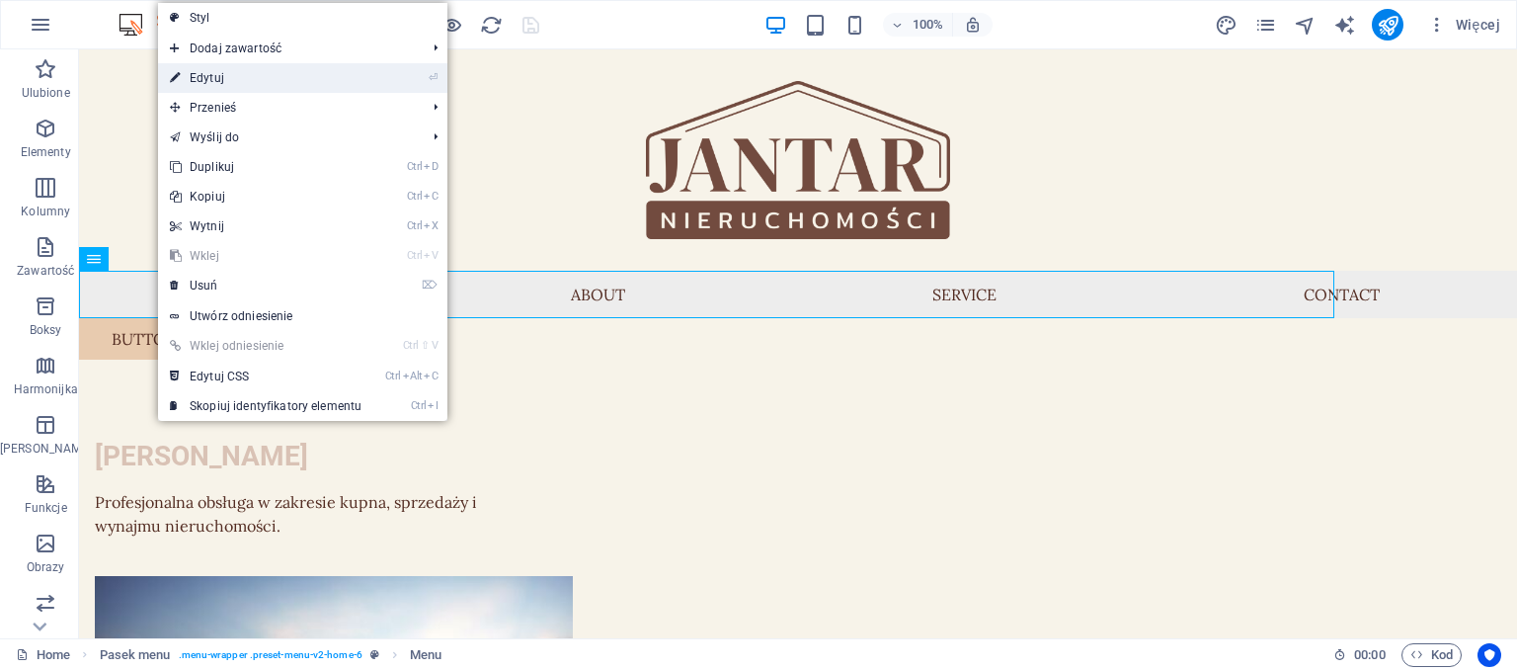
click at [257, 75] on link "⏎ Edytuj" at bounding box center [265, 78] width 215 height 30
select select
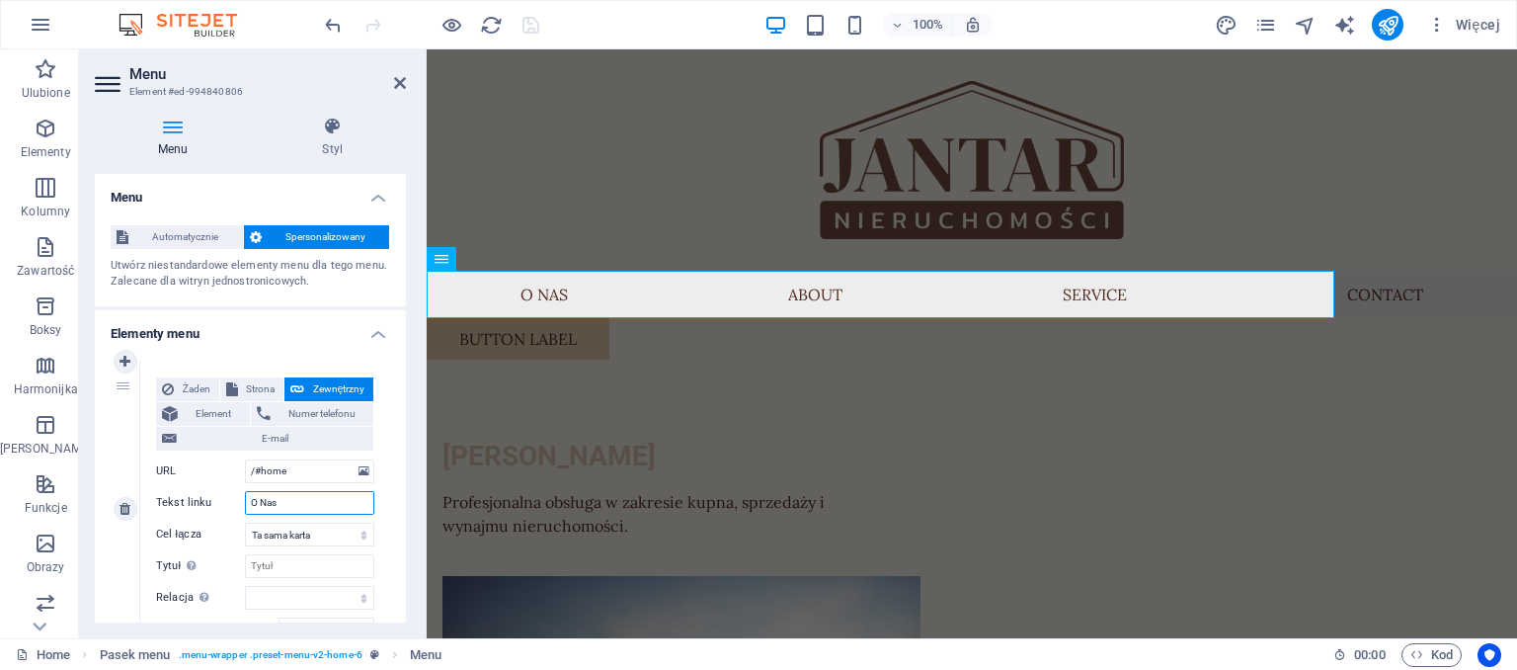
click at [306, 501] on input "O Nas" at bounding box center [309, 503] width 129 height 24
type input "O"
select select
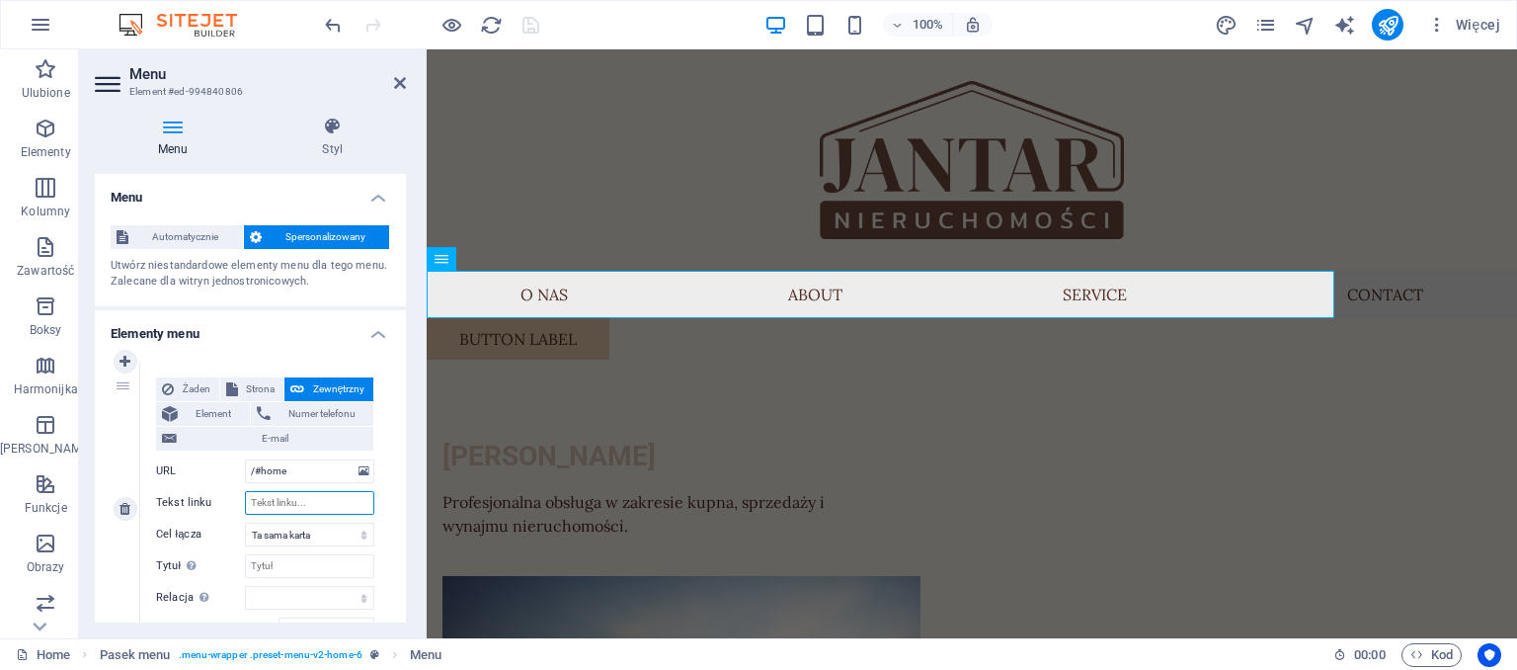
select select
type input "W"
select select
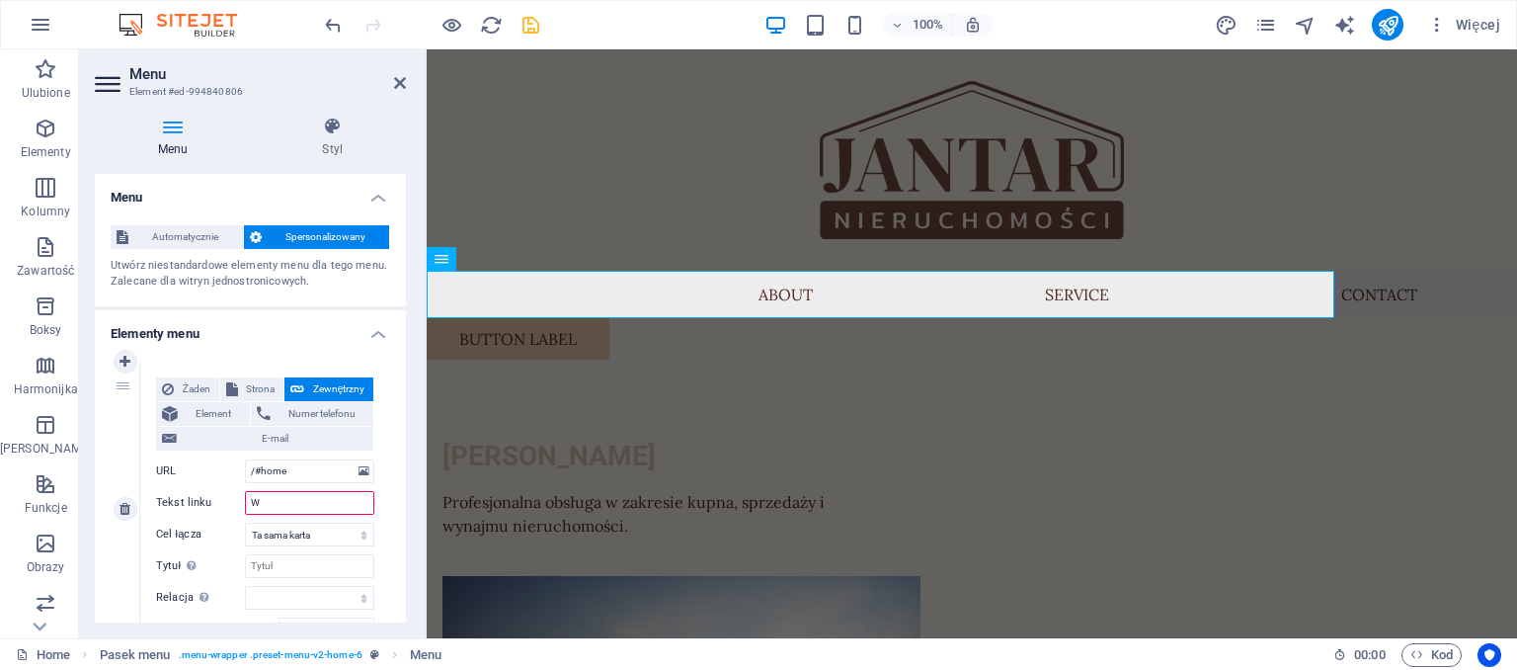
select select
type input "WYNA"
select select
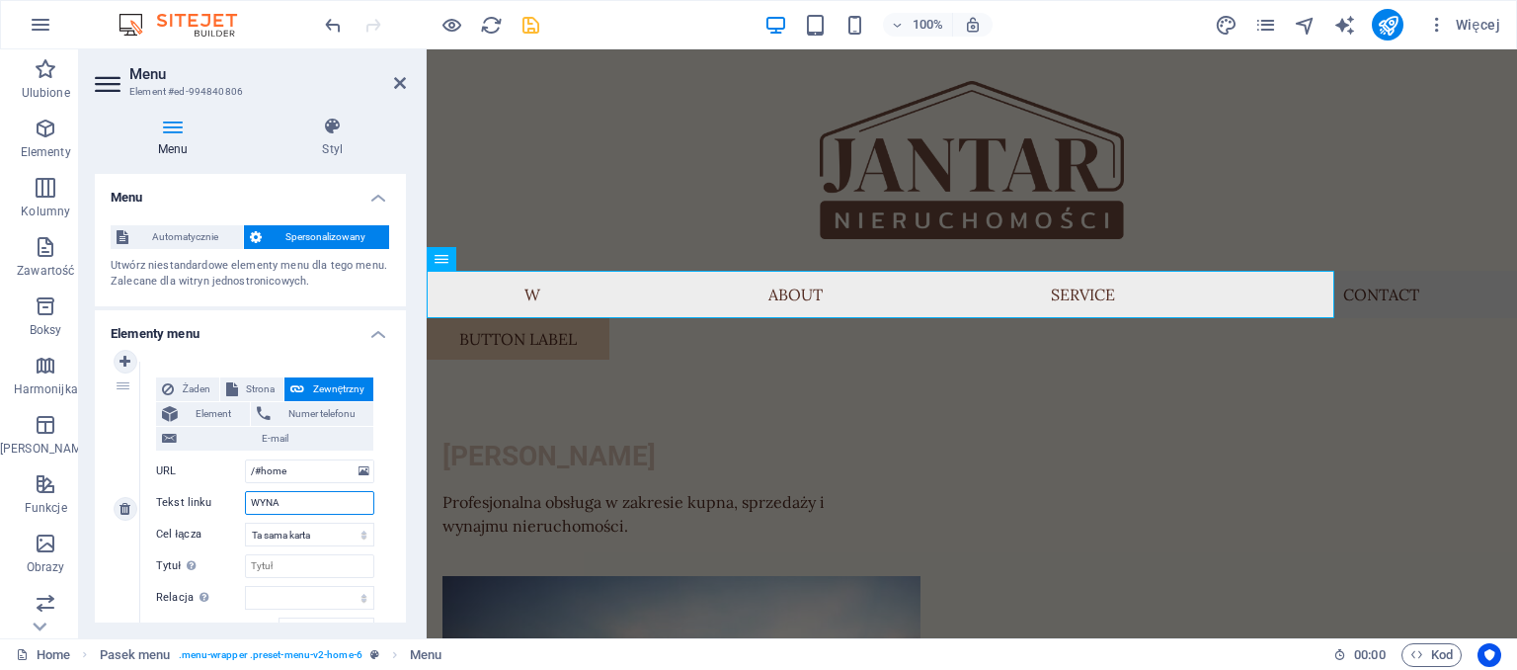
select select
type input "WYNAJE"
select select
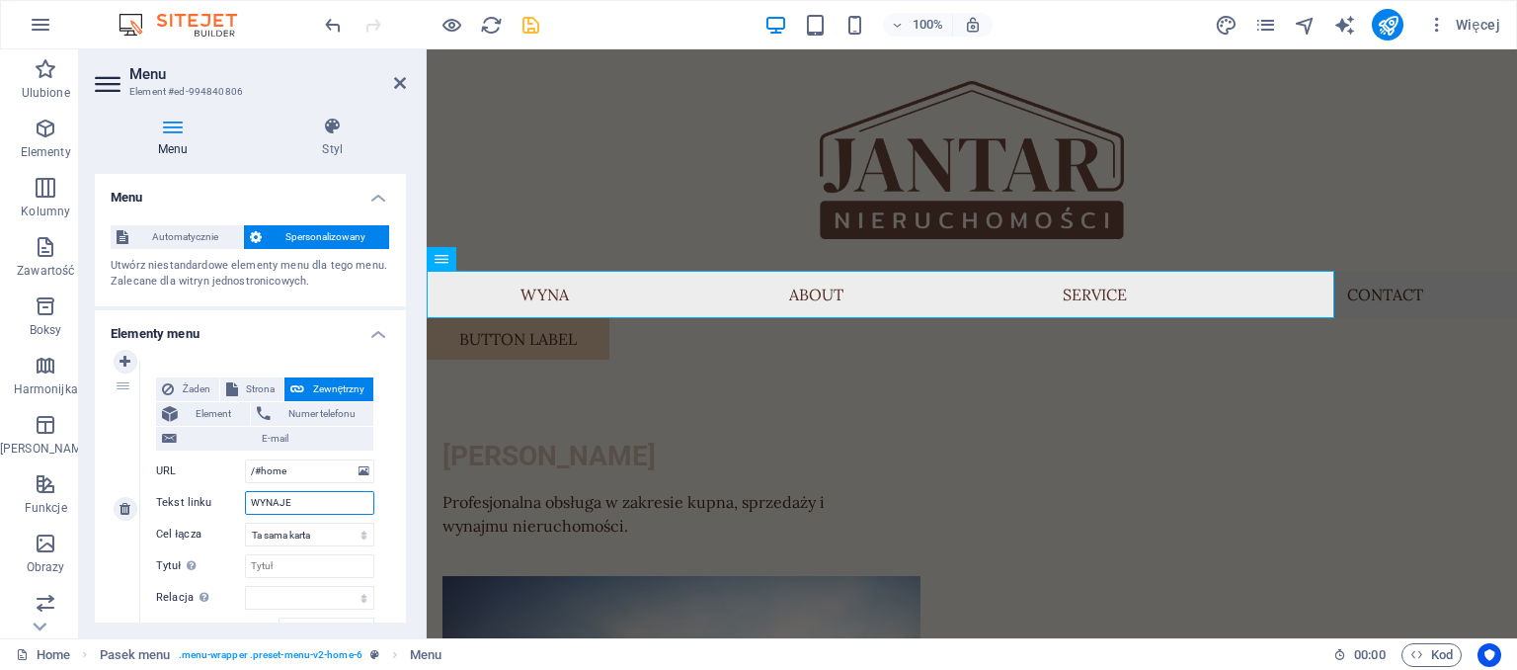
select select
type input "WYNAJEM"
select select
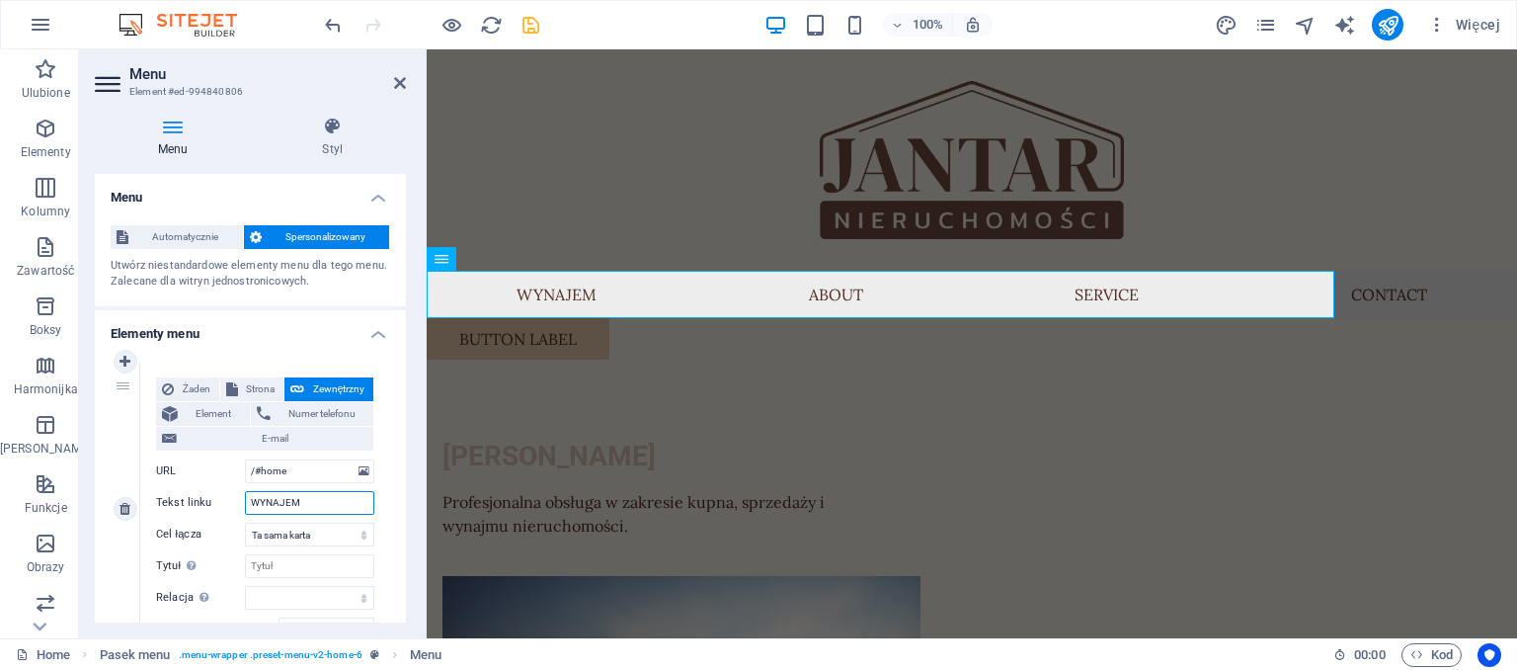
select select
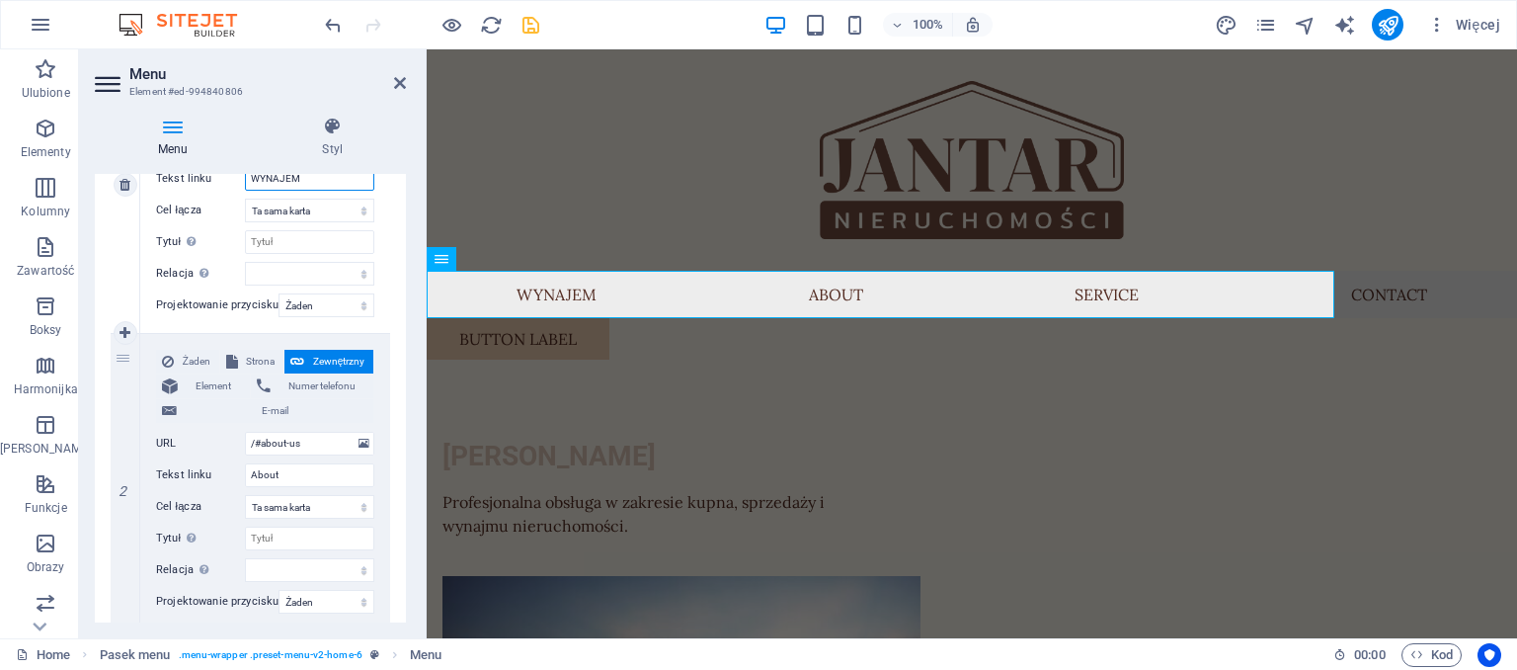
scroll to position [360, 0]
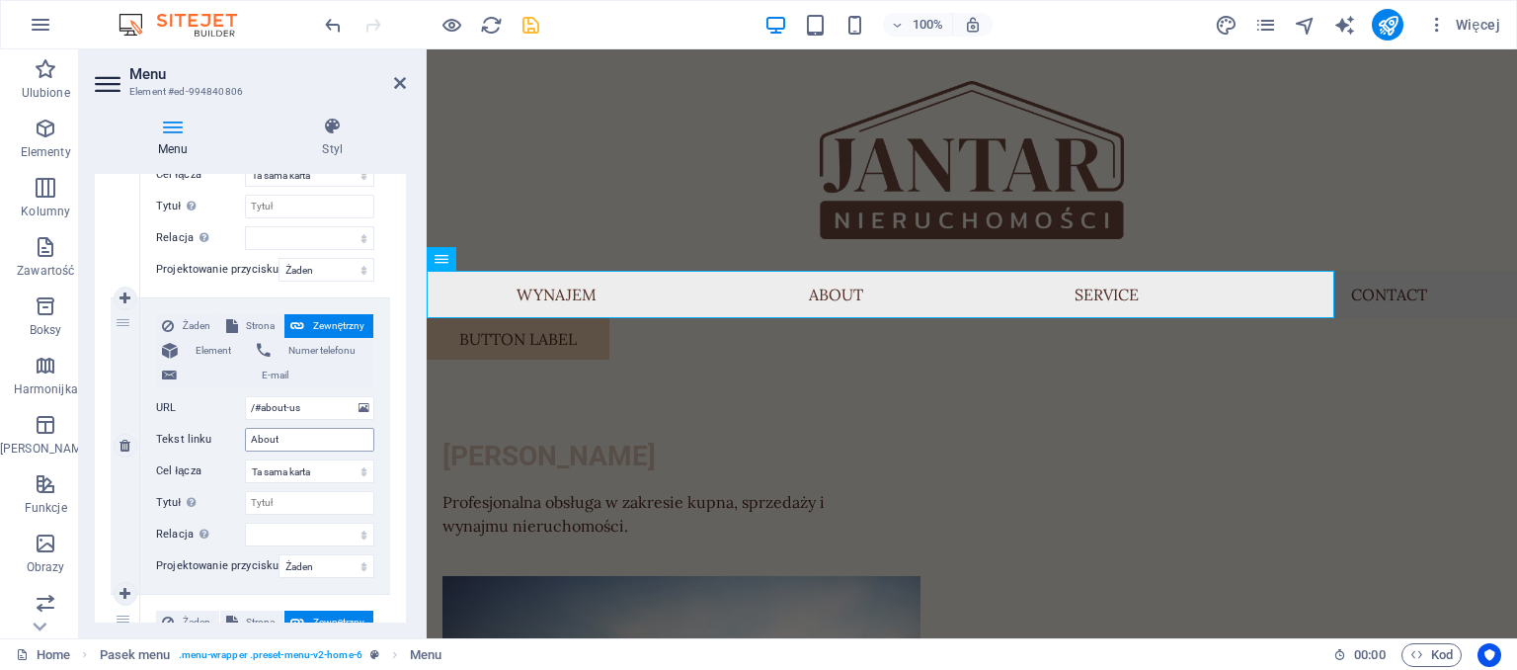
type input "WYNAJEM"
click at [304, 437] on input "About" at bounding box center [309, 440] width 129 height 24
type input "A"
select select
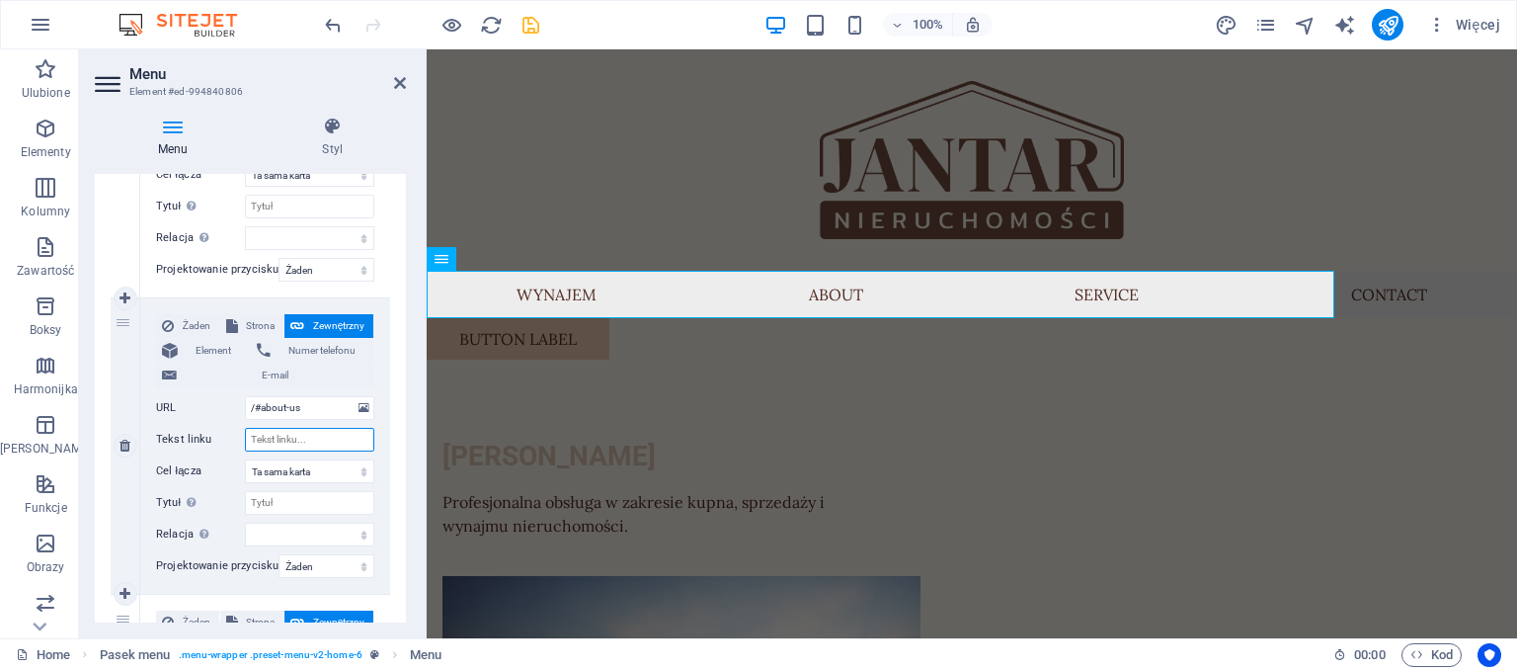
select select
type input "KU"
select select
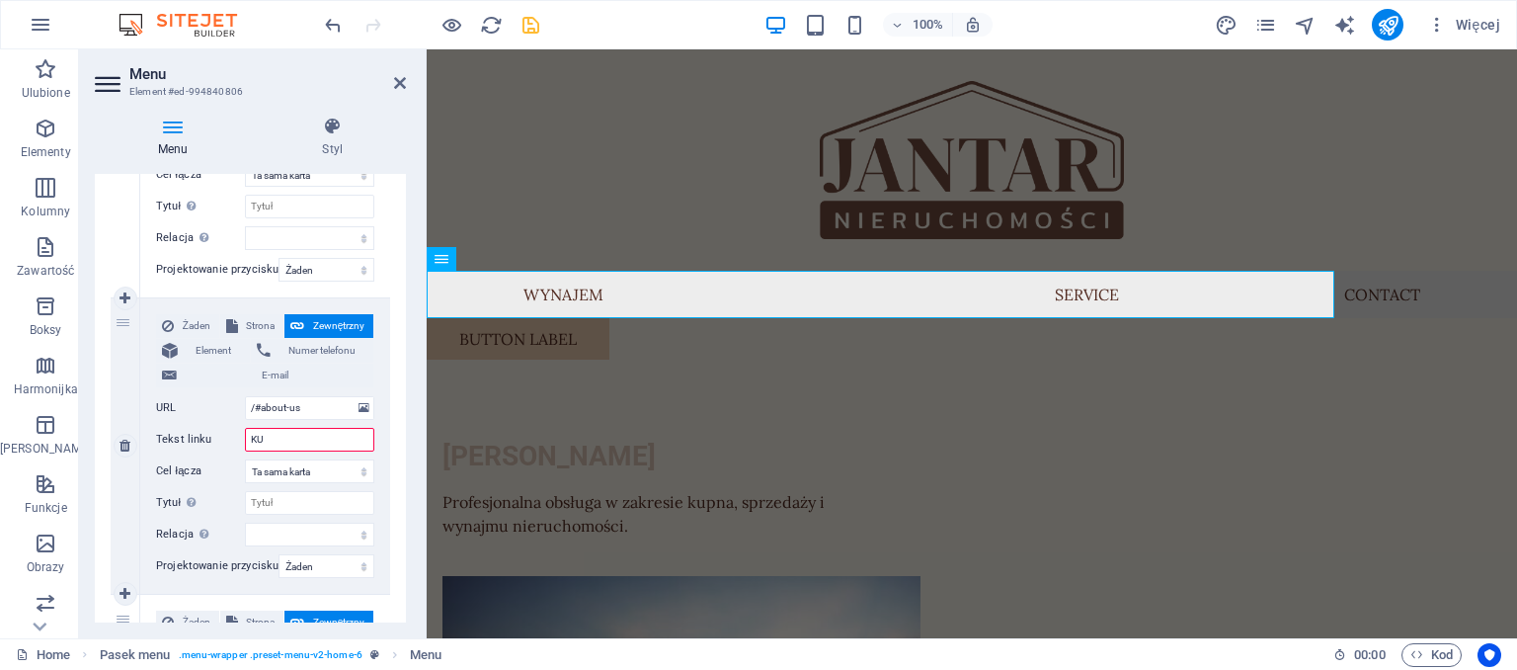
select select
type input "KUPNO"
select select
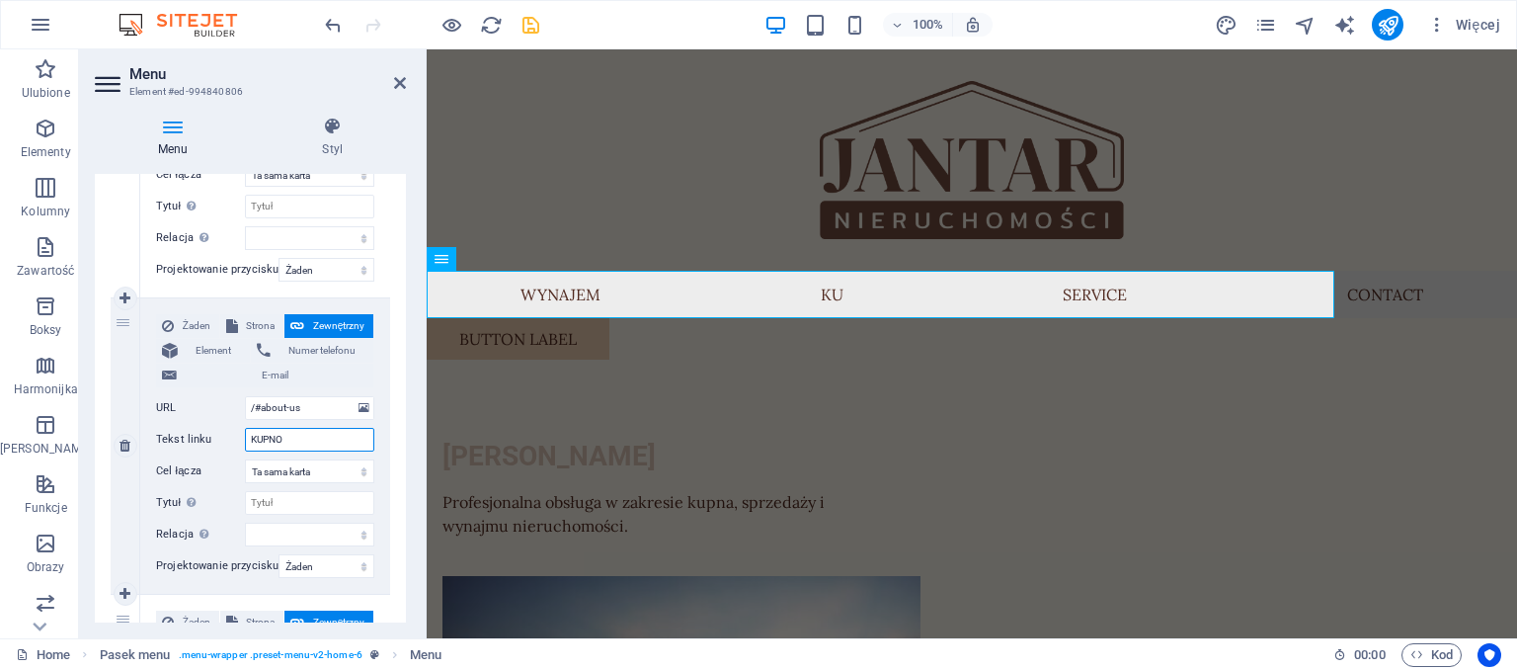
select select
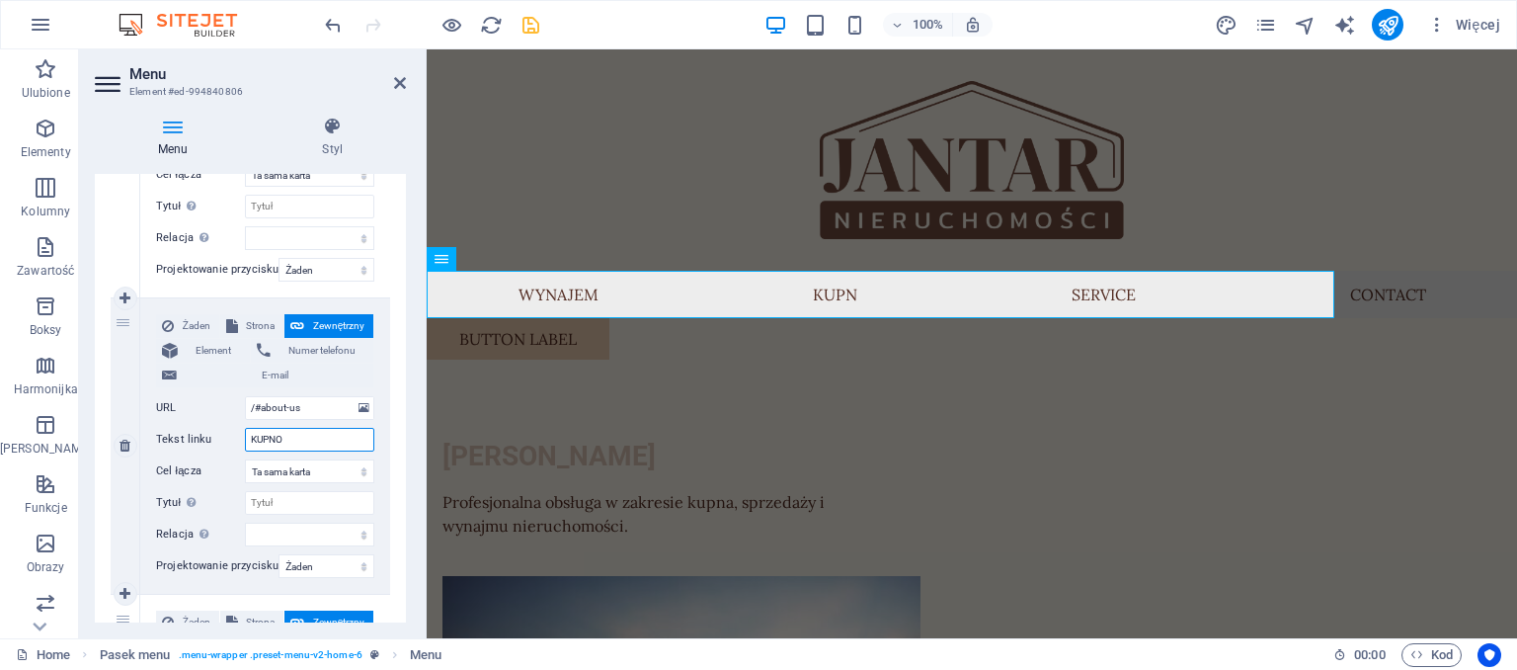
select select
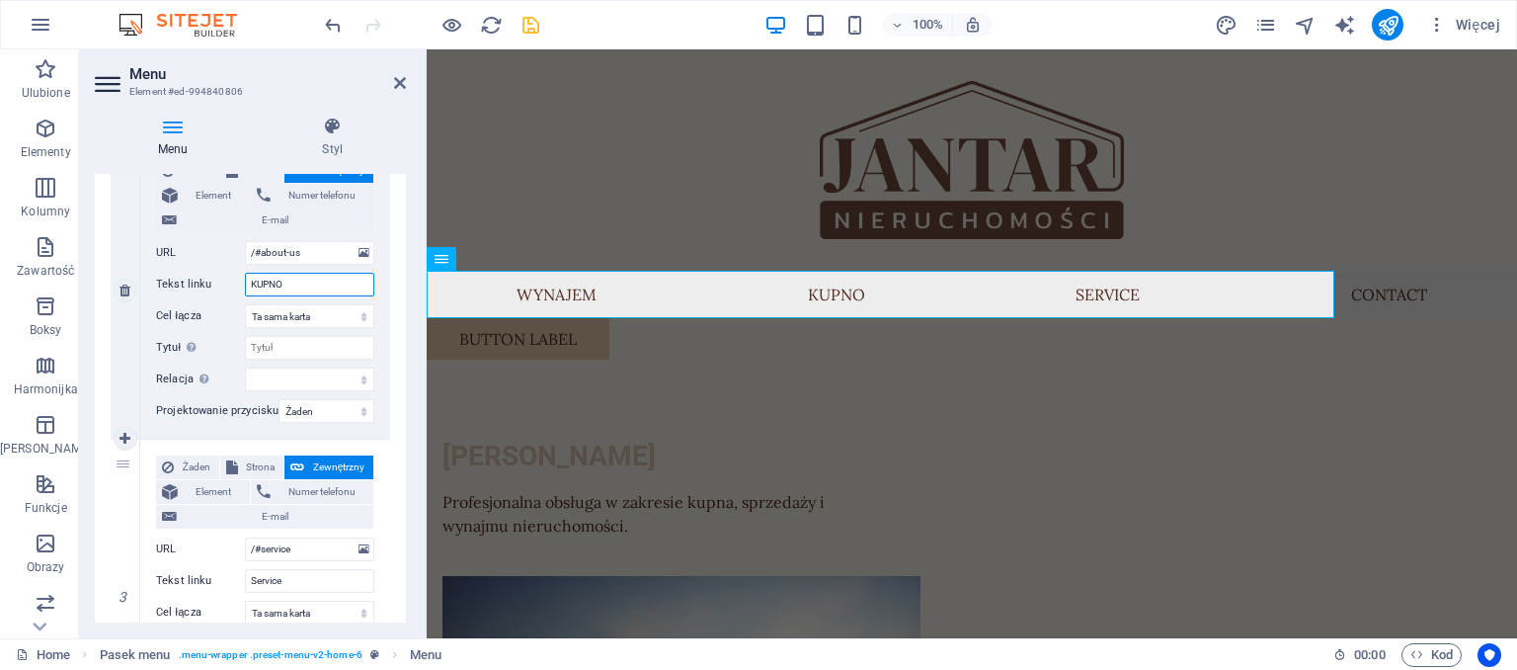
scroll to position [630, 0]
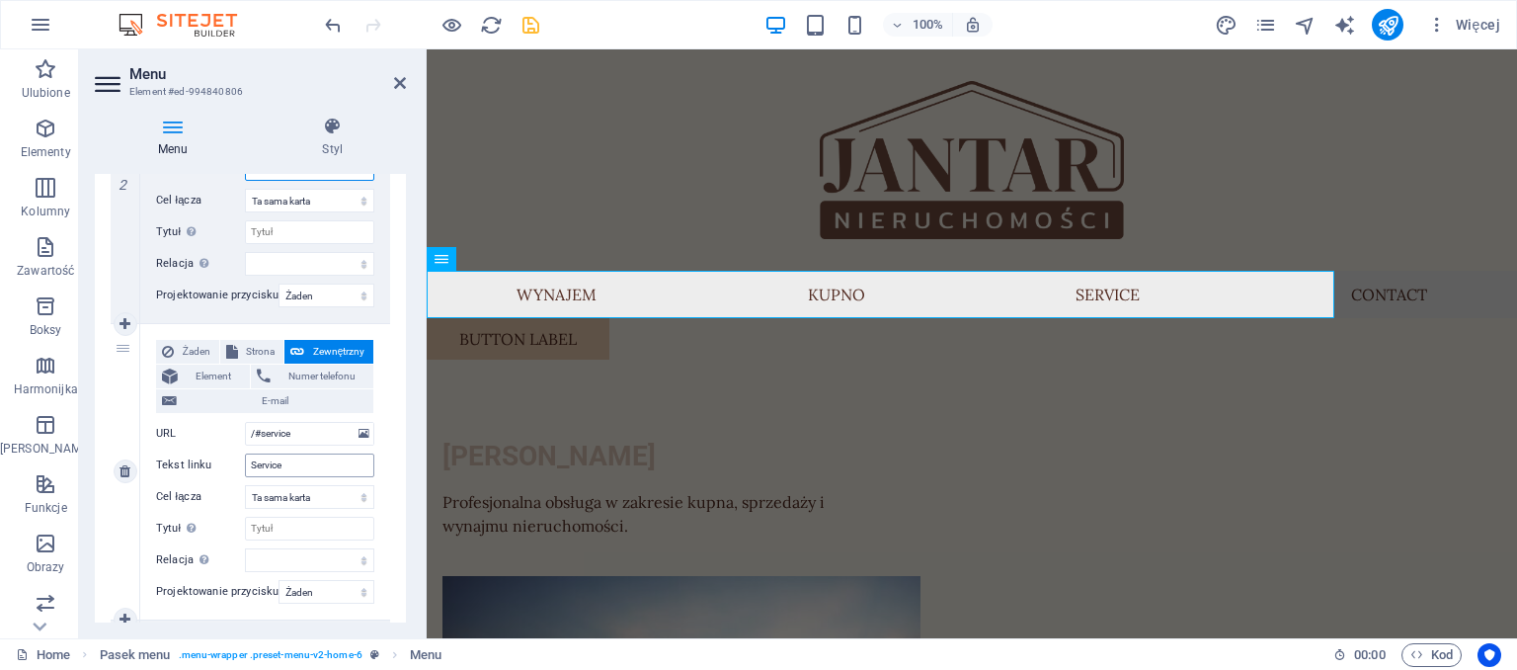
type input "KUPNO"
click at [294, 470] on input "Service" at bounding box center [309, 465] width 129 height 24
type input "S"
select select
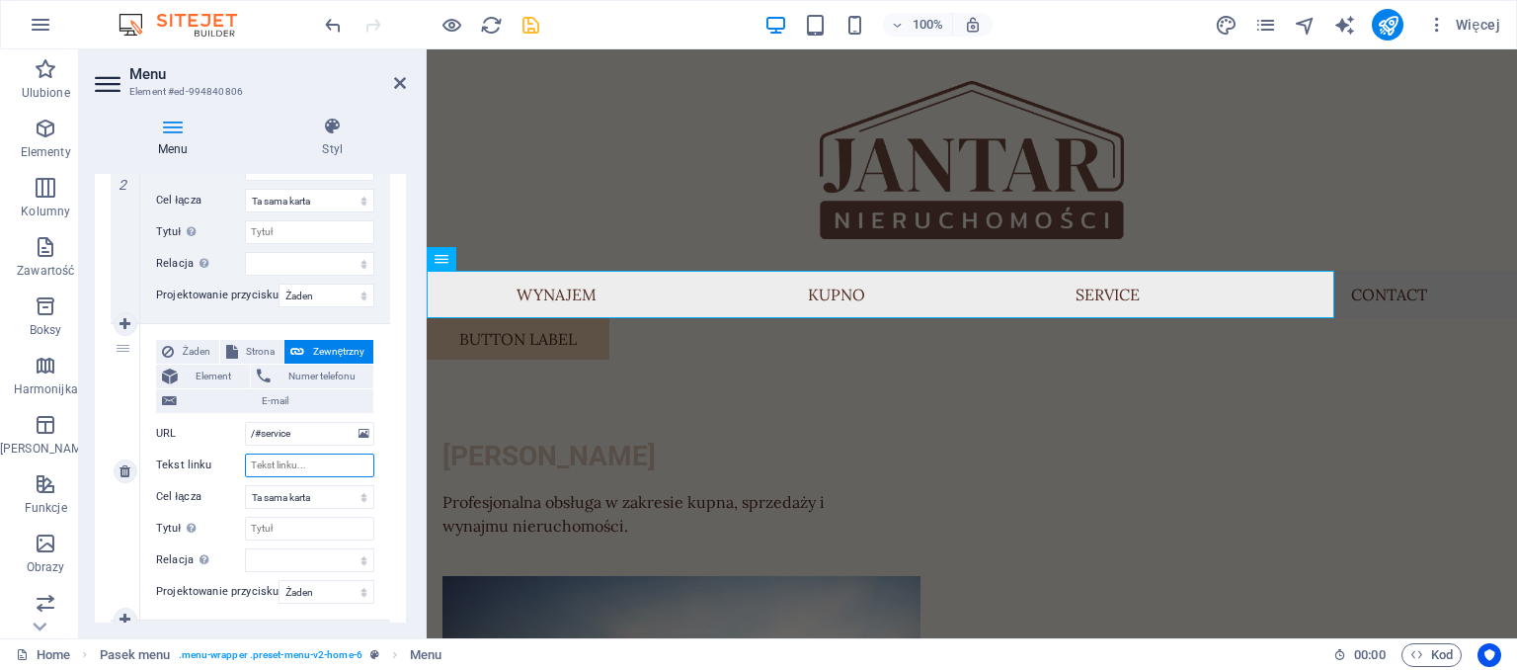
select select
type input "S"
select select
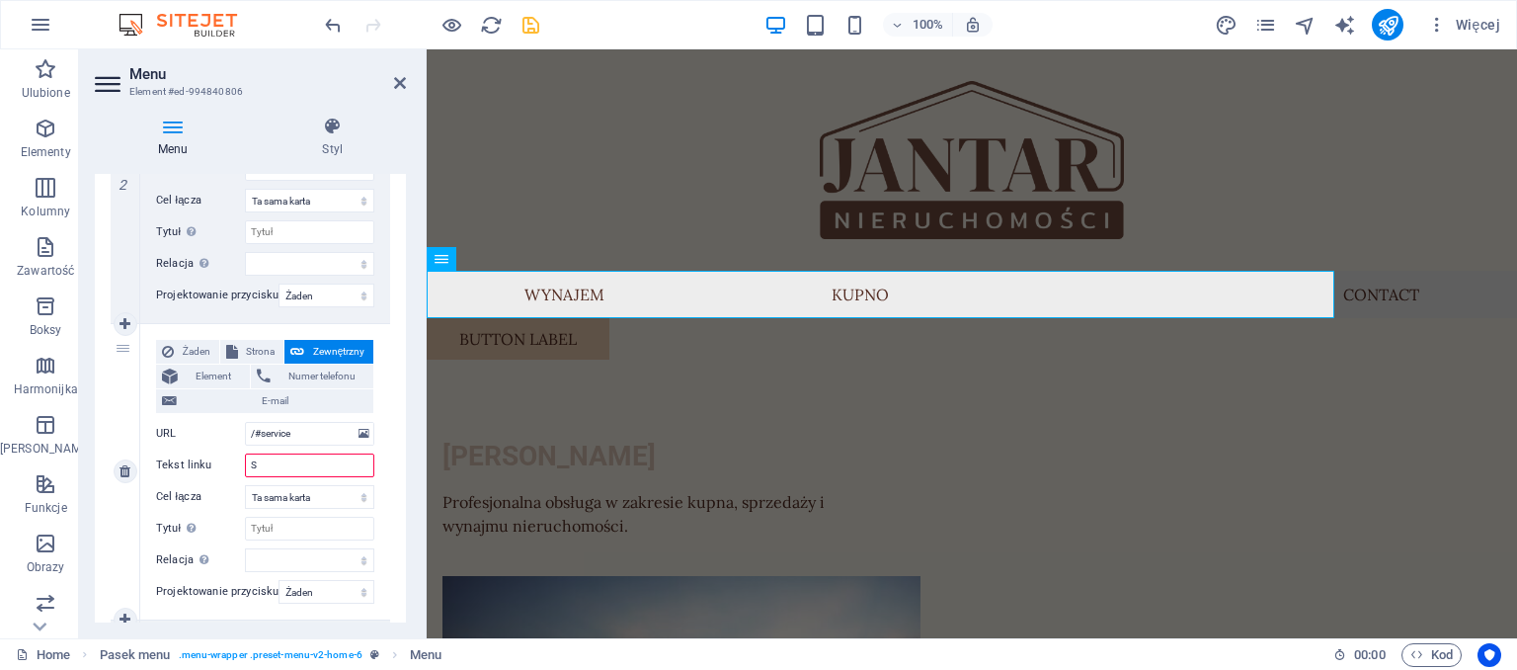
select select
type input "SPR"
select select
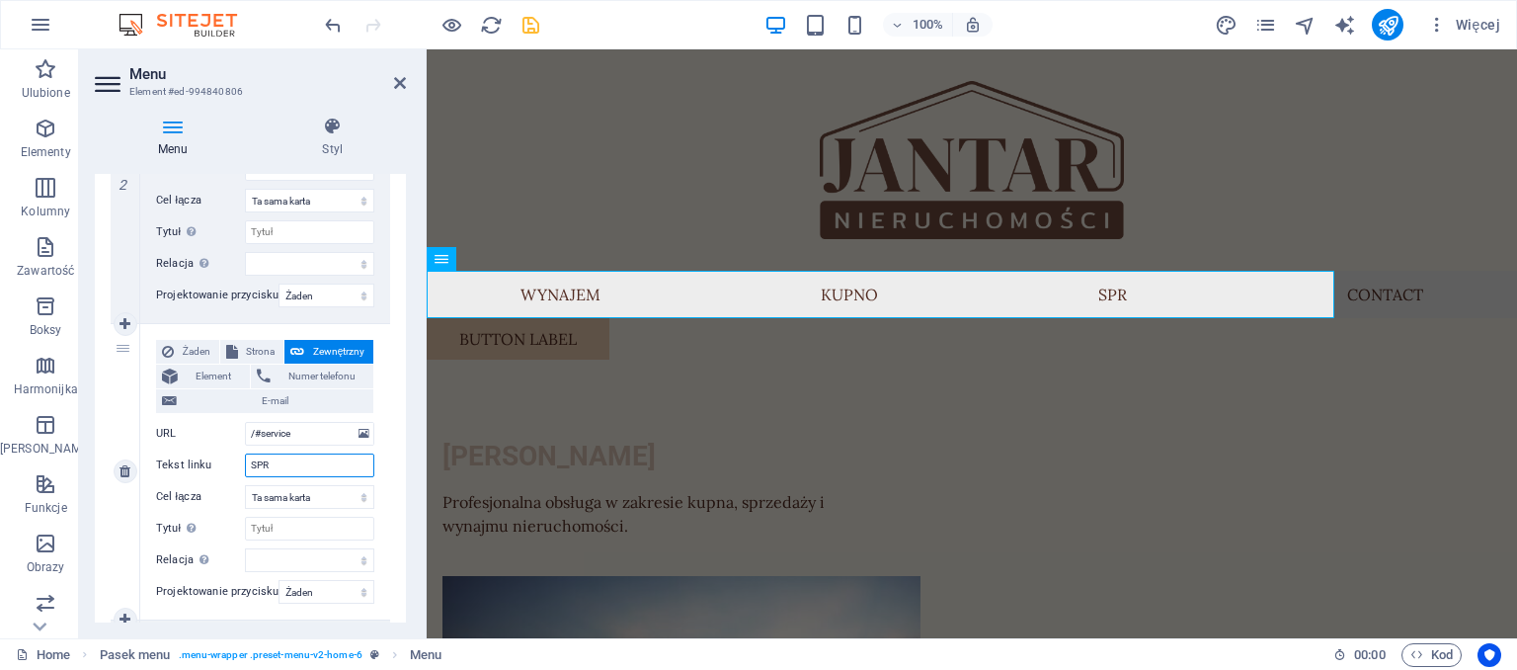
select select
type input "SPRZEDA"
select select
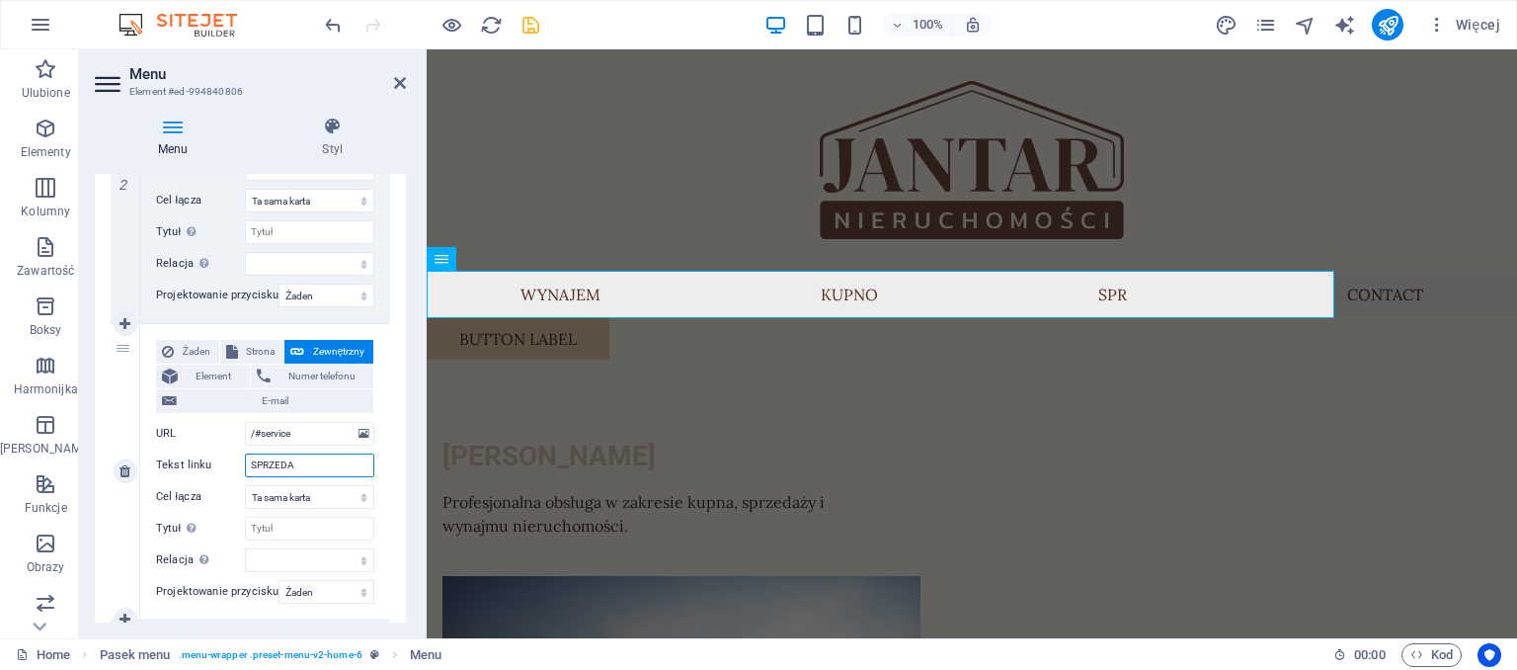
select select
type input "SPRZEDARZ"
select select
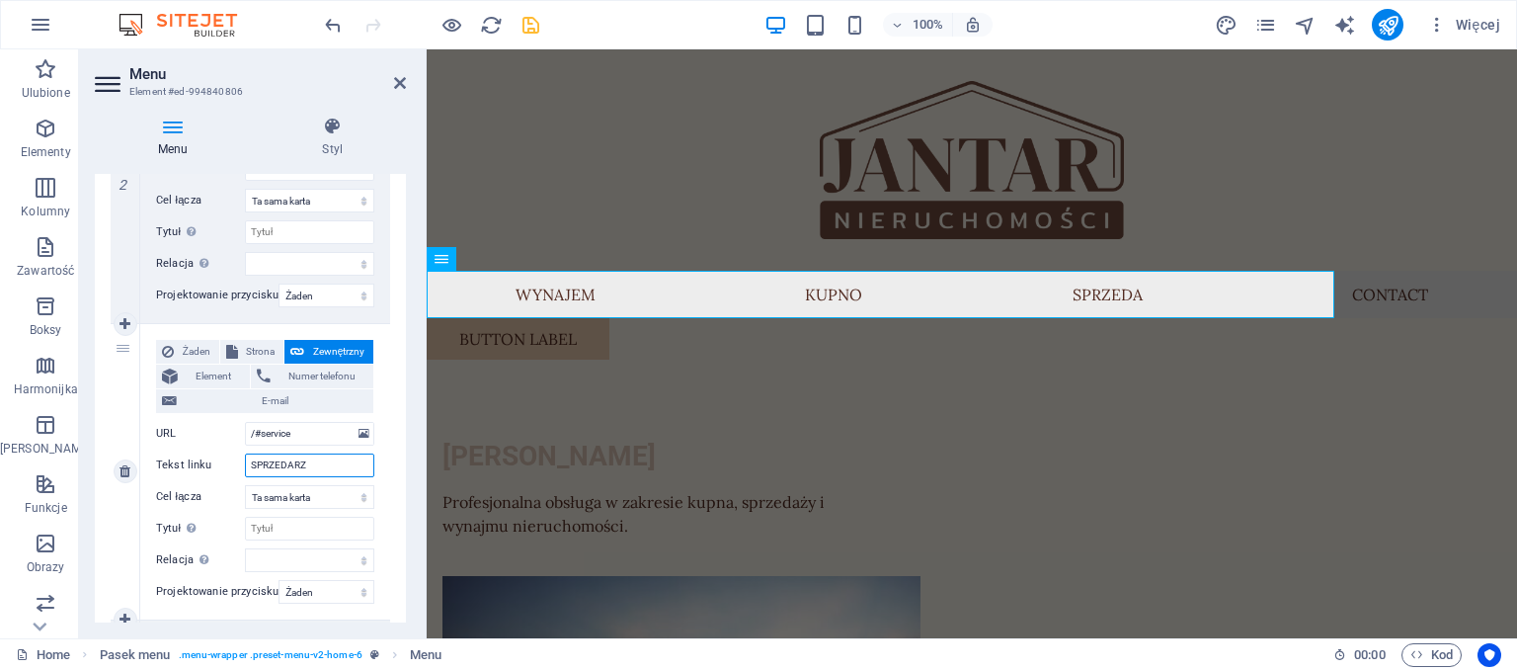
select select
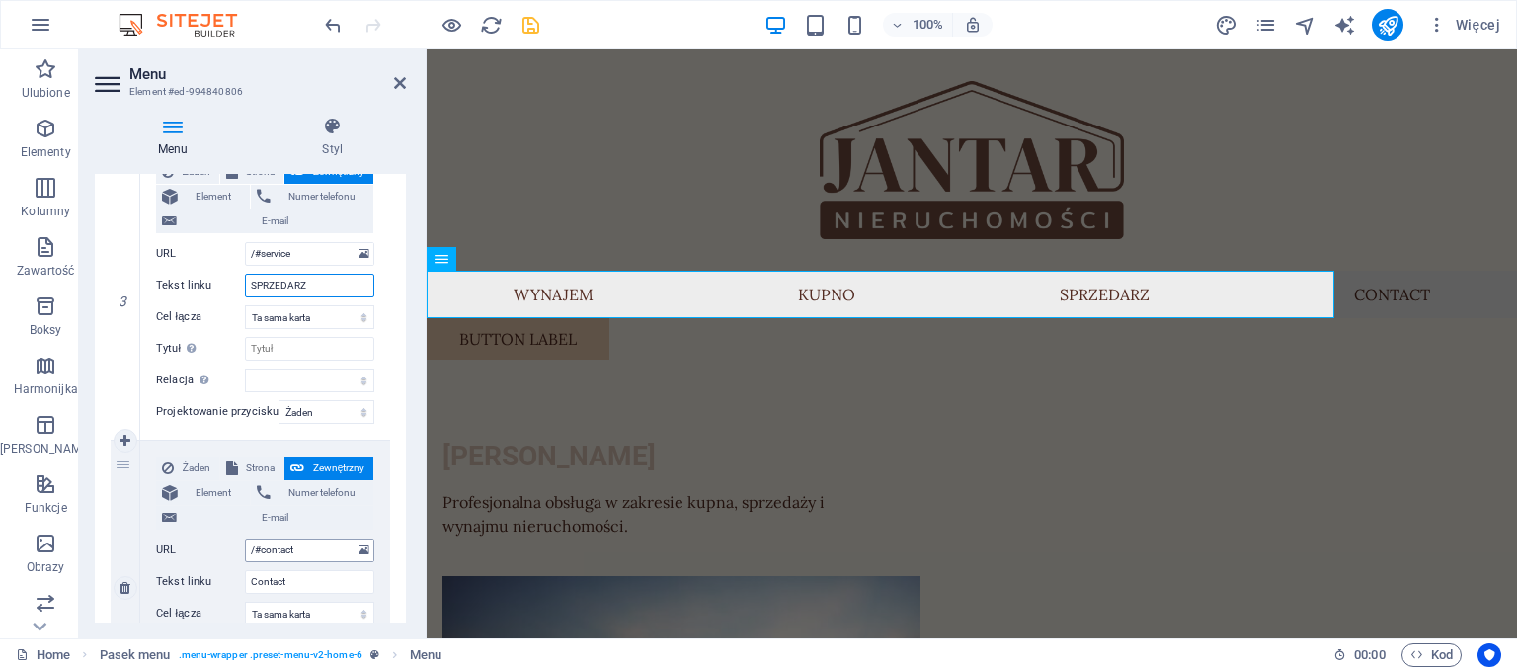
type input "SPRZEDARZ"
click at [301, 557] on input "/#contact" at bounding box center [309, 550] width 129 height 24
click at [296, 588] on input "Contact" at bounding box center [309, 582] width 129 height 24
type input "C"
select select
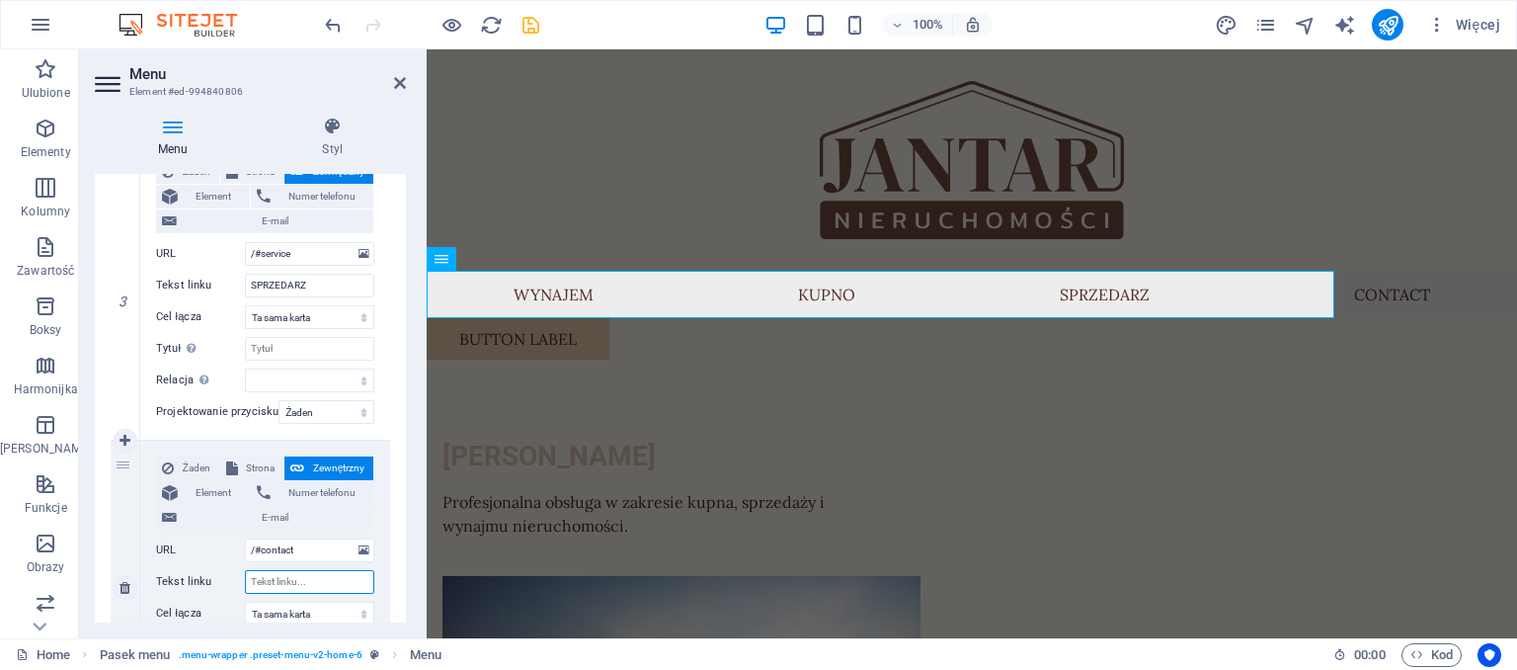
select select
type input "ZA"
select select
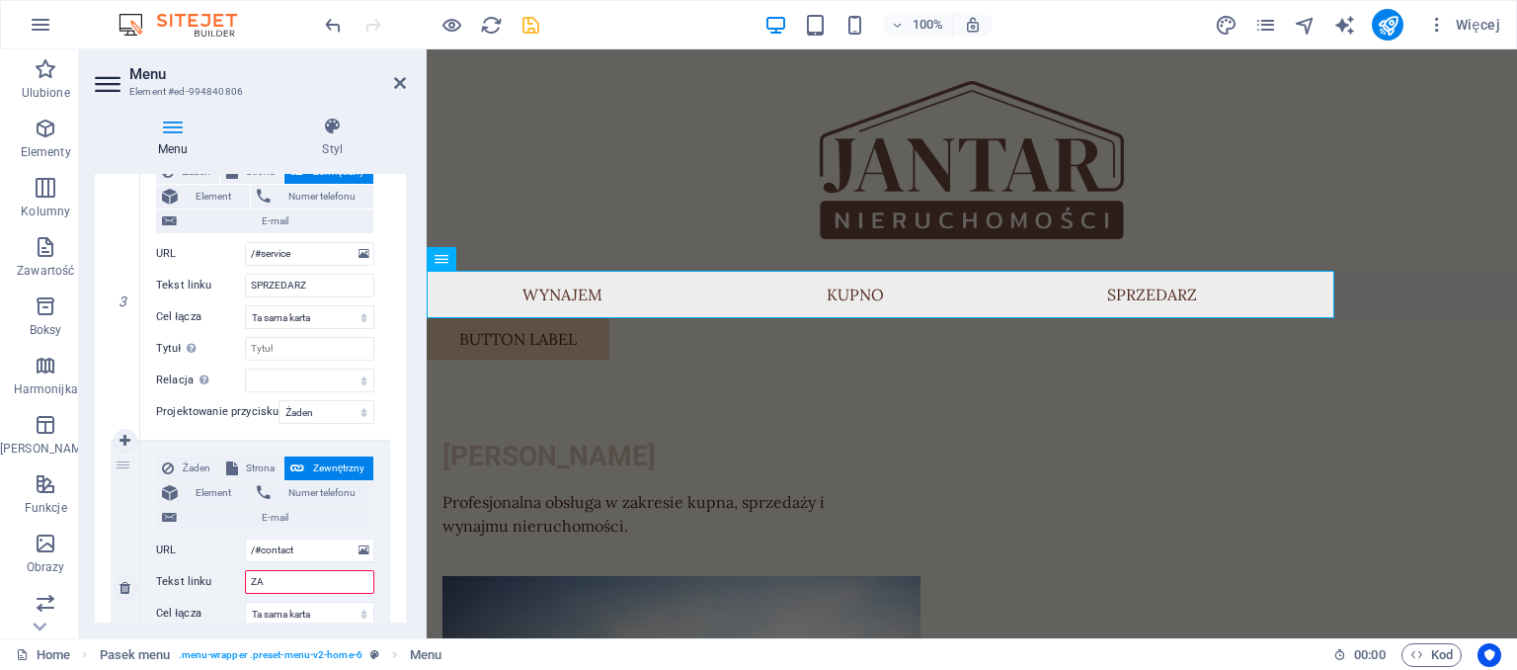
select select
type input "ZAMIA"
select select
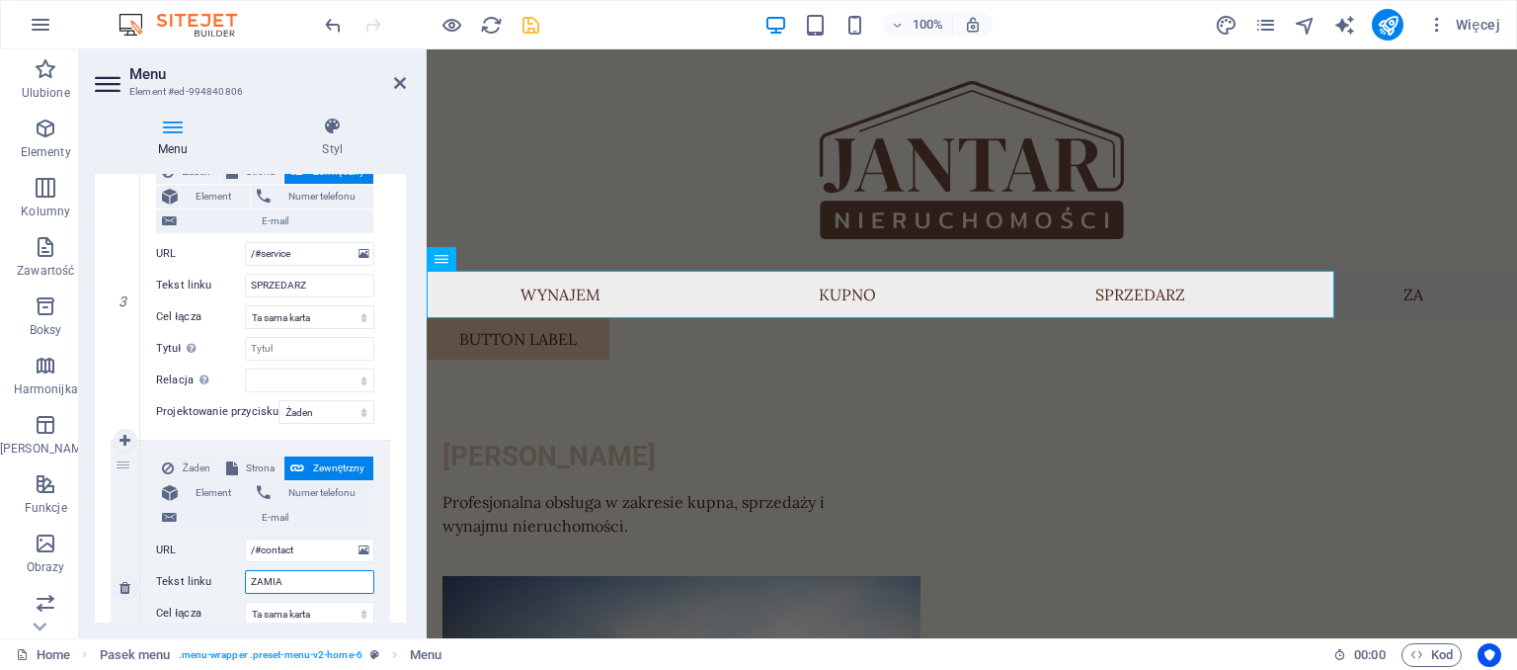
select select
type input "ZAMIANA"
select select
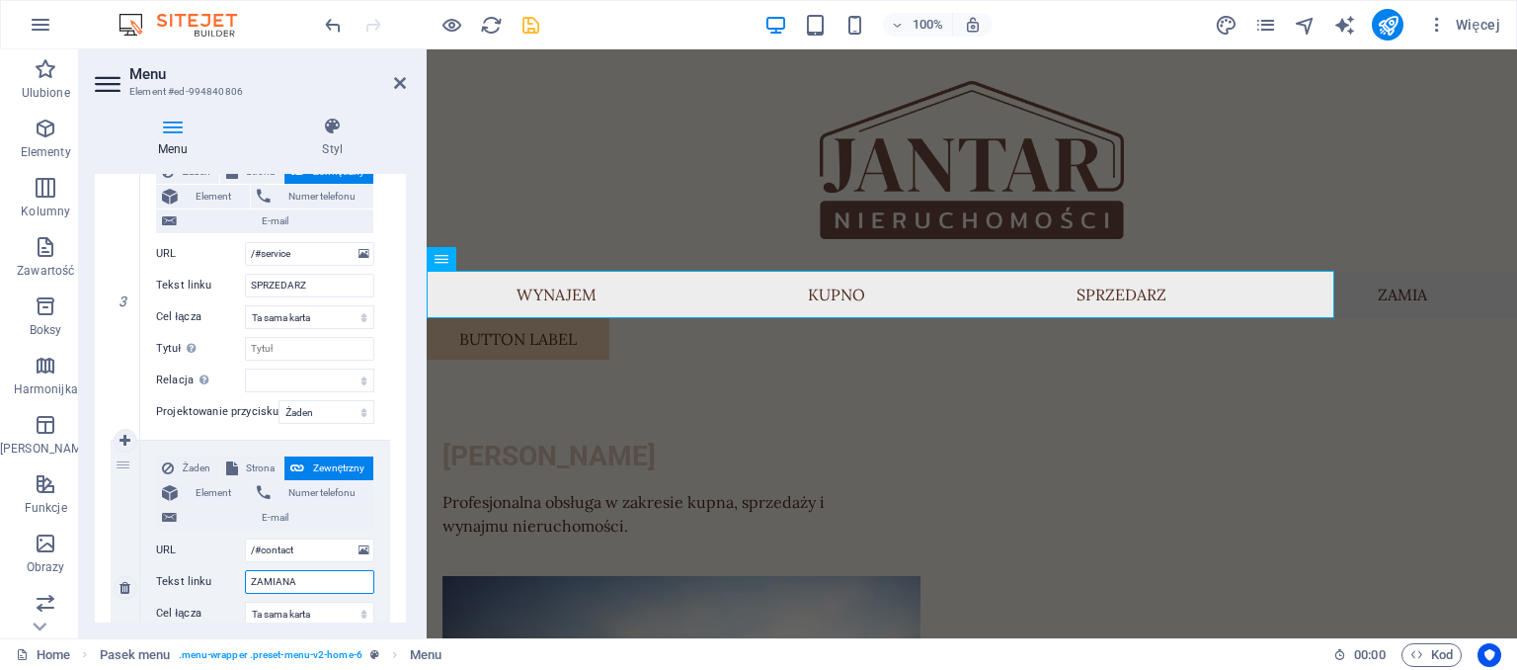
select select
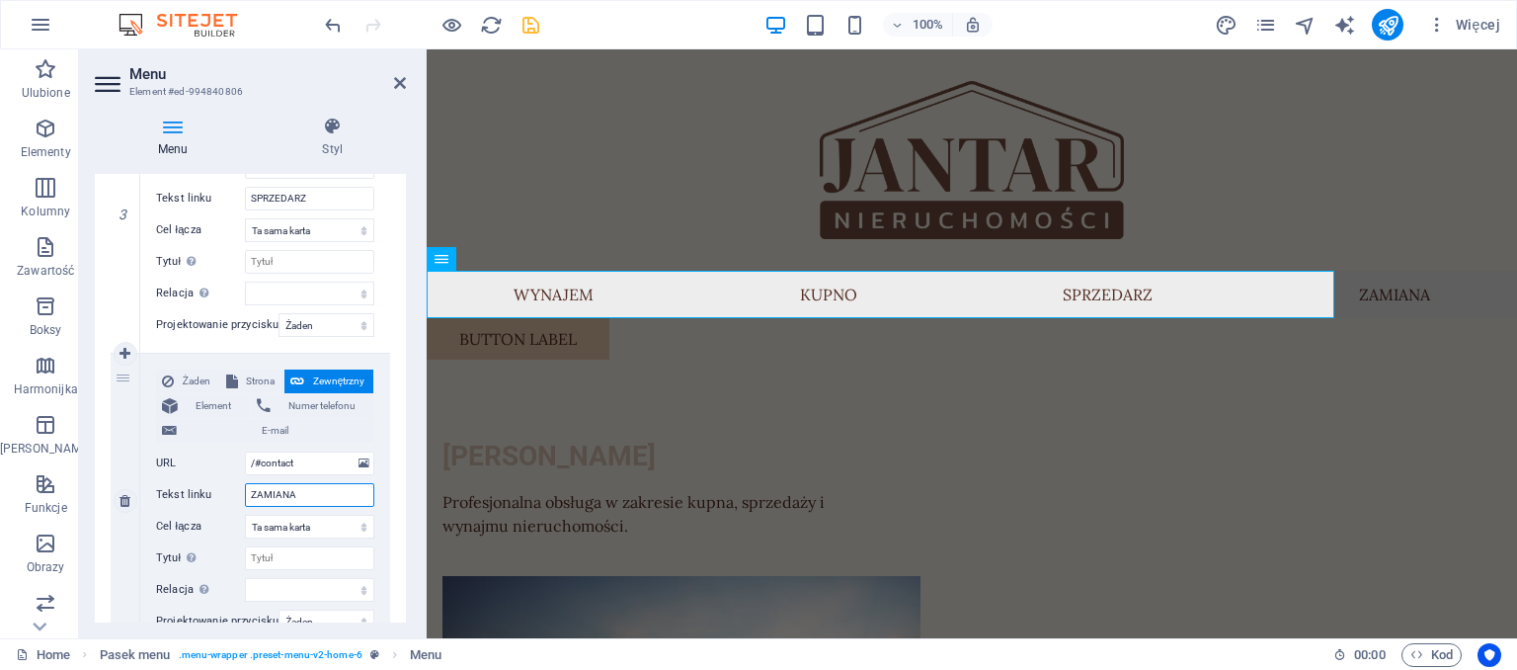
scroll to position [979, 0]
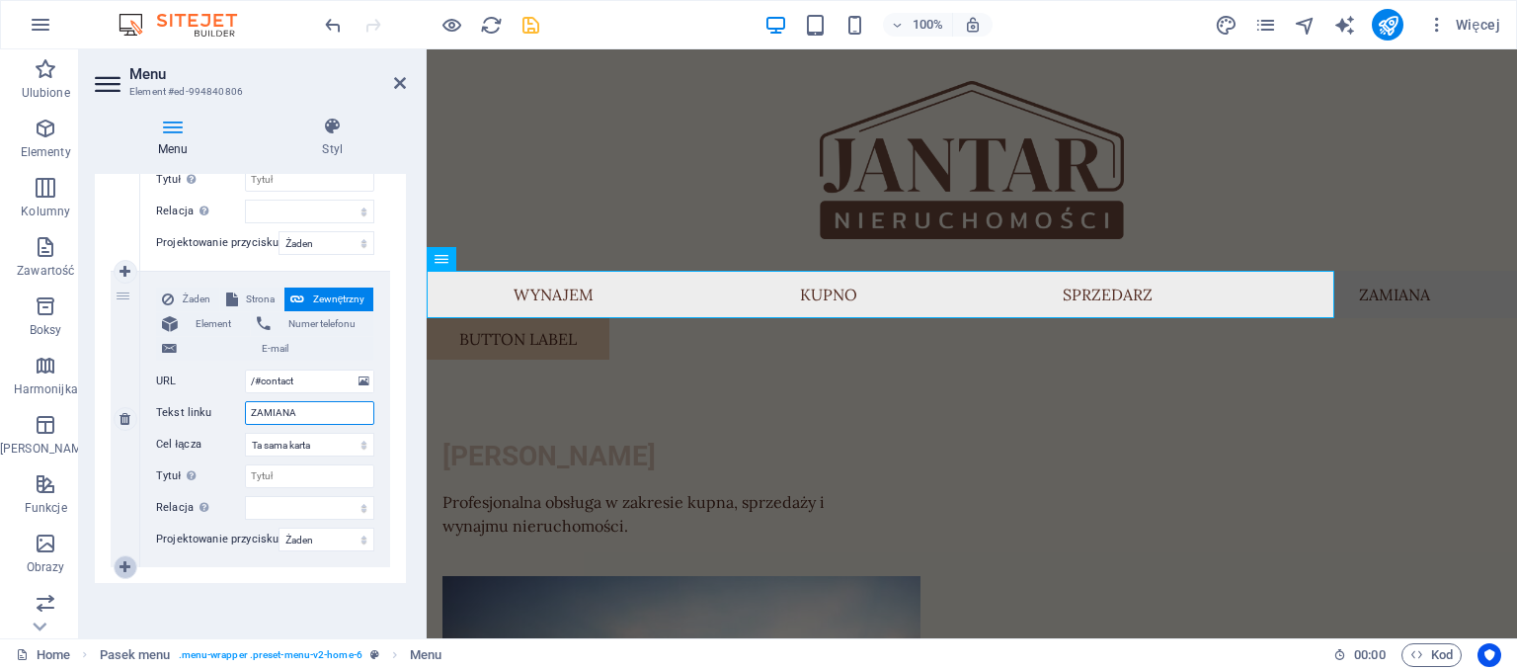
type input "ZAMIANA"
click at [121, 561] on icon at bounding box center [125, 567] width 11 height 14
select select
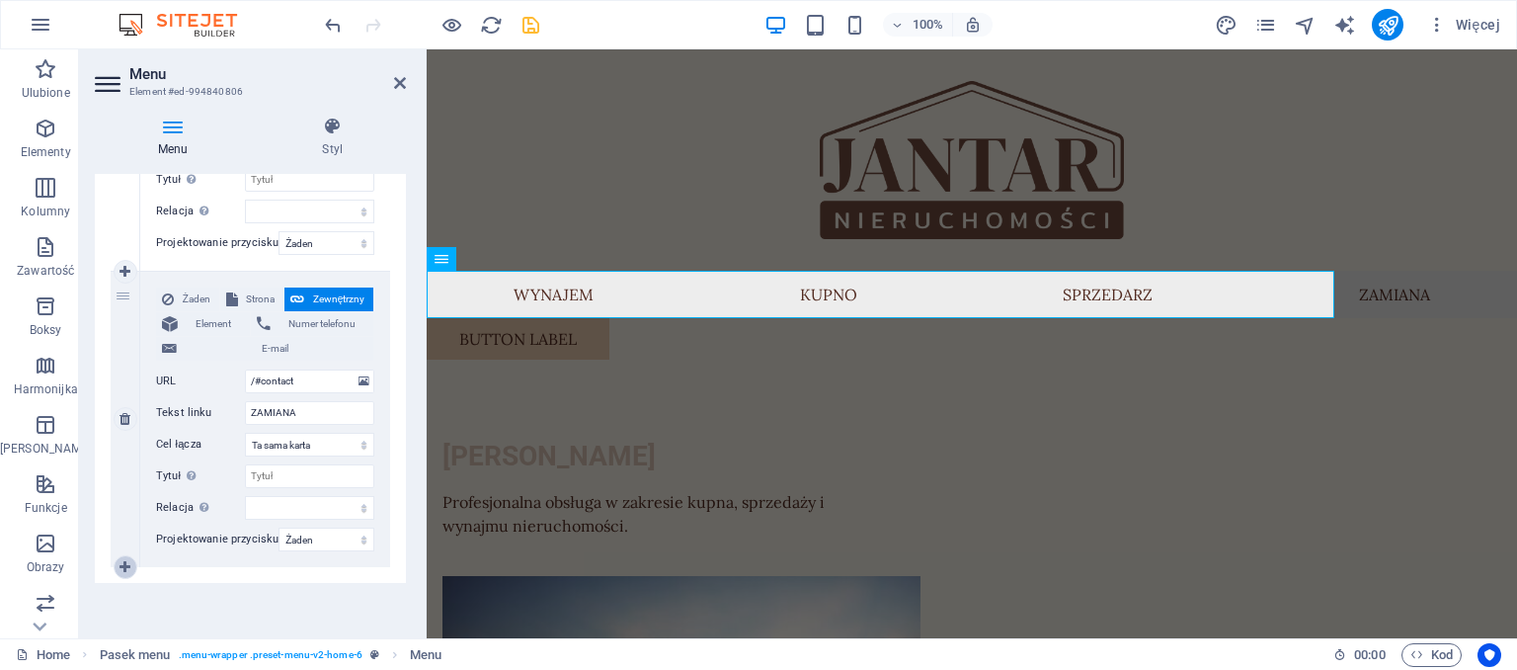
select select
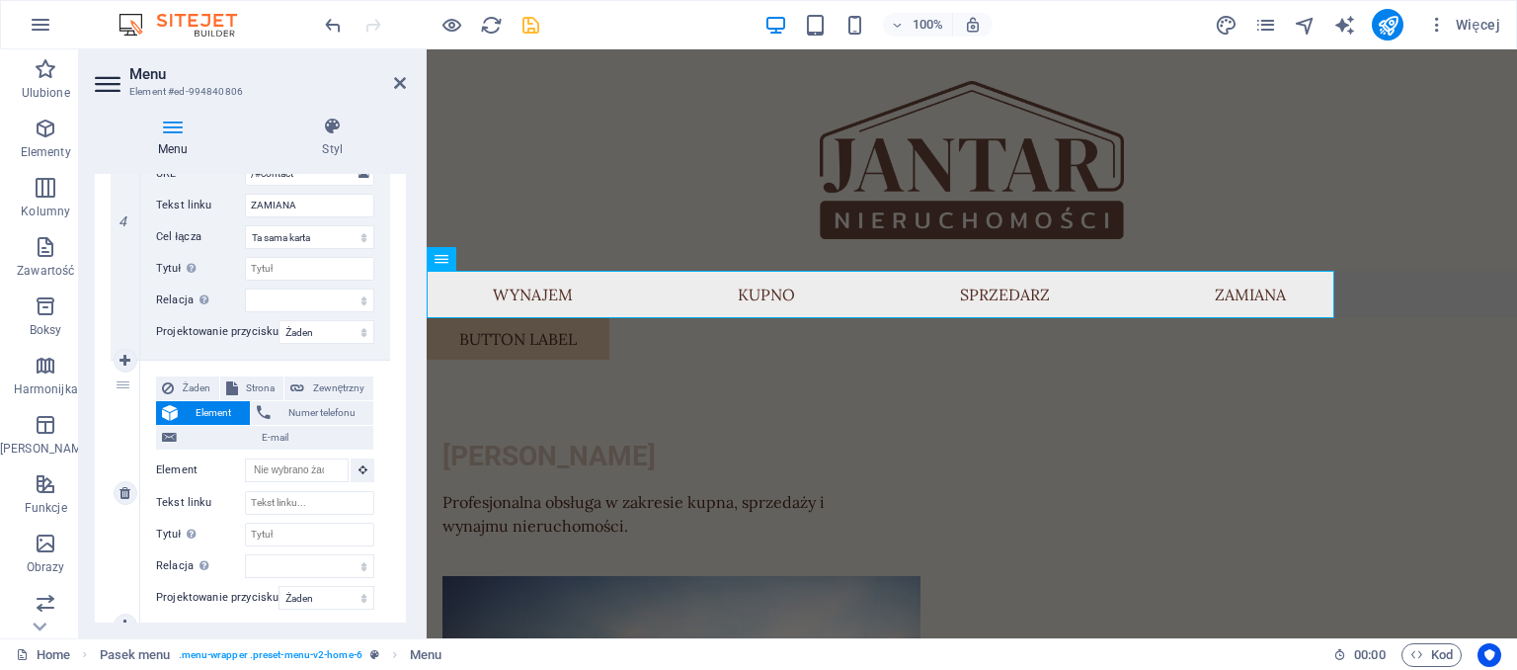
scroll to position [1245, 0]
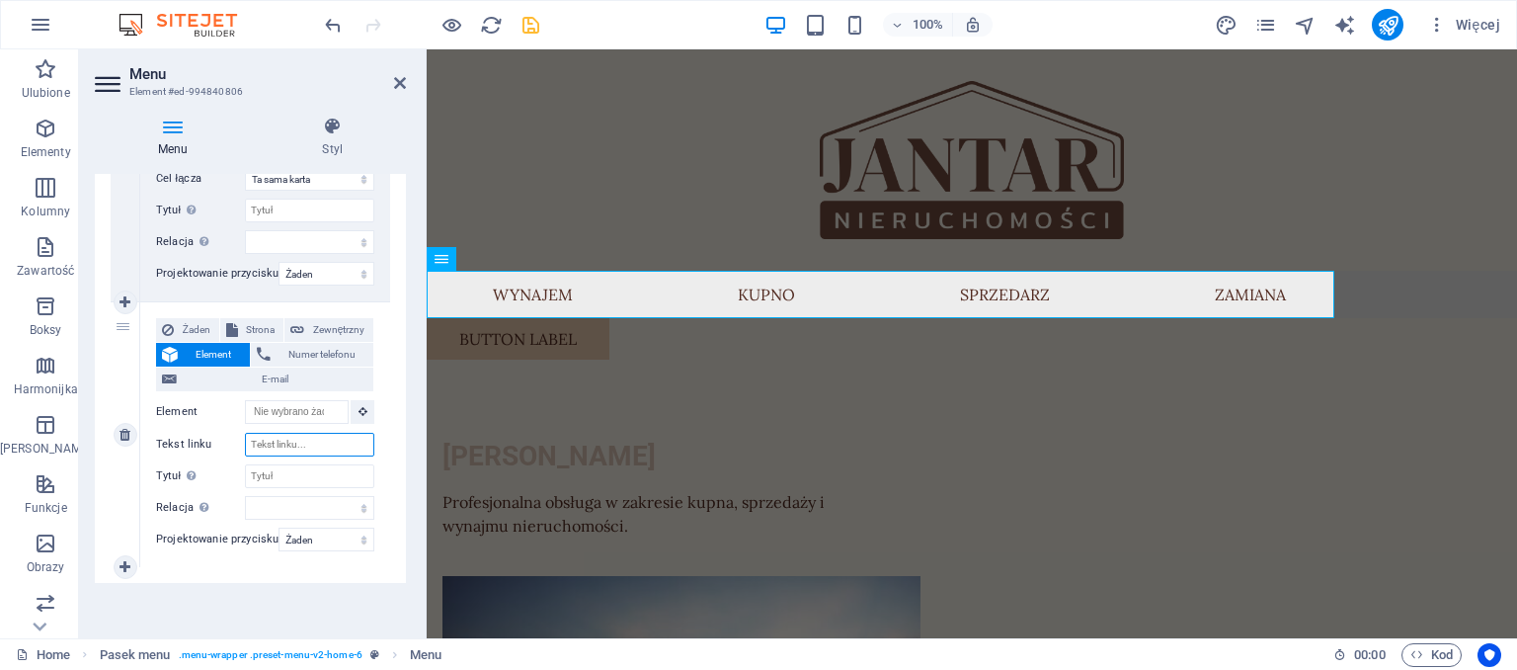
click at [321, 440] on input "Tekst linku" at bounding box center [309, 445] width 129 height 24
click at [299, 444] on input "Tekst linku" at bounding box center [309, 445] width 129 height 24
type input "KON"
select select
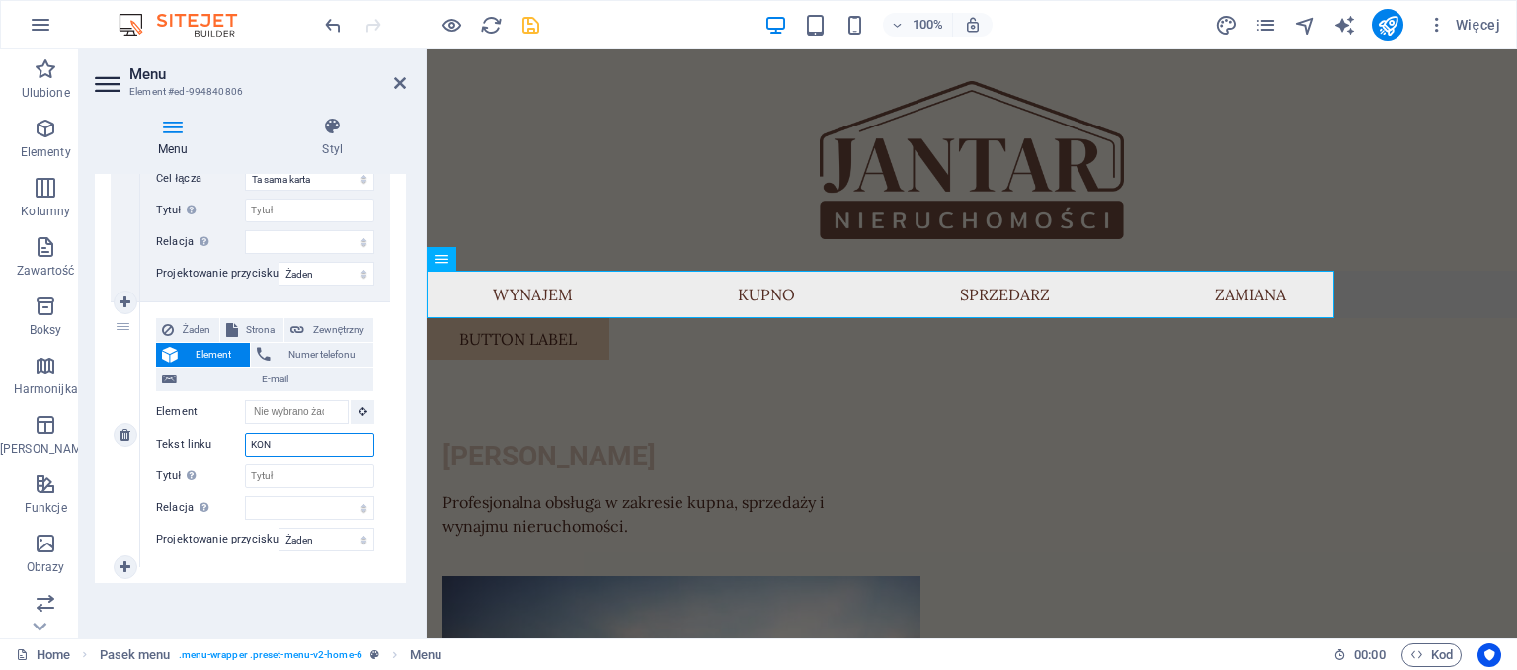
select select
type input "KONT"
select select
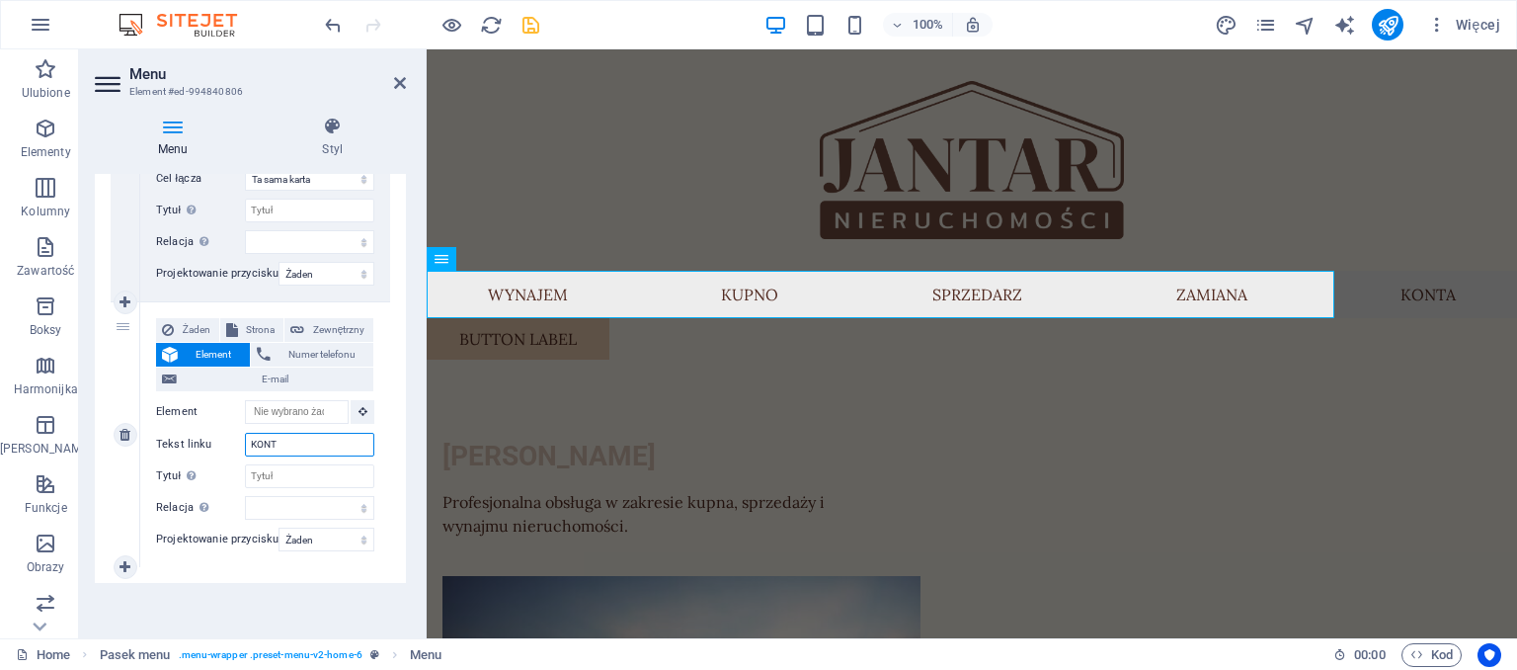
select select
type input "KONTA"
select select
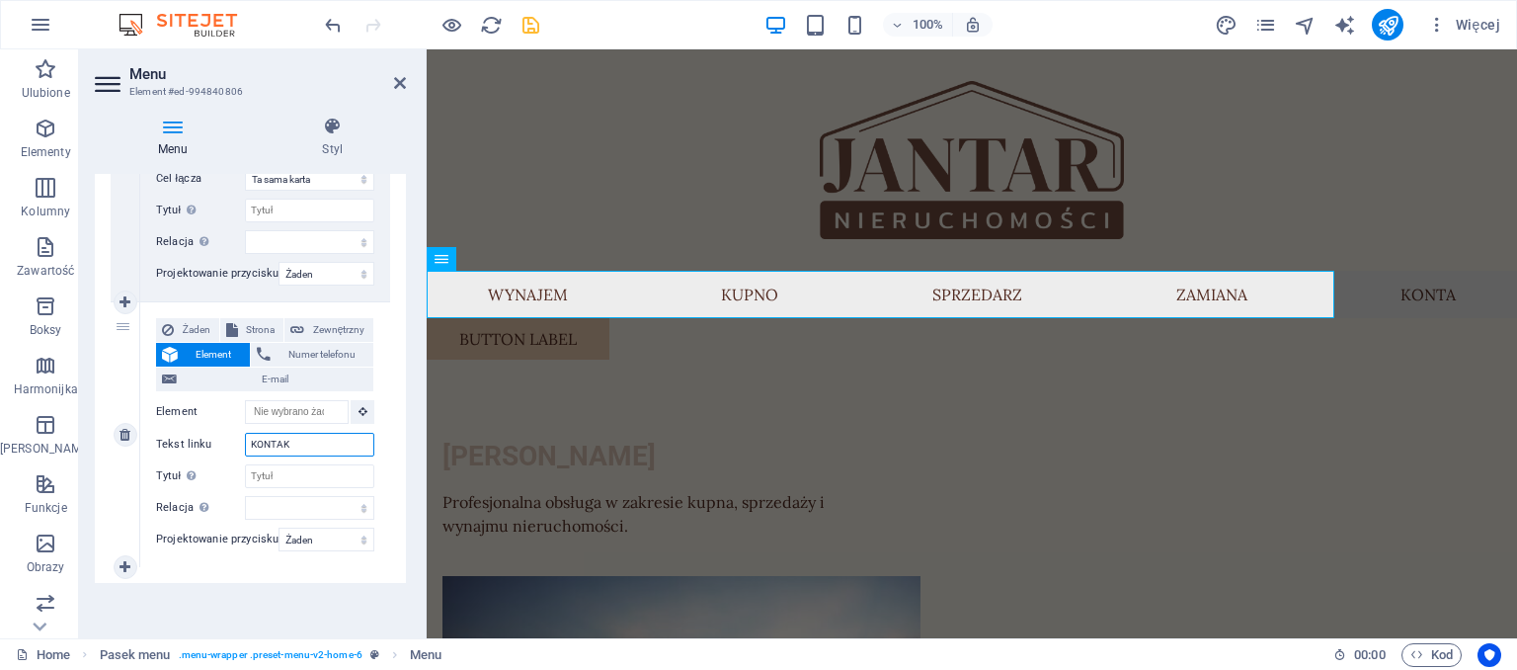
type input "KONTAKT"
select select
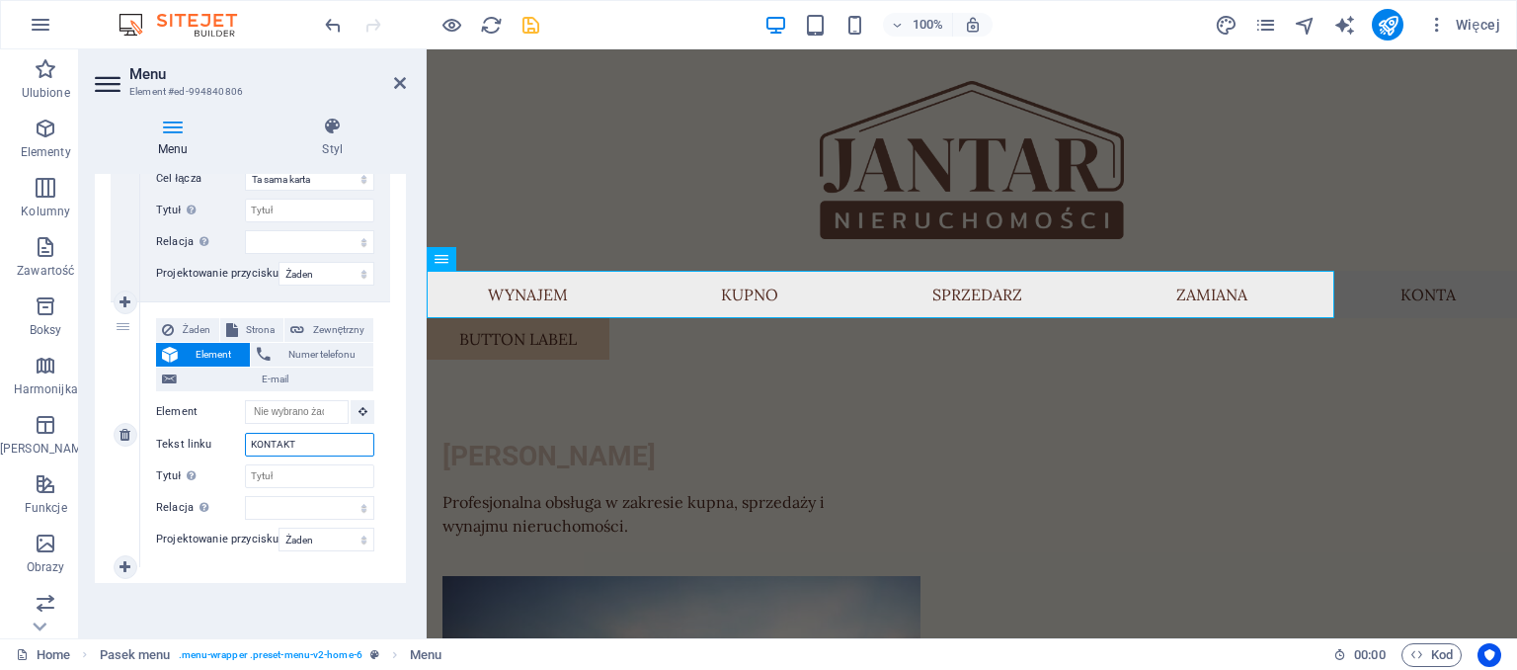
select select
type input "KONTAKT"
click at [126, 561] on icon at bounding box center [125, 567] width 11 height 14
select select
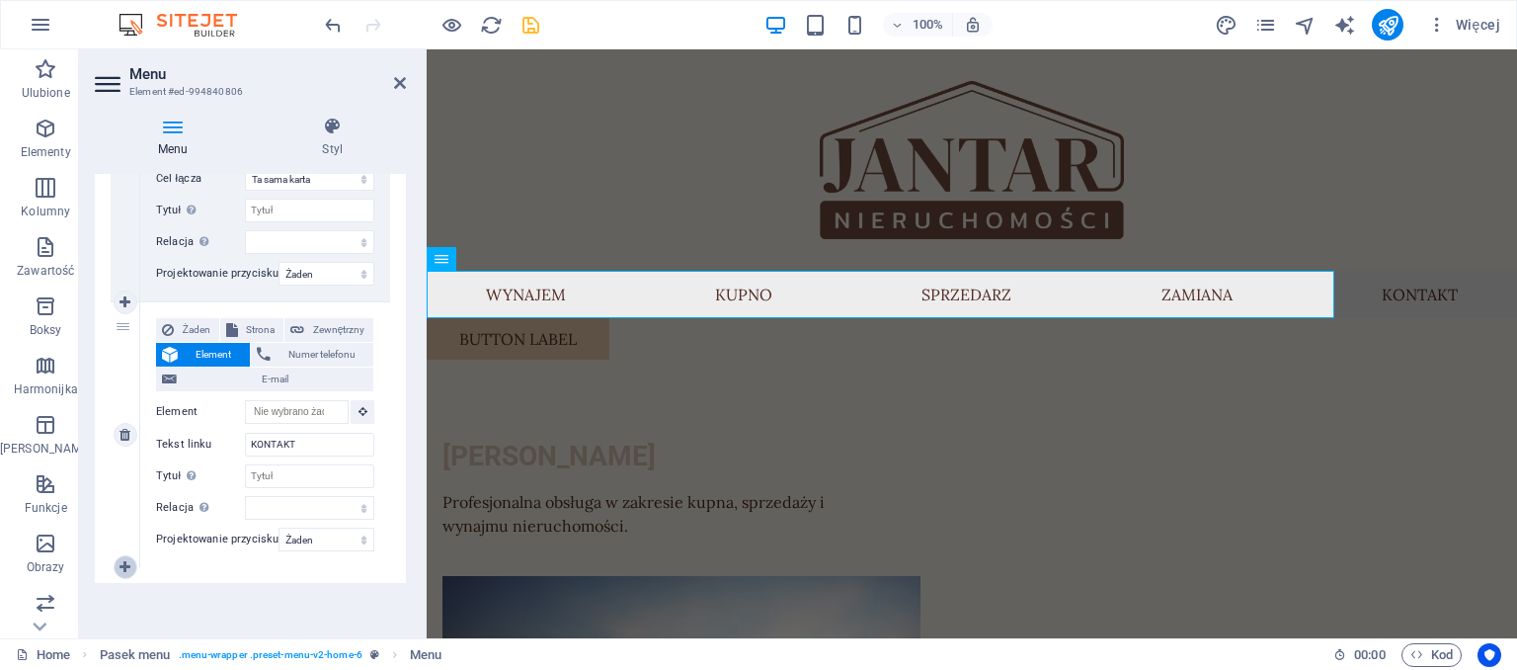
select select
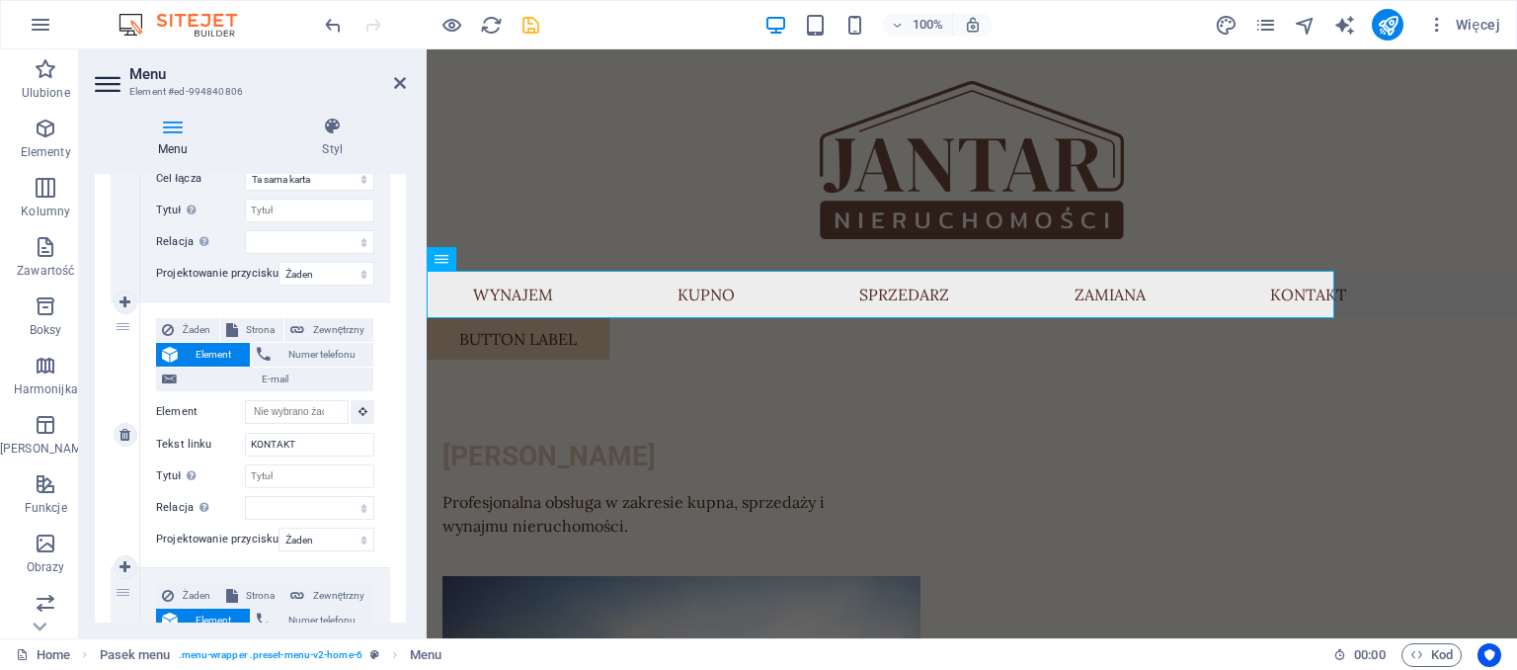
scroll to position [1509, 0]
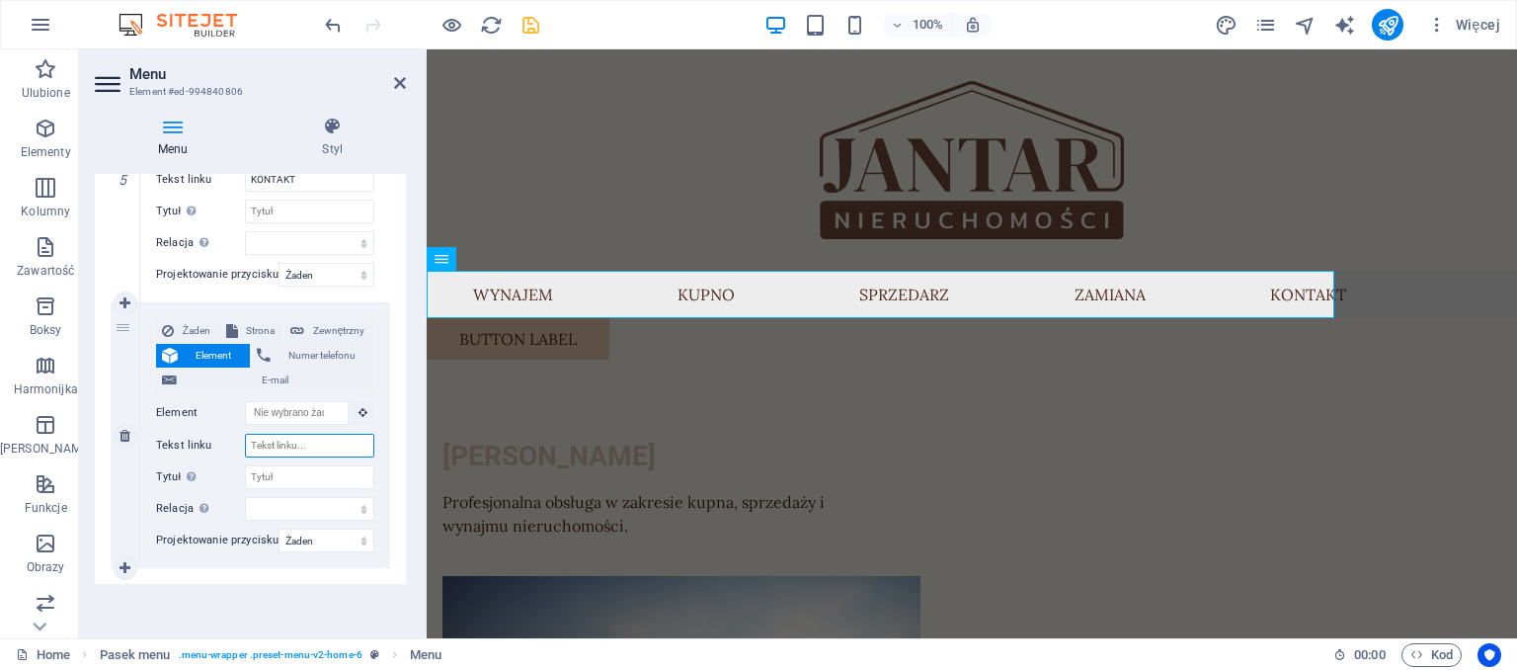
click at [264, 444] on input "Tekst linku" at bounding box center [309, 446] width 129 height 24
click at [122, 303] on icon at bounding box center [125, 303] width 11 height 14
select select
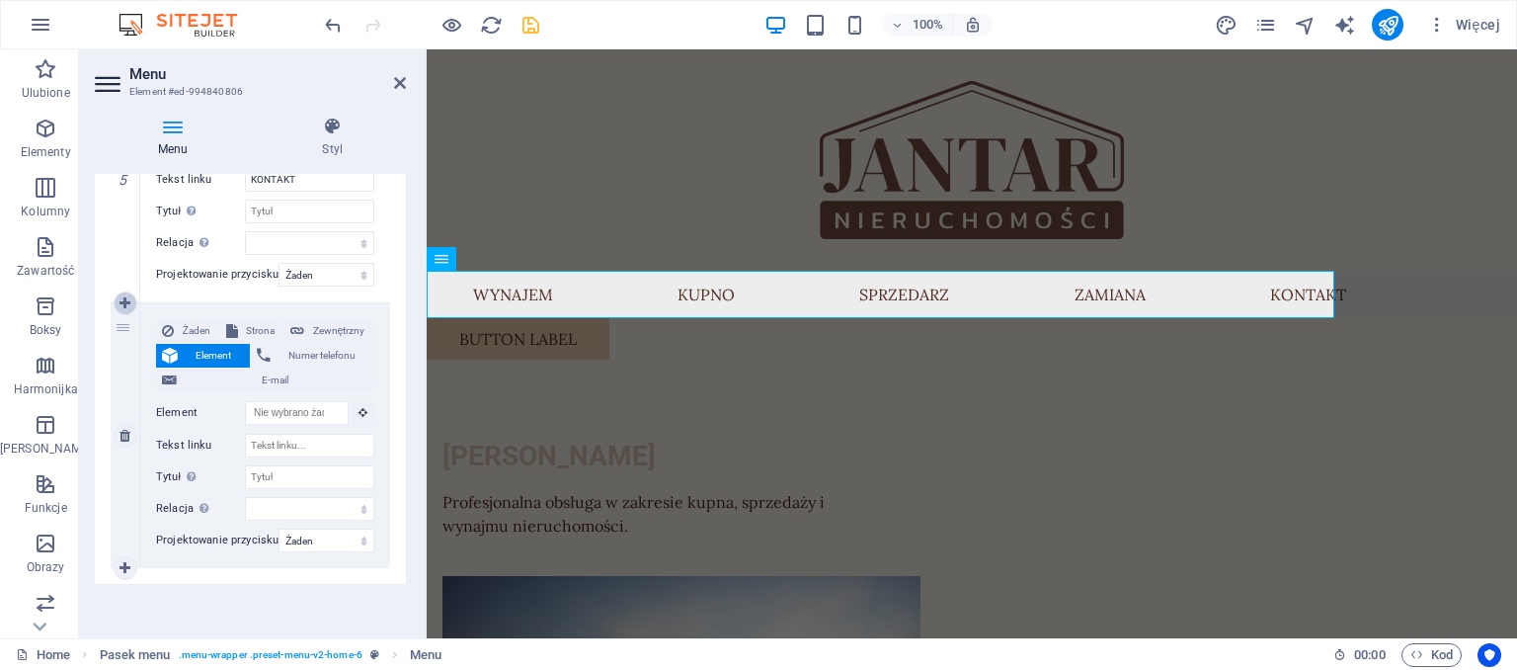
select select
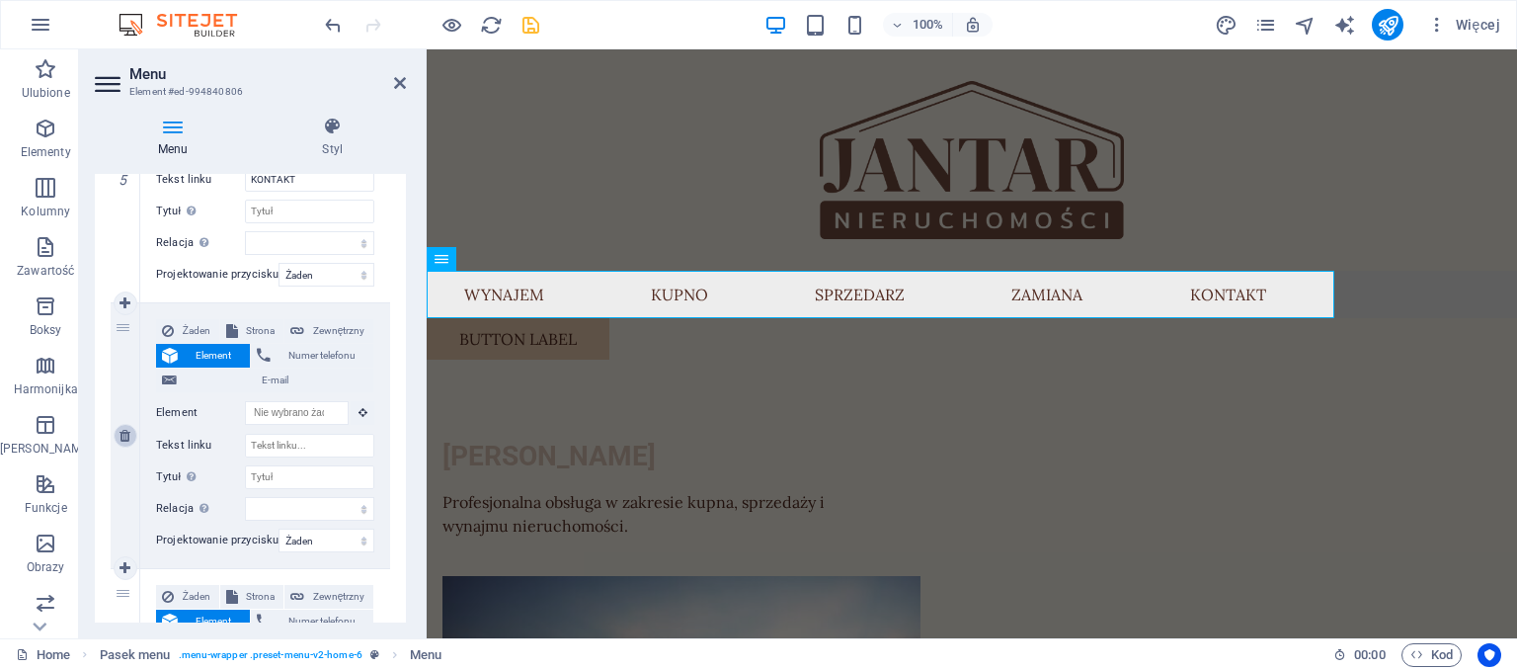
click at [122, 435] on icon at bounding box center [125, 436] width 11 height 14
select select
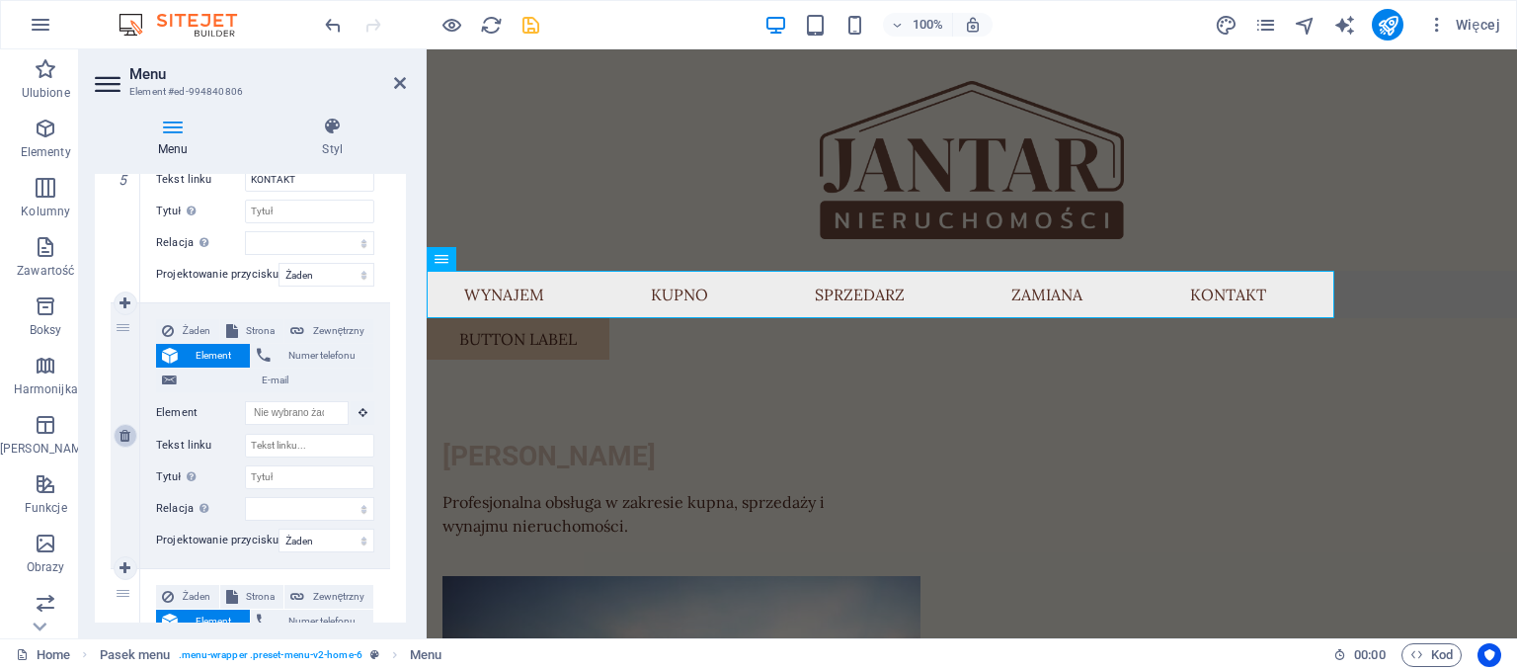
select select
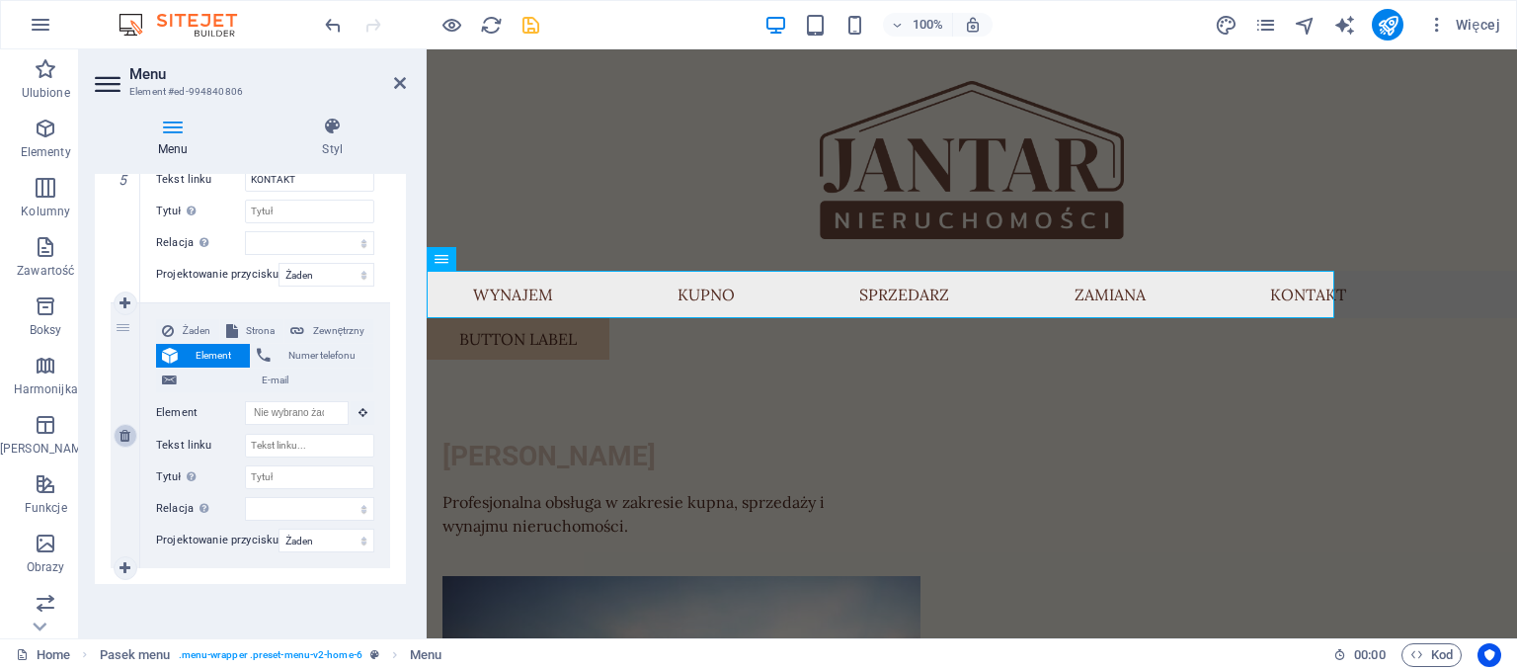
click at [122, 435] on icon at bounding box center [125, 436] width 11 height 14
select select
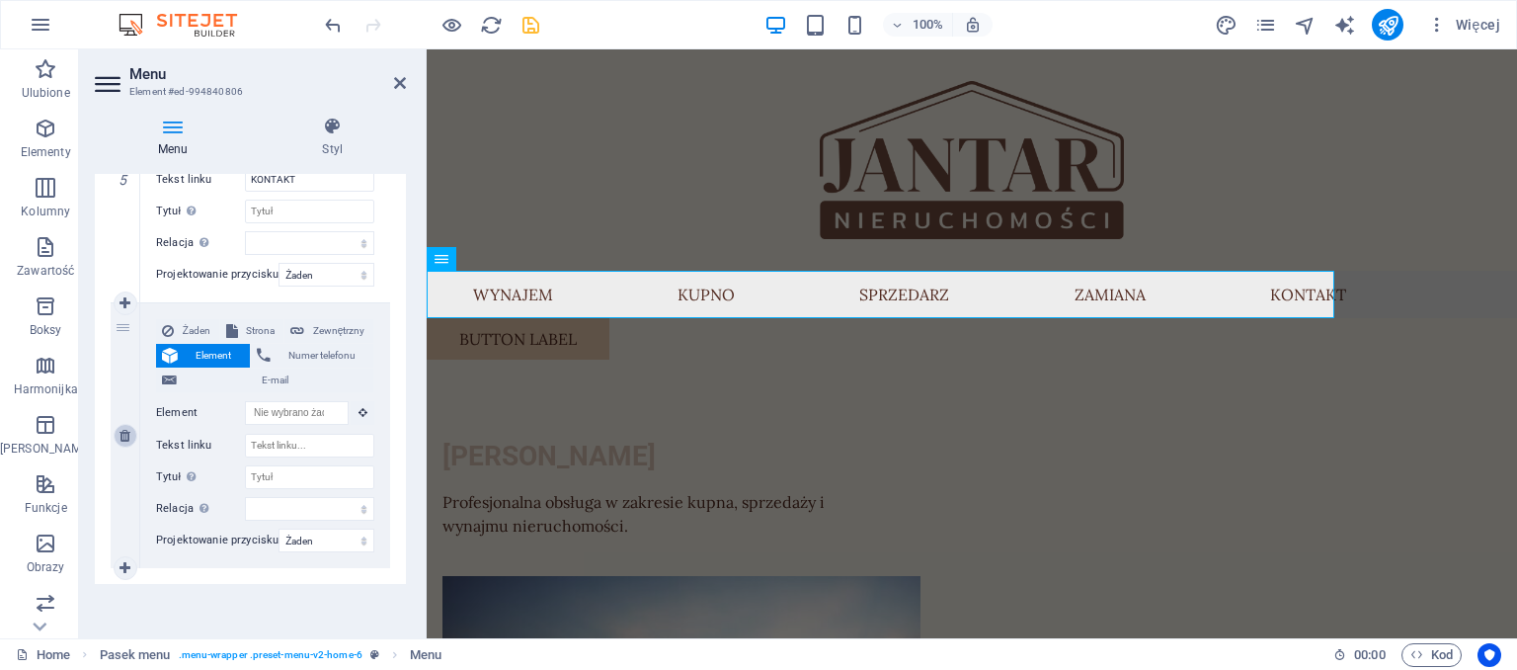
select select
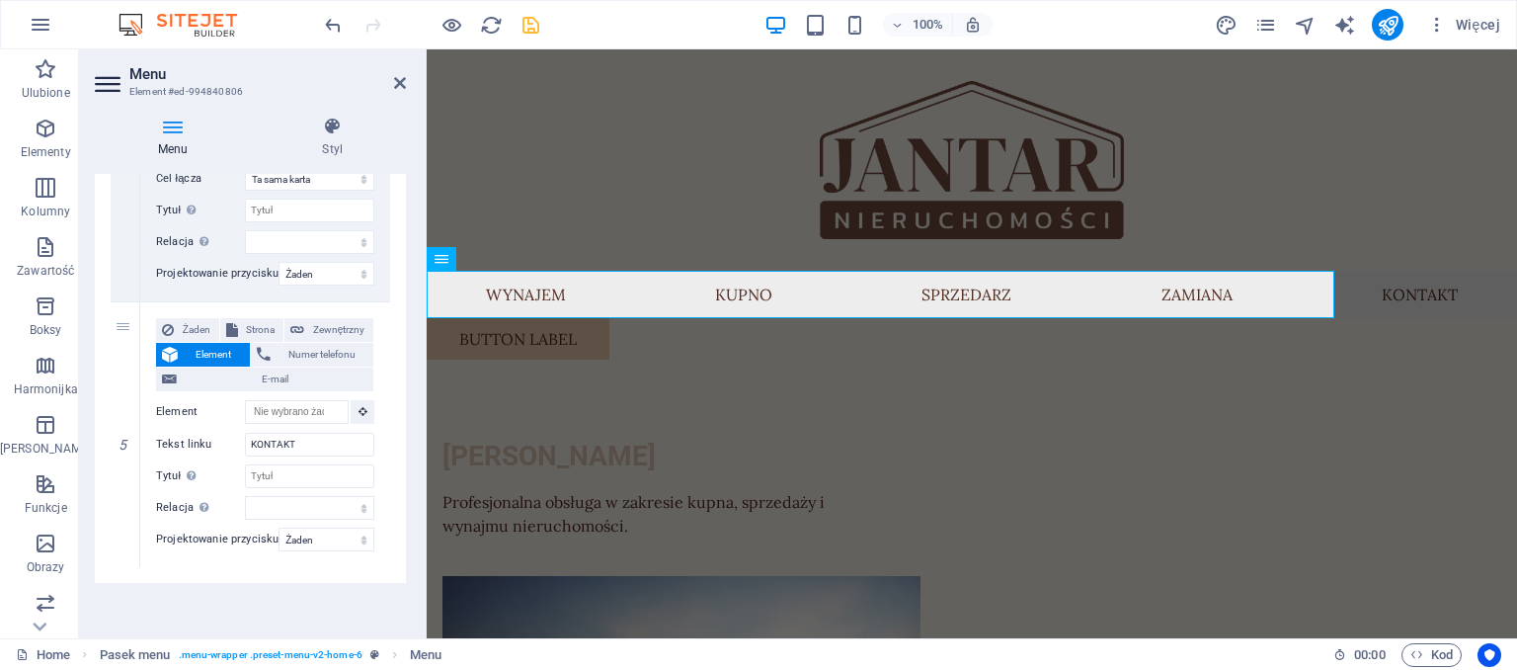
scroll to position [1245, 0]
click at [403, 75] on icon at bounding box center [400, 83] width 12 height 16
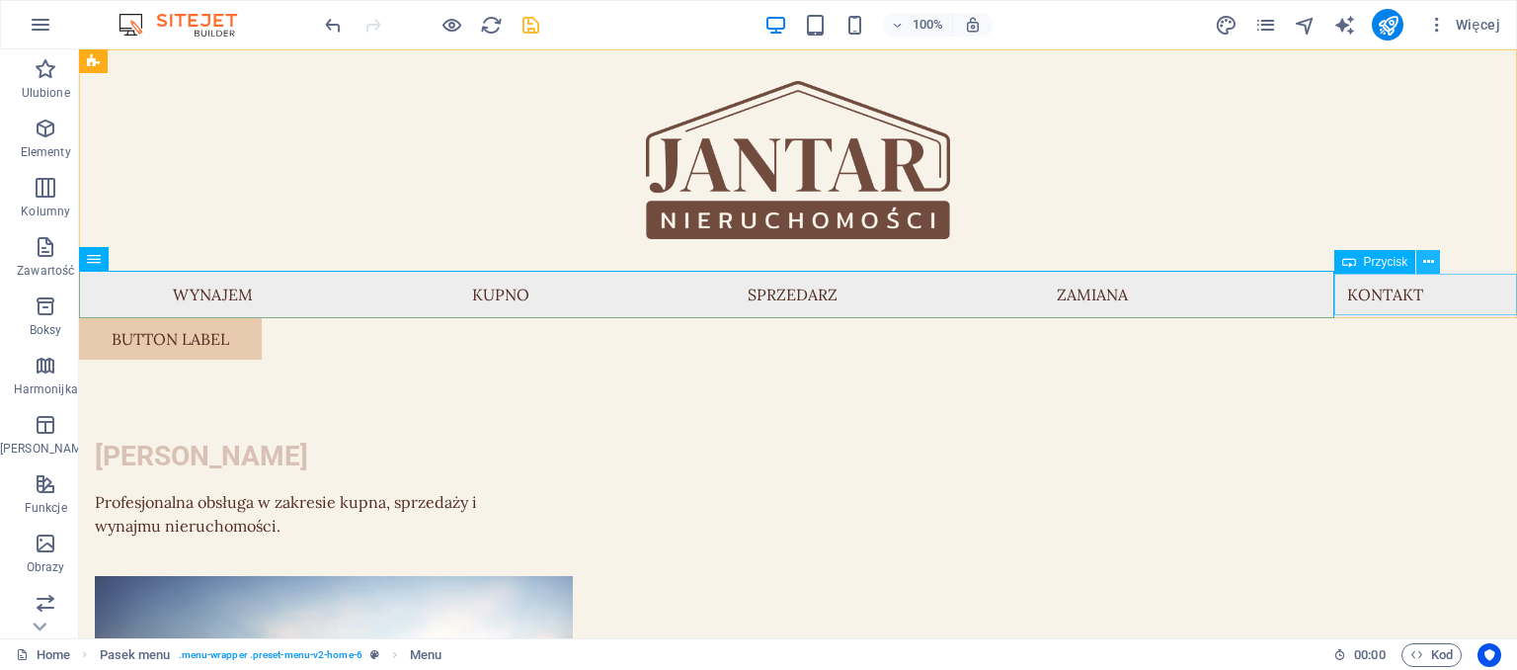
click at [1427, 260] on icon at bounding box center [1428, 262] width 11 height 21
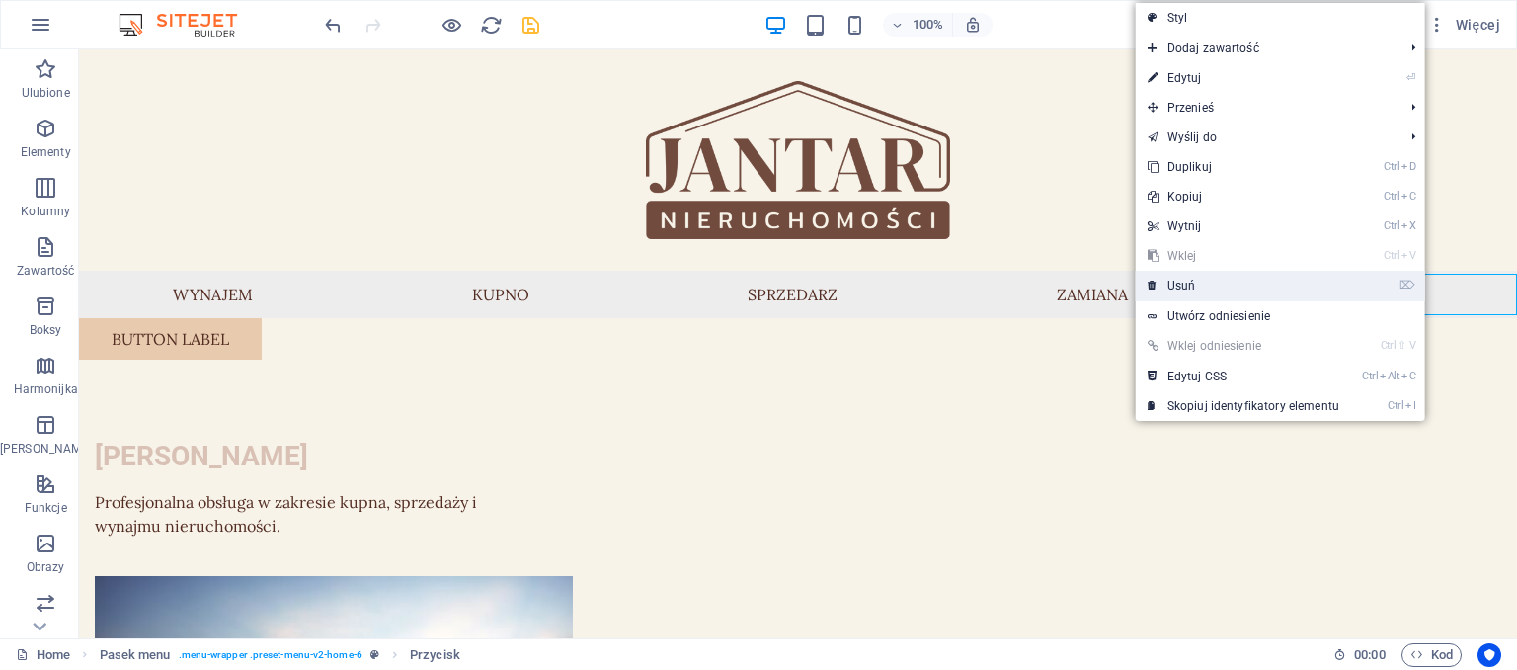
click at [1183, 286] on link "⌦ Usuń" at bounding box center [1243, 286] width 215 height 30
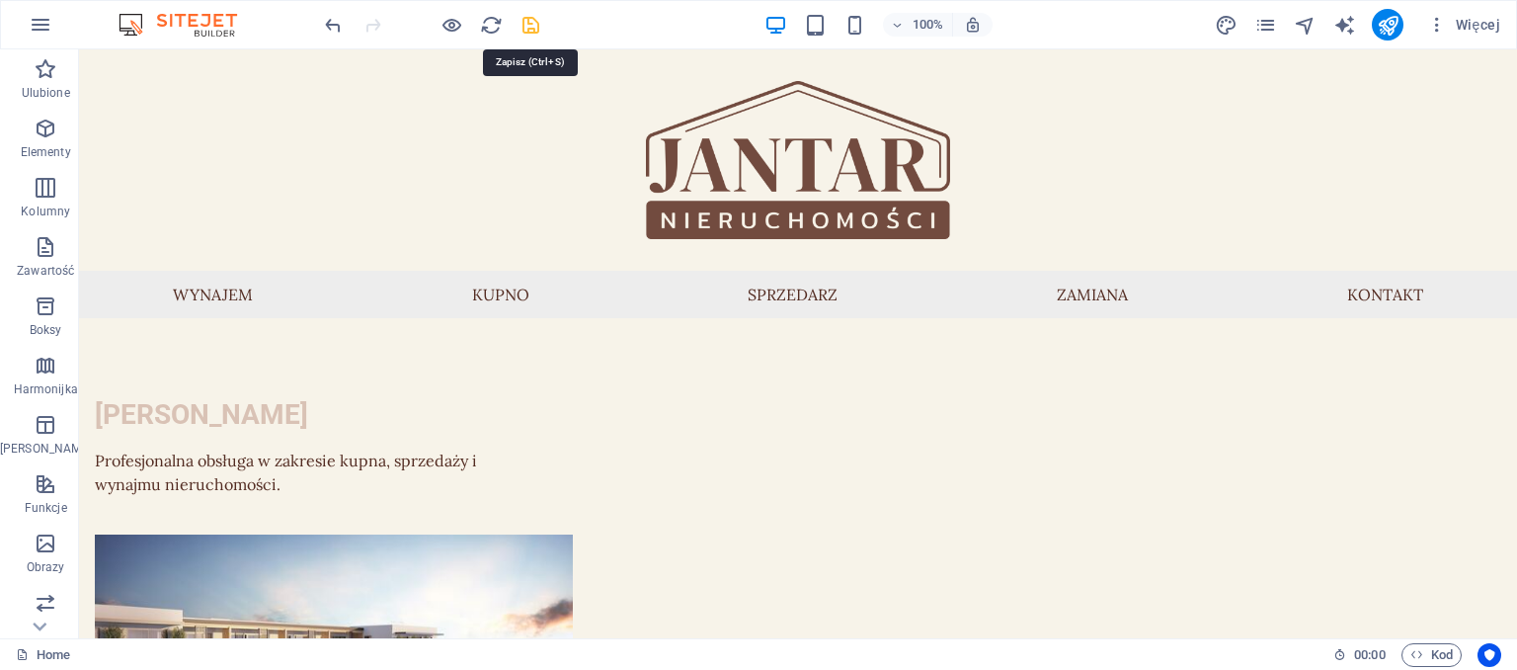
click at [527, 25] on icon "save" at bounding box center [531, 25] width 23 height 23
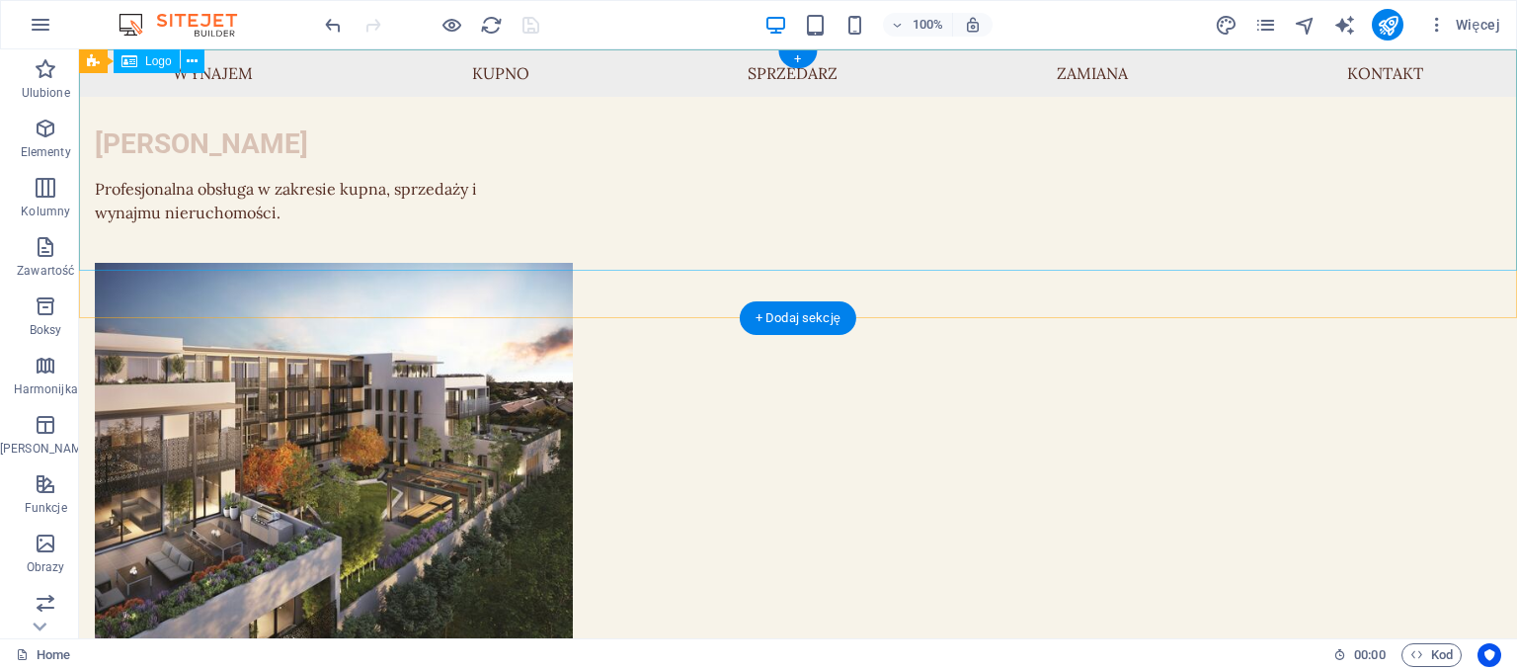
scroll to position [0, 0]
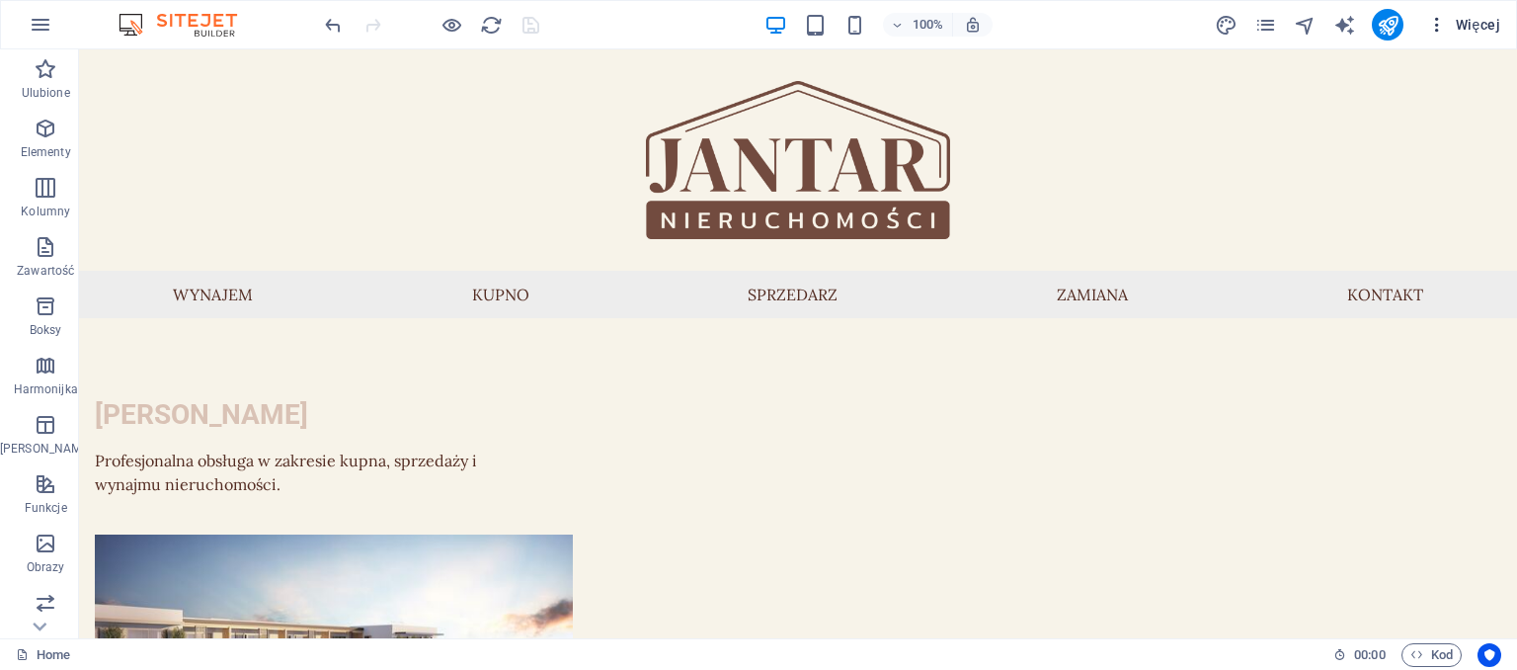
click at [1464, 28] on span "Więcej" at bounding box center [1463, 25] width 73 height 20
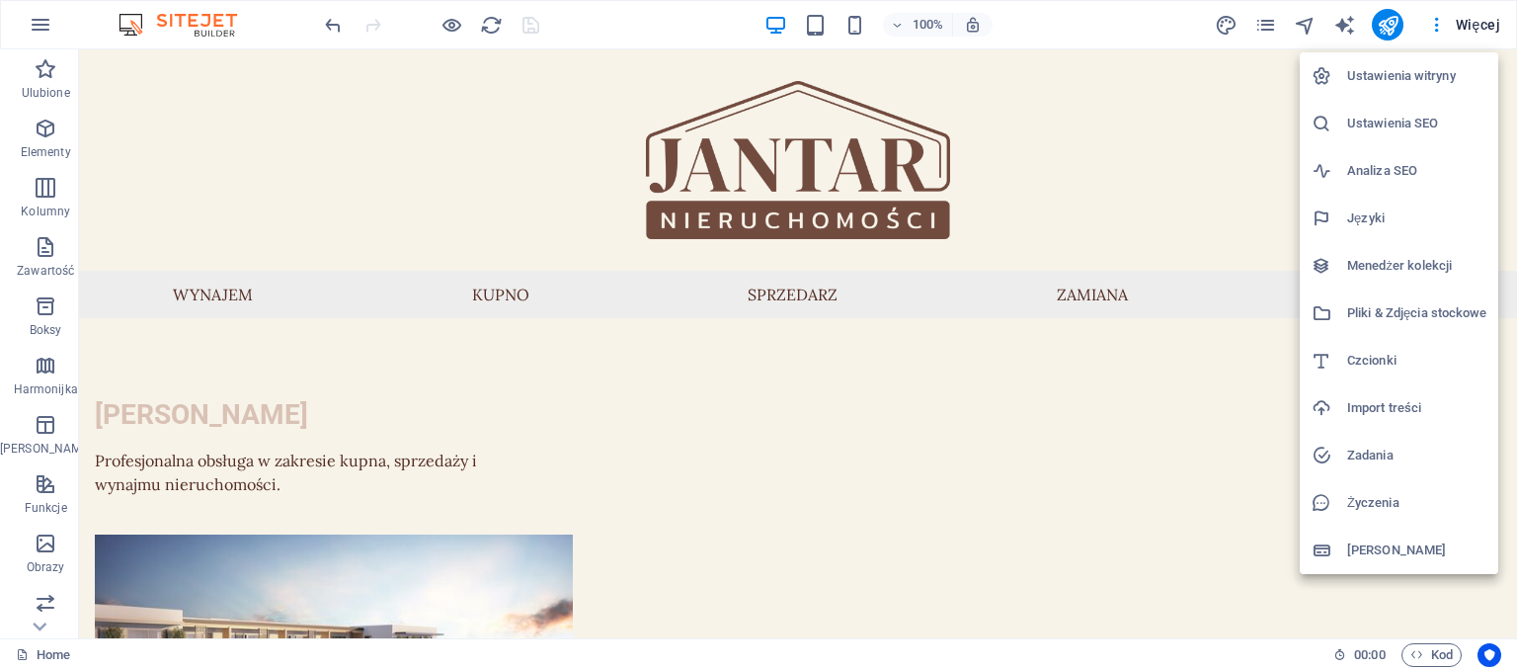
click at [1421, 73] on h6 "Ustawienia witryny" at bounding box center [1416, 76] width 139 height 24
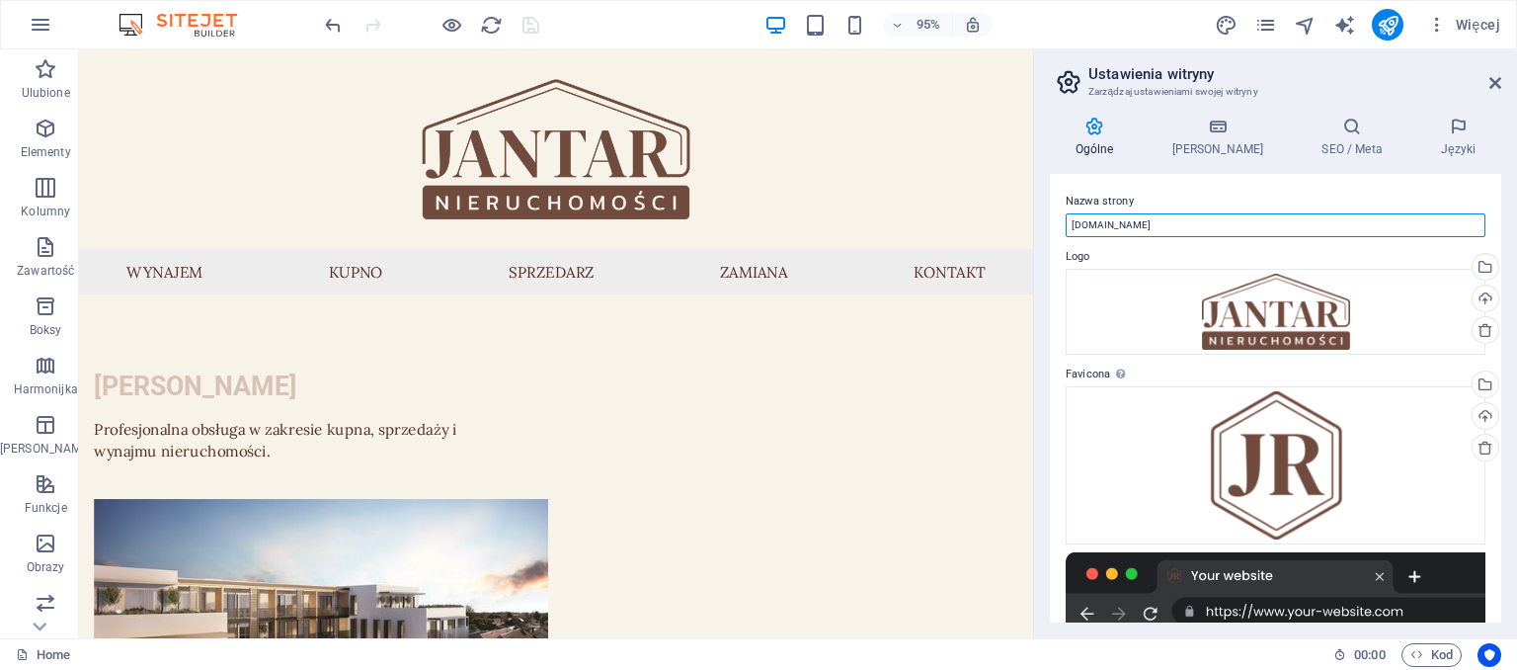
click at [1074, 222] on input "[DOMAIN_NAME]" at bounding box center [1276, 225] width 420 height 24
type input "[DOMAIN_NAME]"
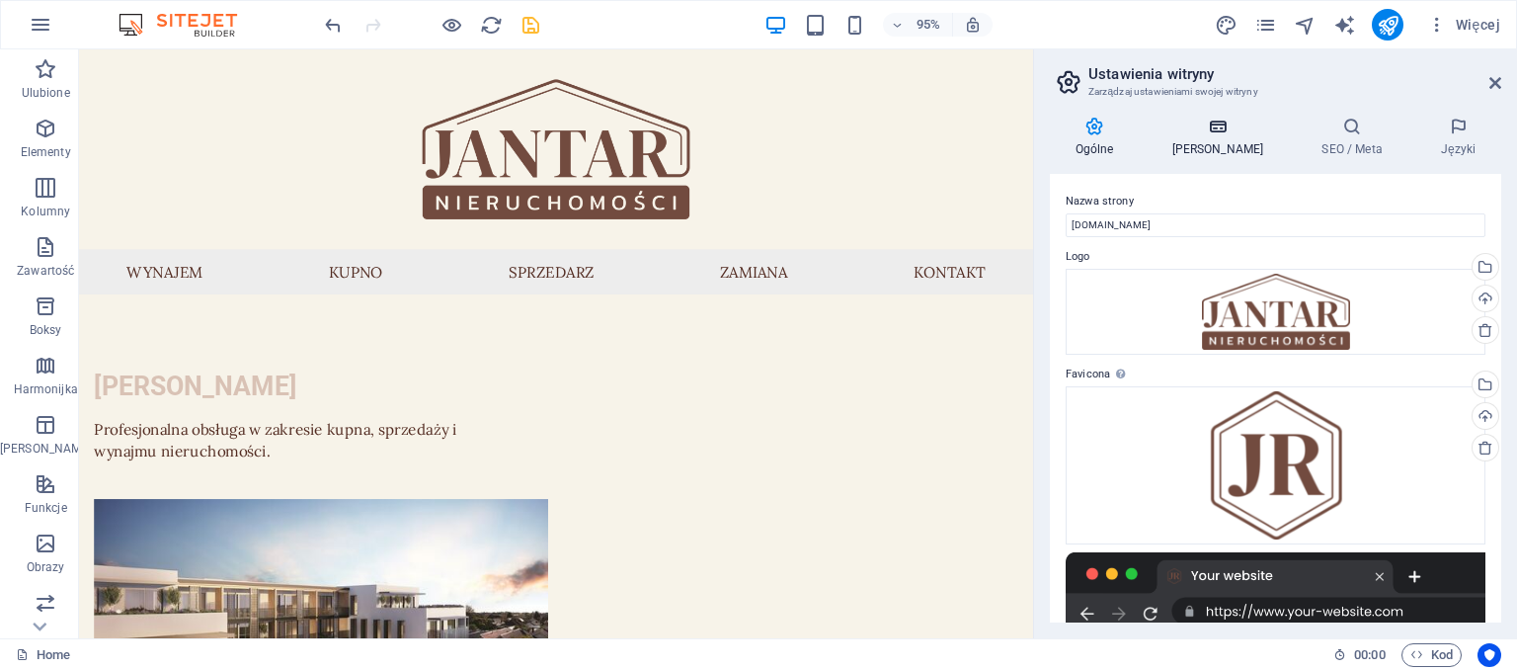
click at [1213, 131] on icon at bounding box center [1218, 127] width 142 height 20
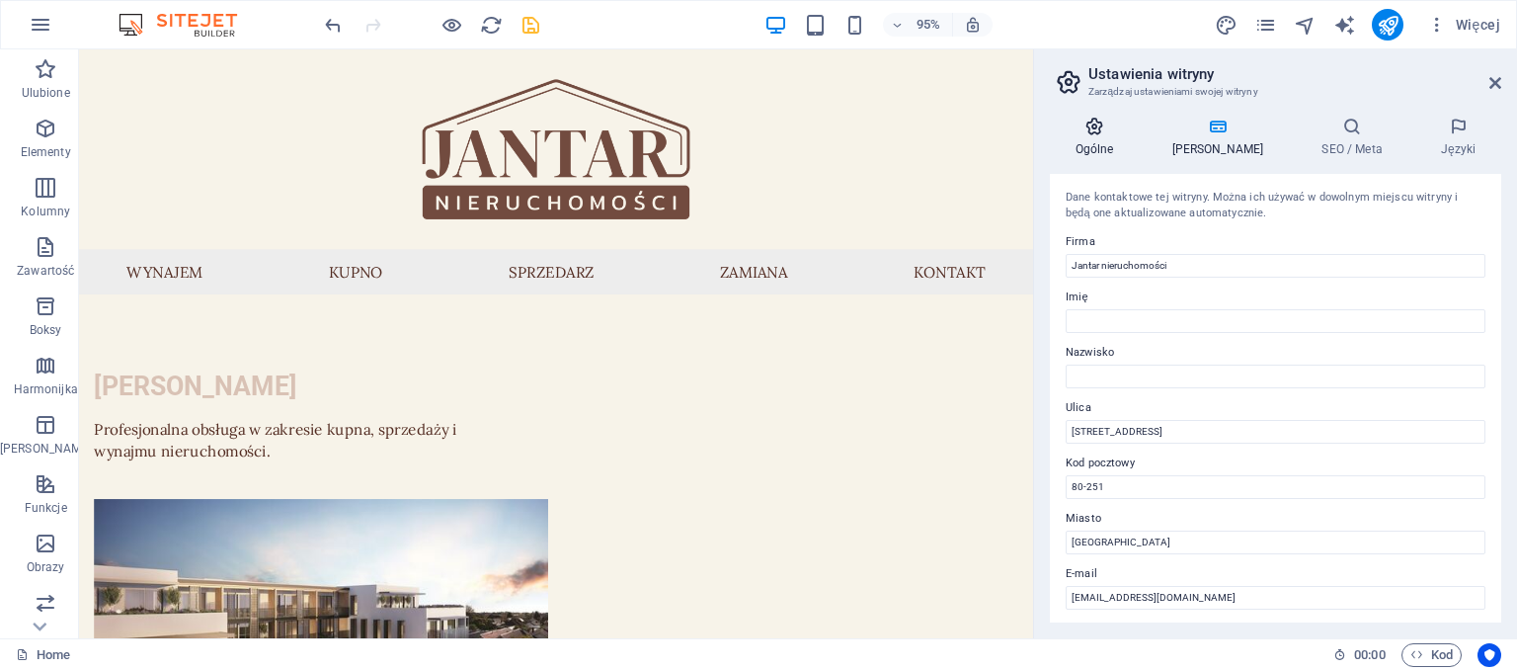
click at [1094, 133] on icon at bounding box center [1094, 127] width 89 height 20
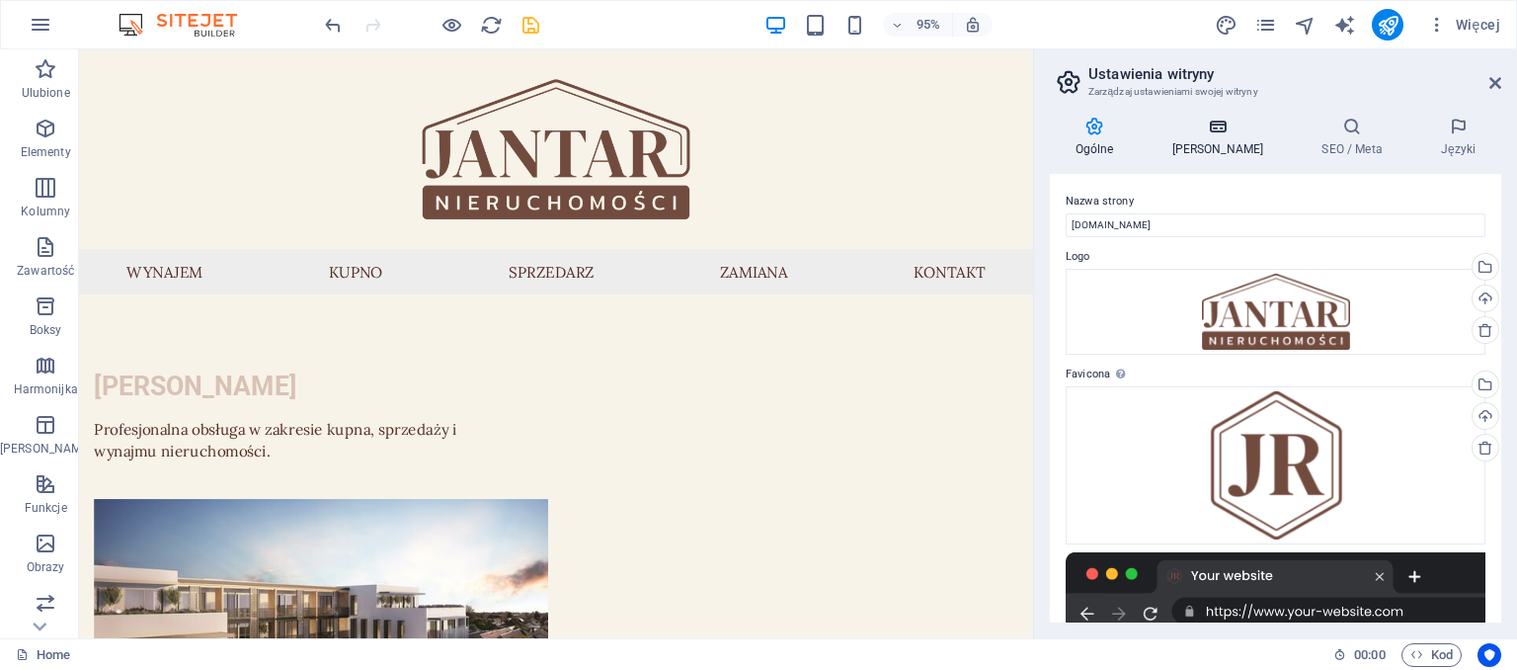
click at [1206, 139] on h4 "[PERSON_NAME]" at bounding box center [1222, 137] width 150 height 41
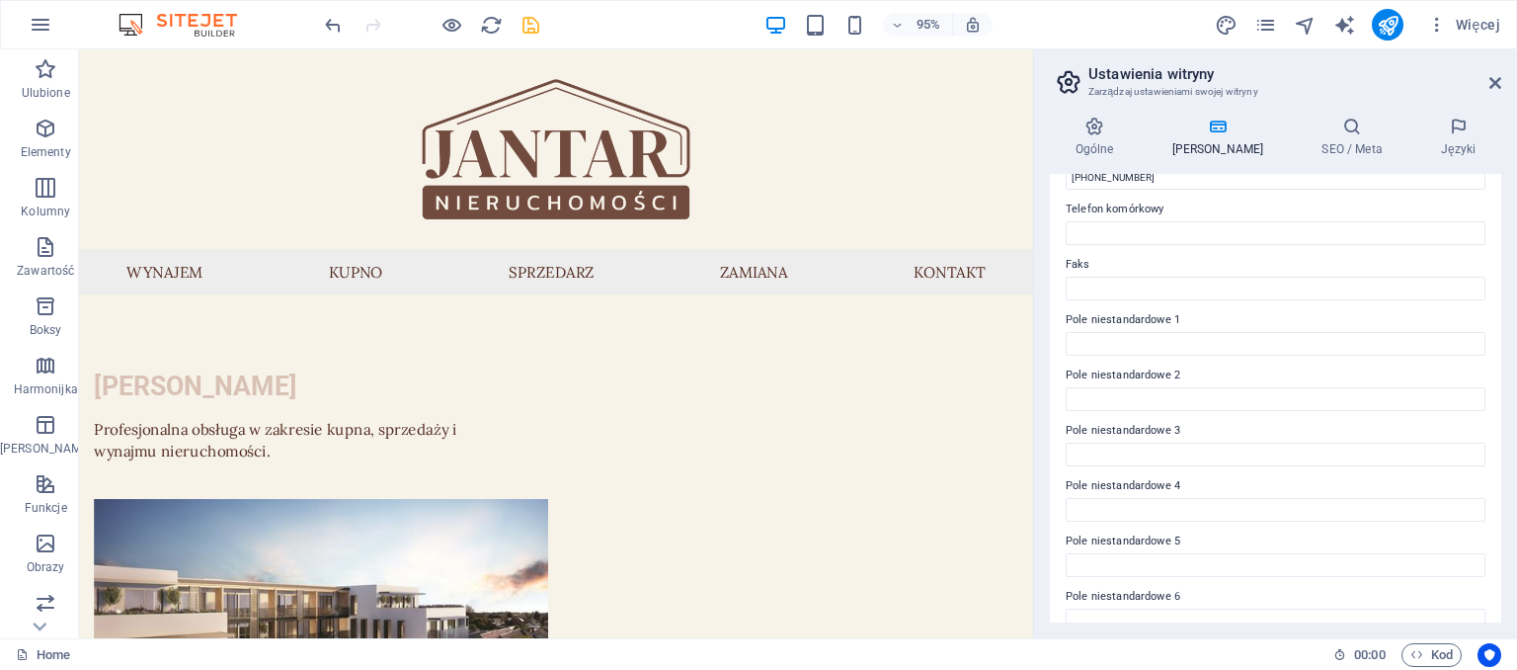
scroll to position [501, 0]
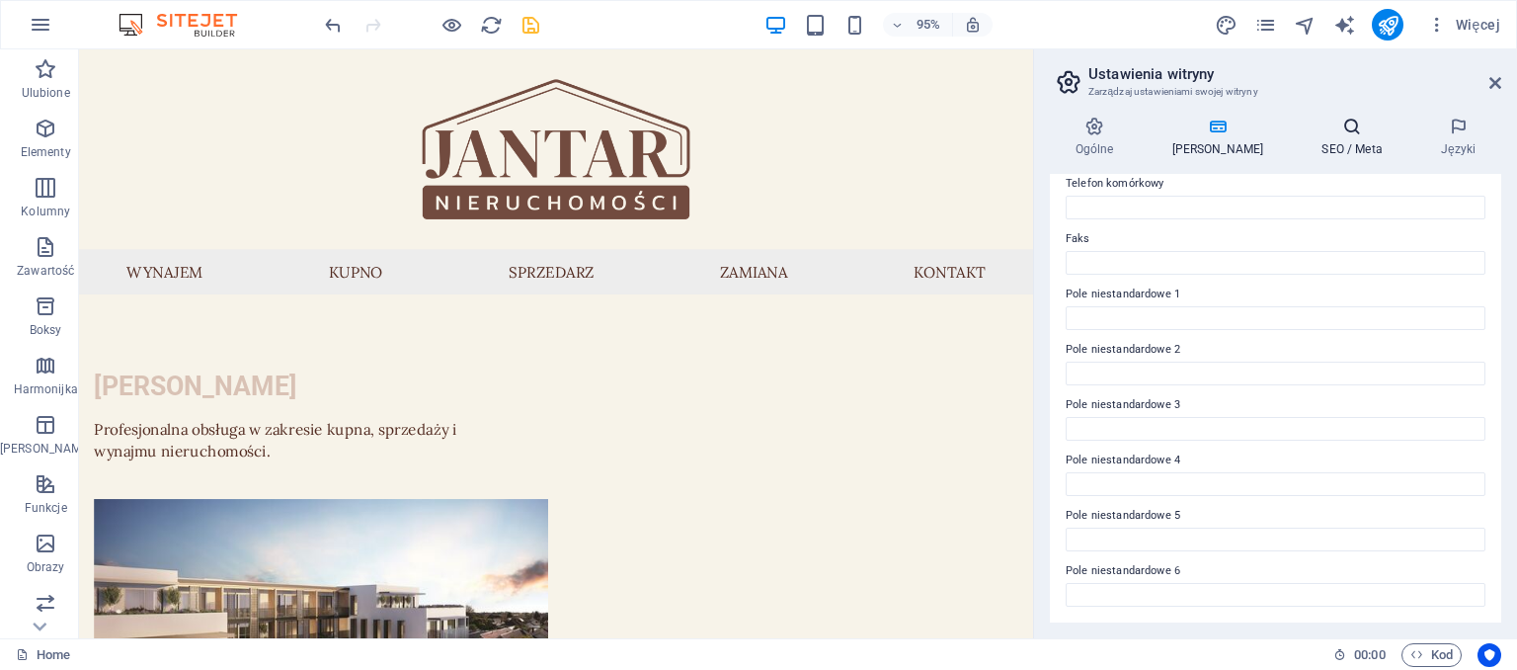
click at [1322, 122] on icon at bounding box center [1353, 127] width 112 height 20
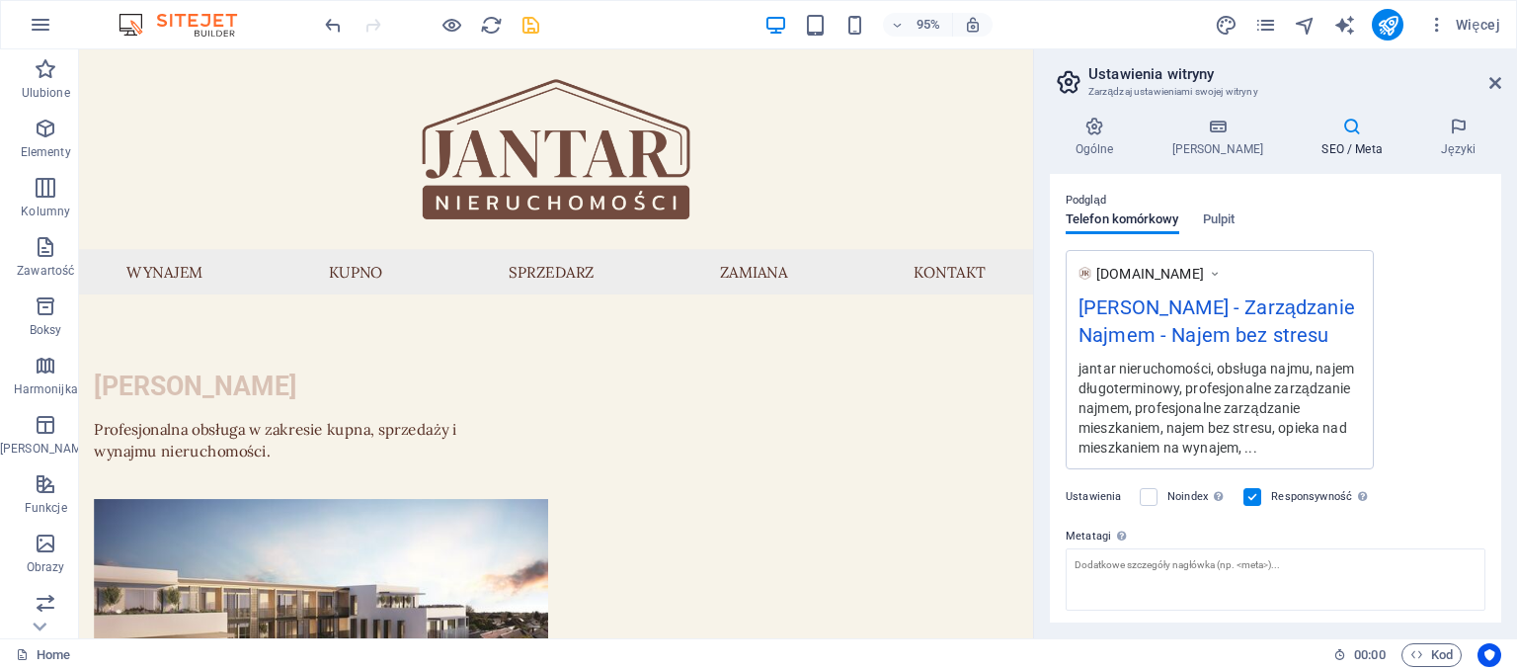
scroll to position [411, 0]
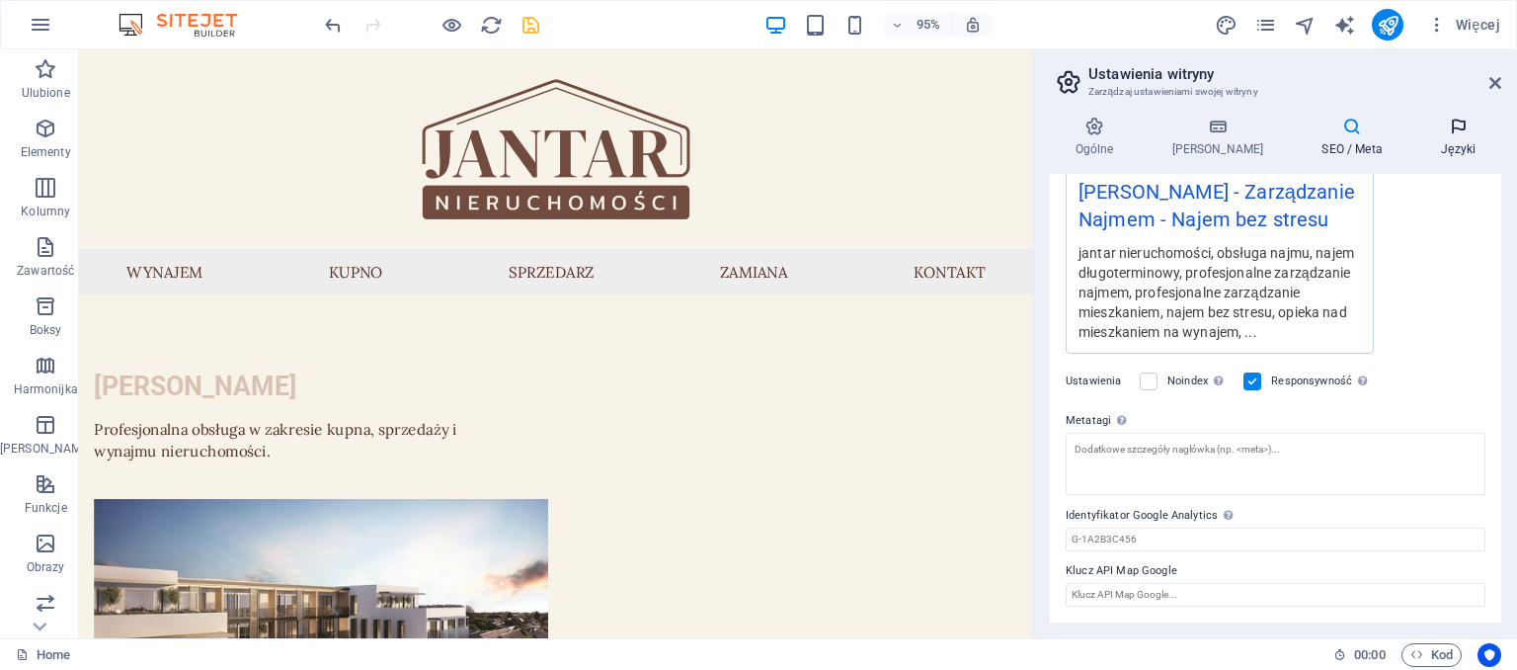
click at [1468, 128] on icon at bounding box center [1458, 127] width 86 height 20
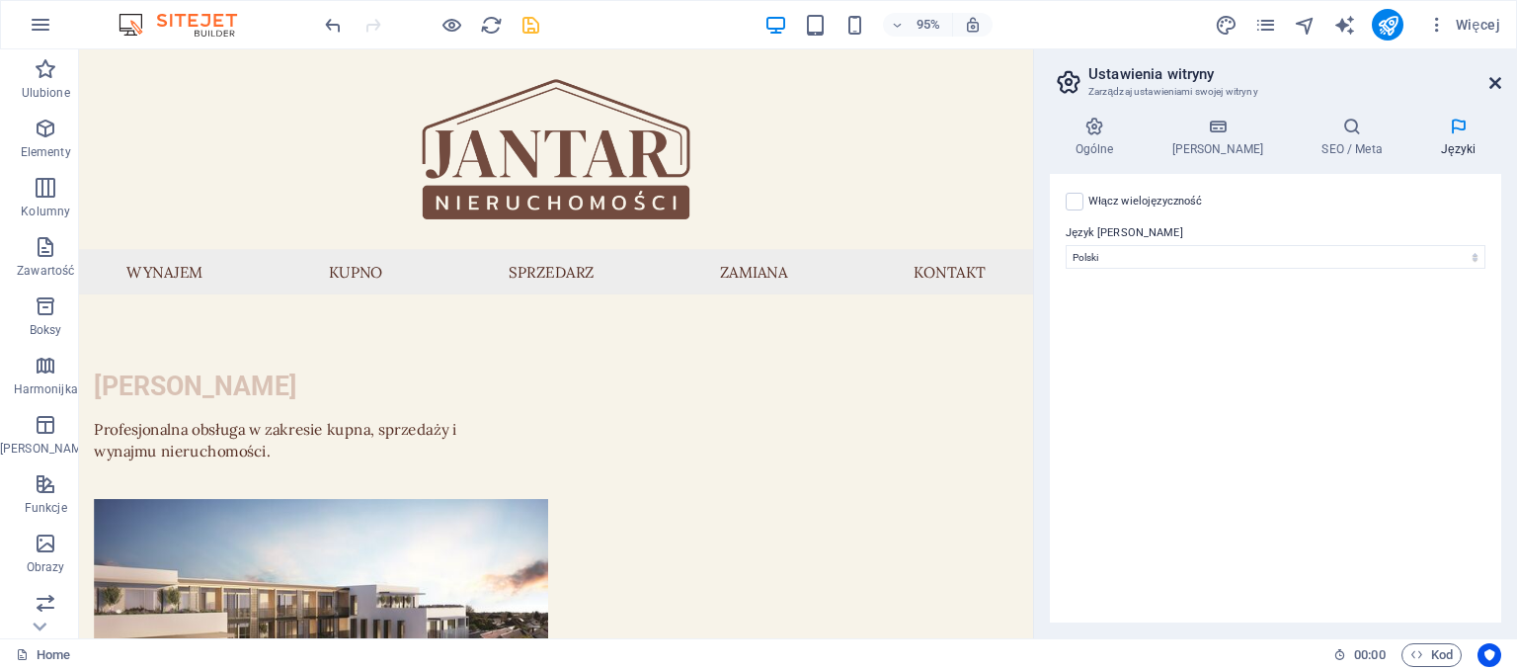
click at [1495, 83] on icon at bounding box center [1496, 83] width 12 height 16
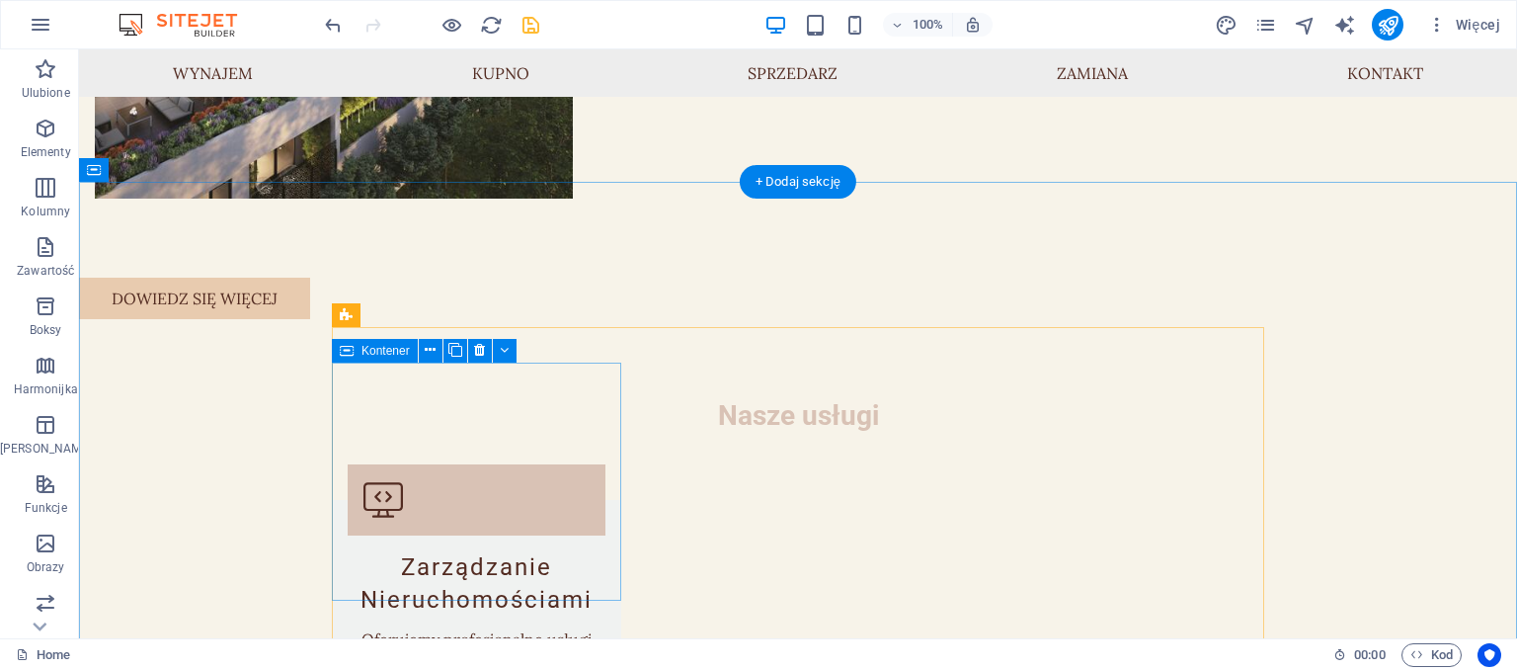
scroll to position [0, 0]
